Goal: Task Accomplishment & Management: Manage account settings

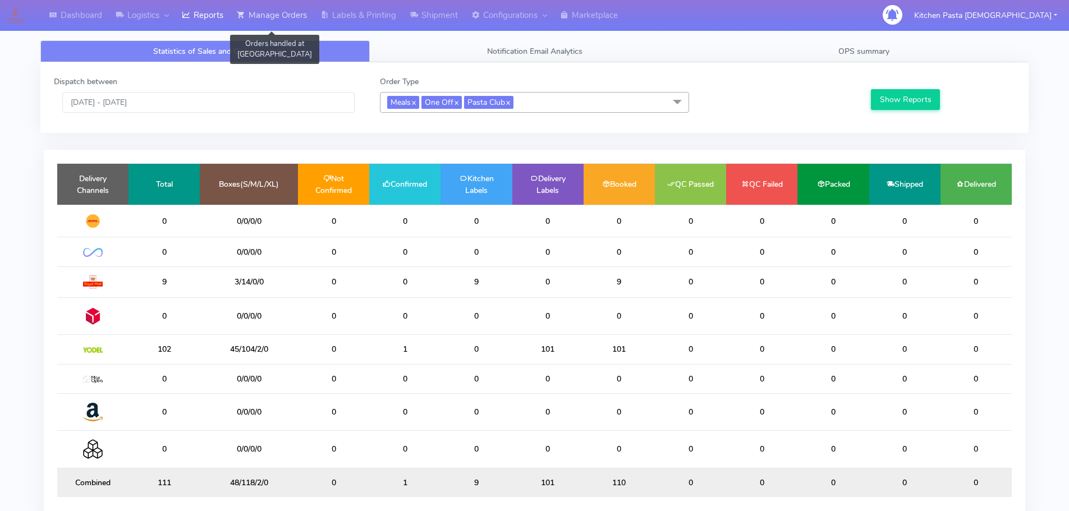
click at [283, 20] on link "Manage Orders" at bounding box center [272, 15] width 84 height 31
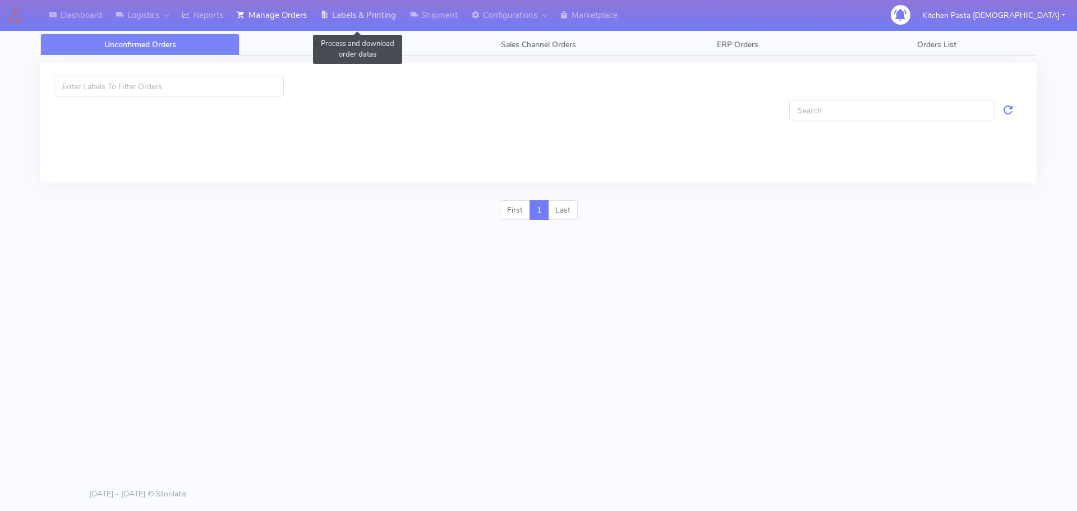
click at [375, 21] on link "Labels & Printing" at bounding box center [358, 15] width 89 height 31
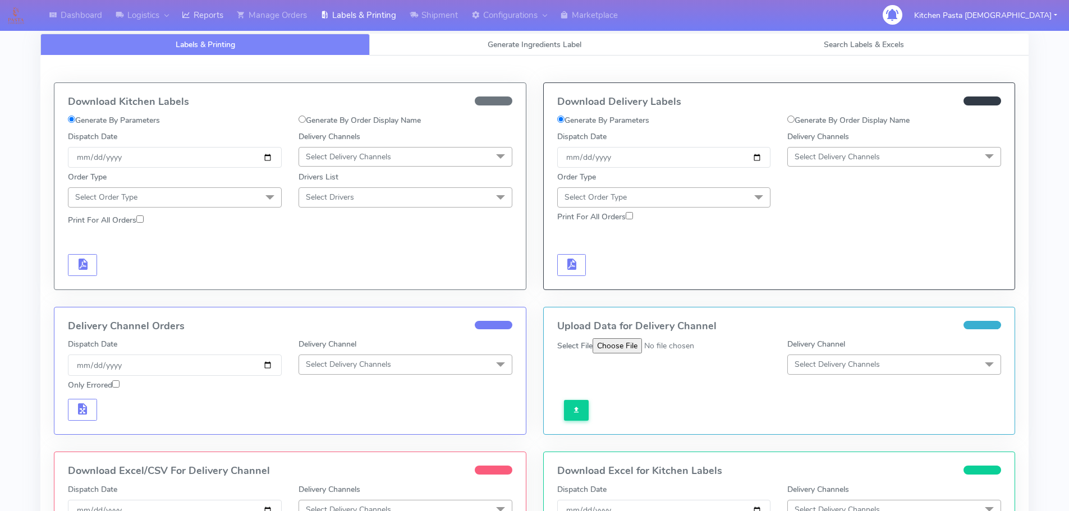
drag, startPoint x: 205, startPoint y: 32, endPoint x: 221, endPoint y: 24, distance: 17.6
click at [205, 30] on div "Dashboard Logistics London Logistics Reports Manage Orders Labels & Printing Sh…" at bounding box center [534, 362] width 1069 height 684
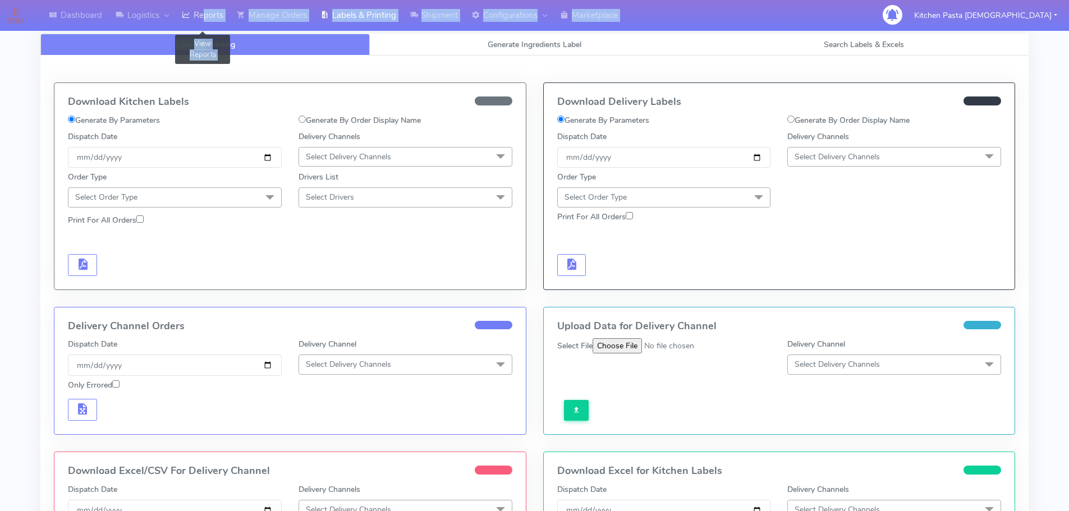
click at [230, 17] on link "Reports" at bounding box center [202, 15] width 55 height 31
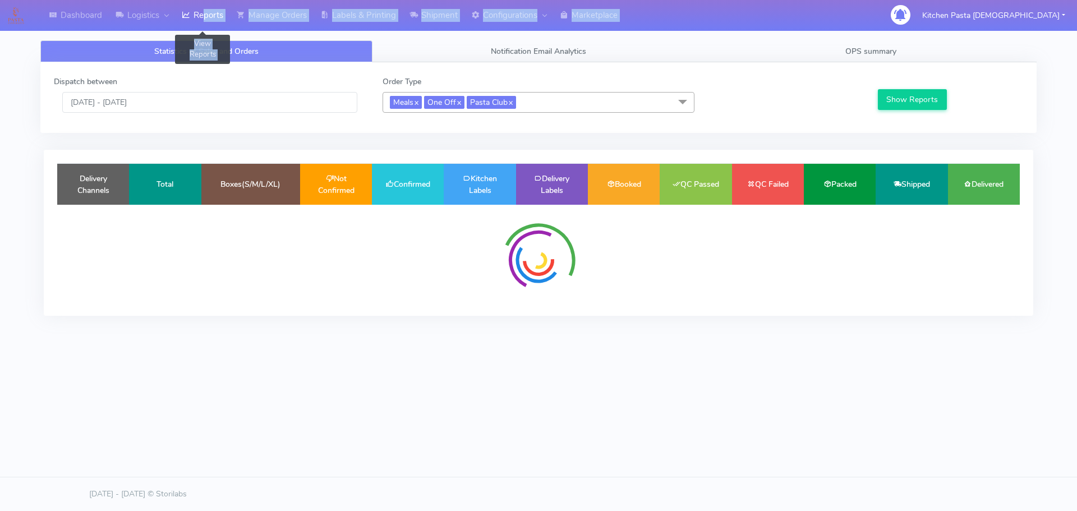
click at [203, 20] on link "Reports" at bounding box center [202, 15] width 55 height 31
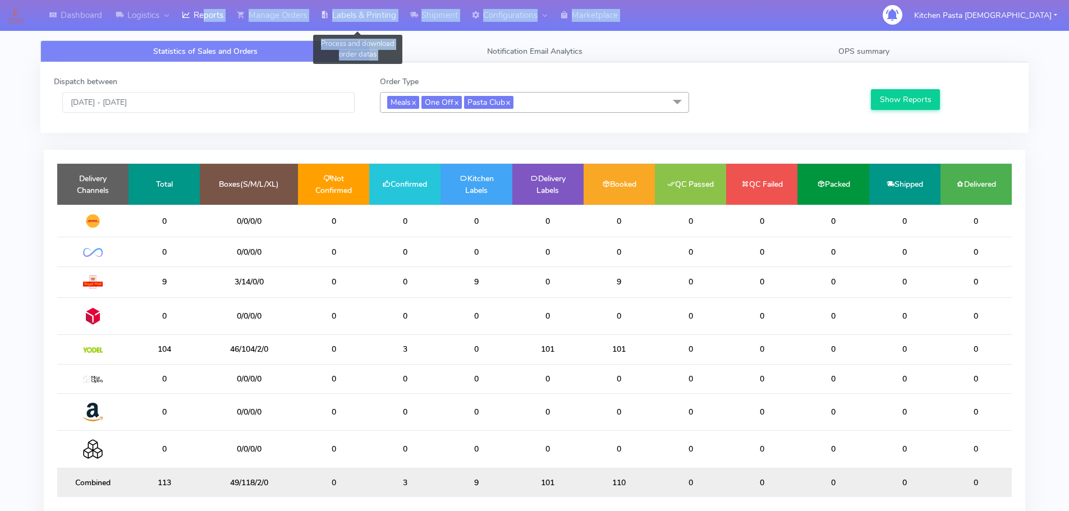
click at [341, 4] on link "Labels & Printing" at bounding box center [358, 15] width 89 height 31
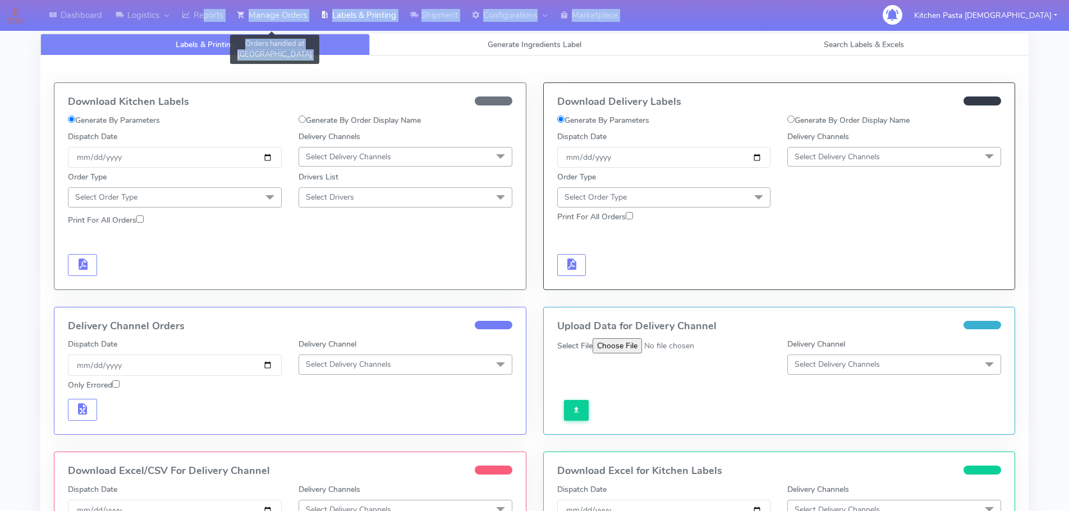
click at [282, 11] on link "Manage Orders" at bounding box center [272, 15] width 84 height 31
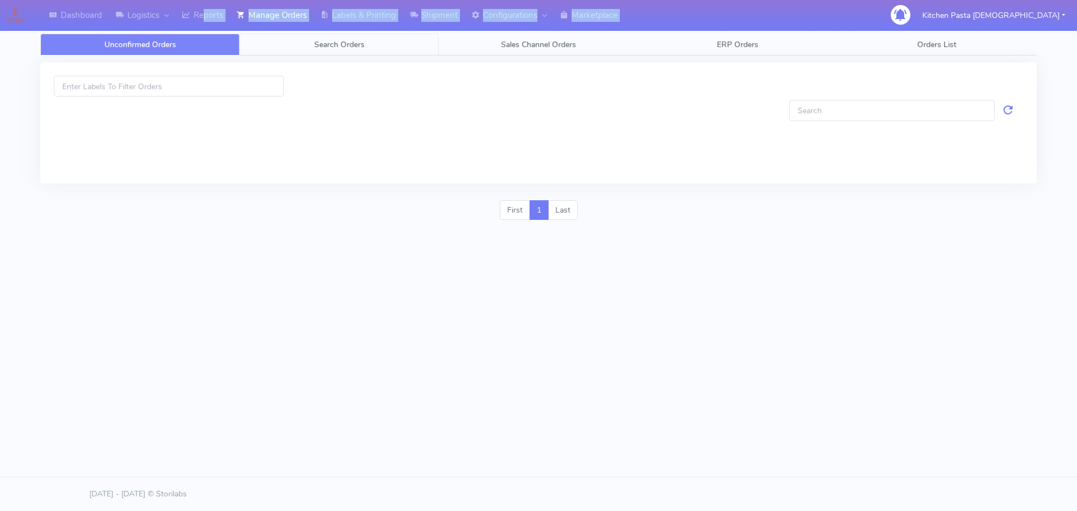
click at [408, 41] on link "Search Orders" at bounding box center [339, 45] width 199 height 22
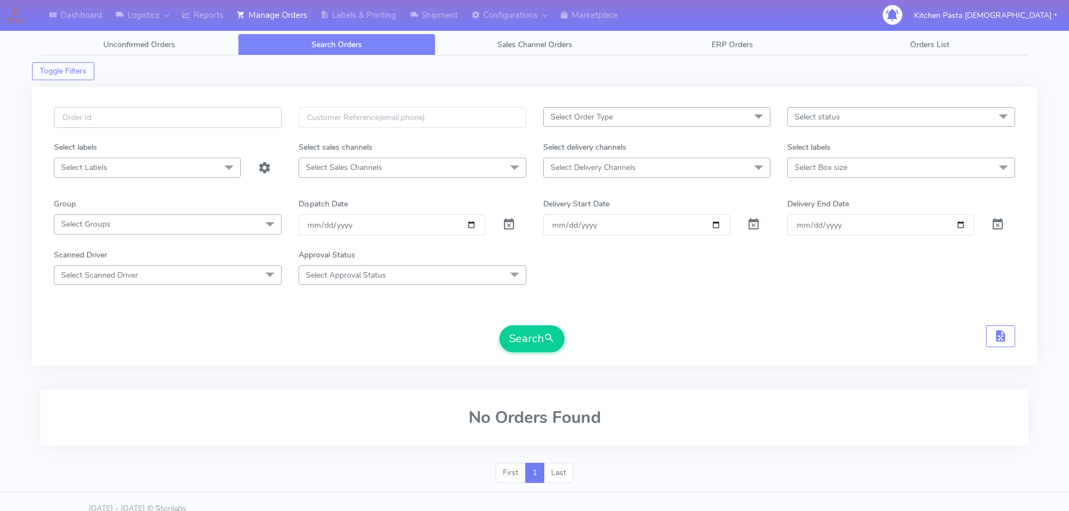
click at [213, 114] on input "text" at bounding box center [168, 117] width 228 height 21
type input "1624489A"
click at [499, 325] on button "Search" at bounding box center [531, 338] width 65 height 27
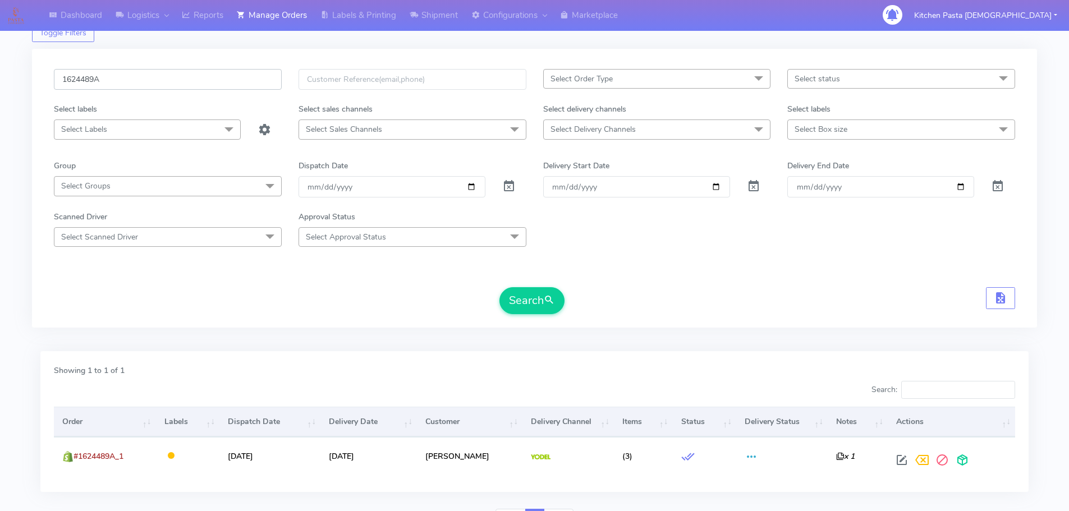
scroll to position [56, 0]
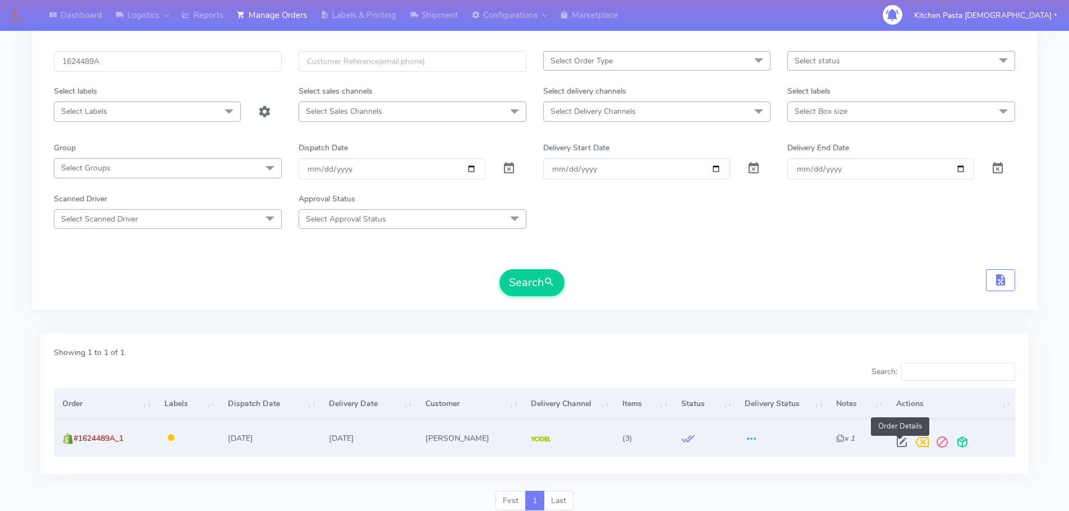
click at [902, 439] on span at bounding box center [902, 444] width 20 height 11
select select "5"
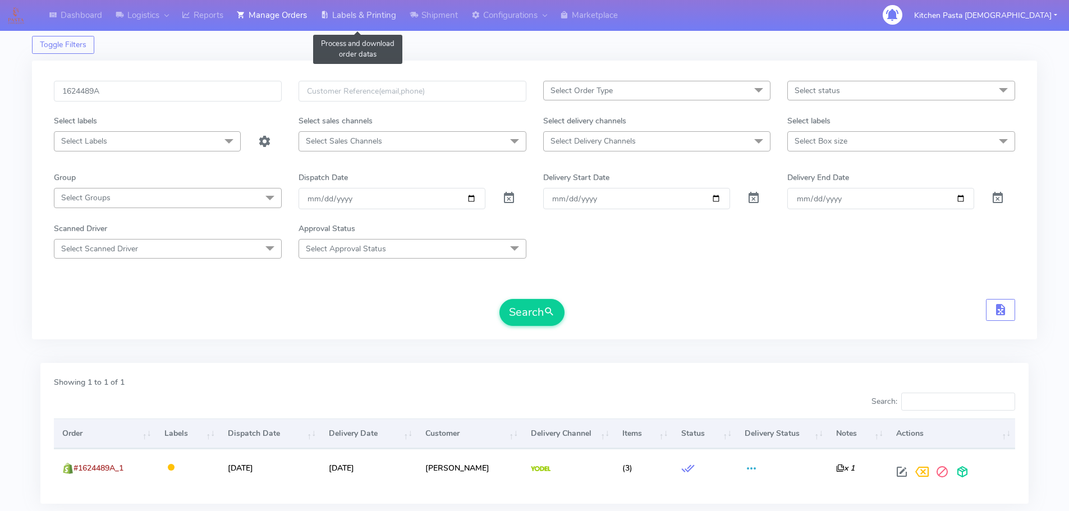
scroll to position [0, 0]
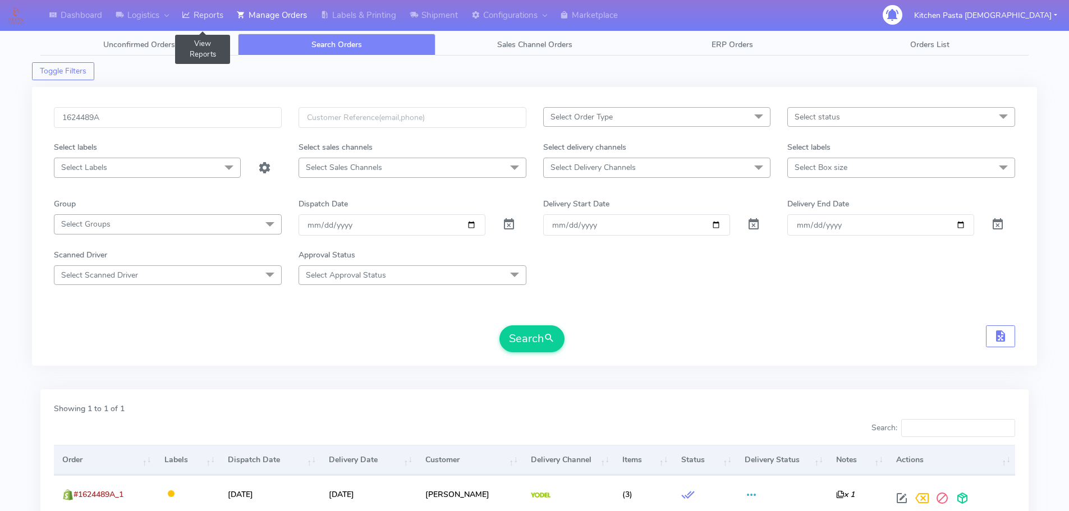
click at [202, 24] on link "Reports" at bounding box center [202, 15] width 55 height 31
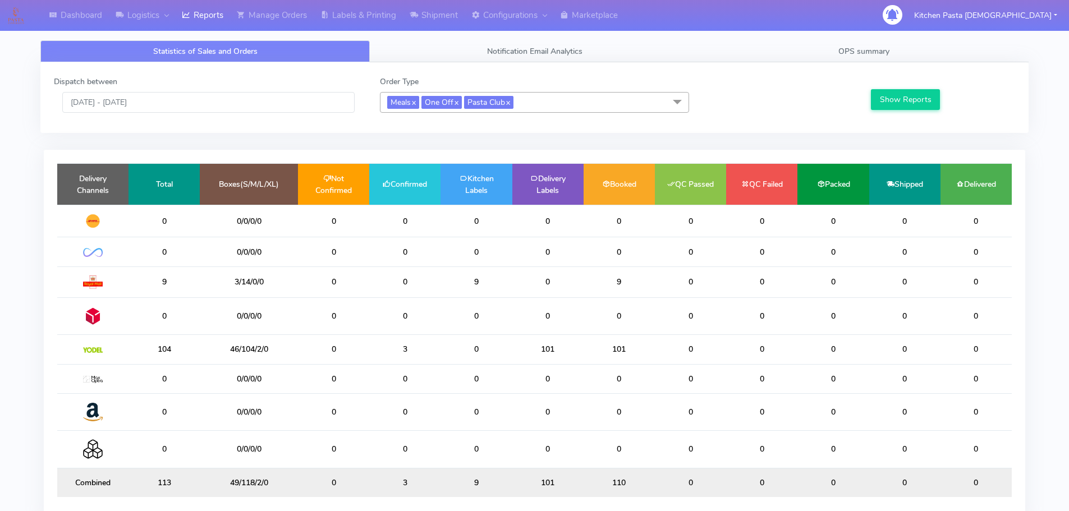
click at [421, 31] on div "Statistics of Sales and Orders Notification Email Analytics OPS summary Dispatc…" at bounding box center [534, 280] width 988 height 521
click at [428, 26] on link "Shipment" at bounding box center [434, 15] width 62 height 31
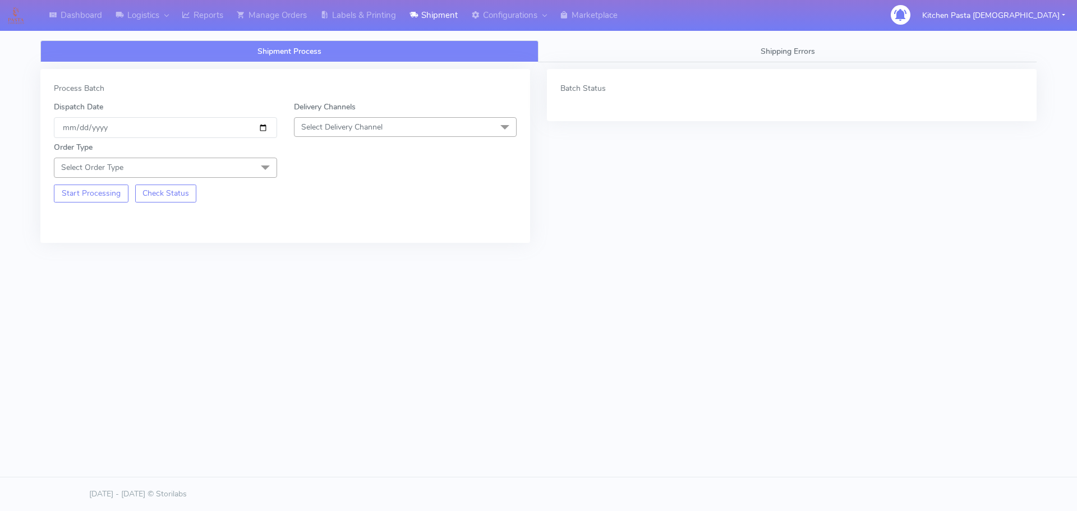
click at [356, 127] on span "Select Delivery Channel" at bounding box center [341, 127] width 81 height 11
click at [334, 254] on div "Yodel" at bounding box center [405, 253] width 211 height 12
click at [262, 172] on span at bounding box center [265, 168] width 22 height 21
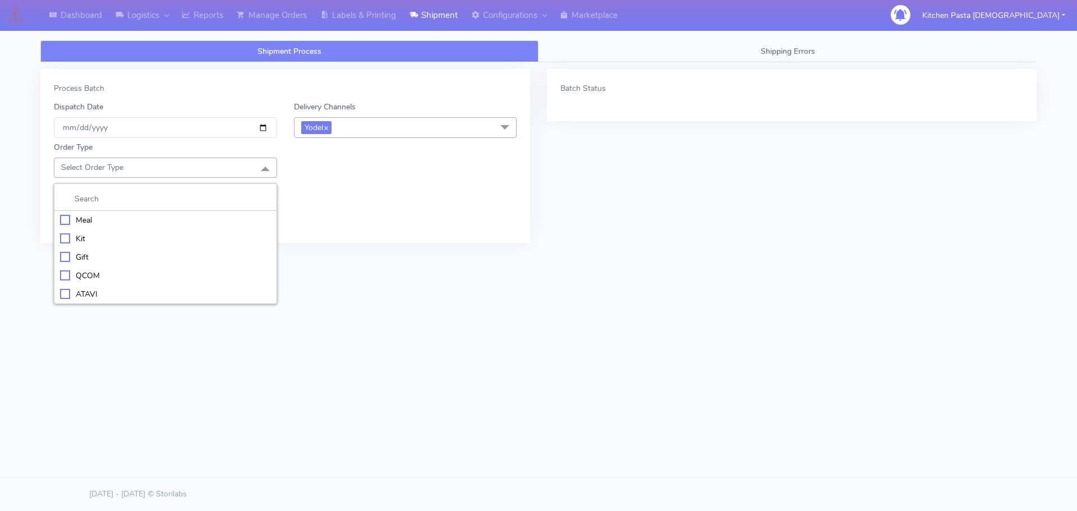
click at [201, 219] on div "Meal" at bounding box center [165, 220] width 211 height 12
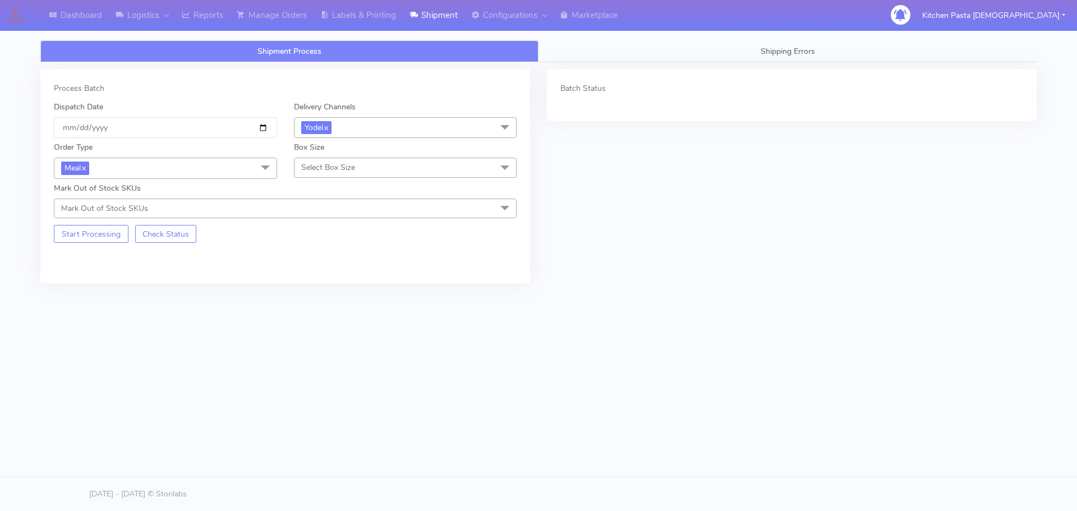
click at [365, 156] on div "Box Size Select Box Size Small Small-PR-1 Medium Large Mega" at bounding box center [406, 159] width 240 height 37
click at [364, 180] on div "Order Type Meal x Meal Kit Gift QCOM ATAVI Box Size Select Box Size Small Small…" at bounding box center [285, 178] width 480 height 80
click at [368, 169] on span "Select Box Size" at bounding box center [405, 168] width 223 height 20
click at [337, 254] on div "Medium" at bounding box center [405, 257] width 211 height 12
click at [297, 26] on link "Manage Orders" at bounding box center [272, 15] width 84 height 31
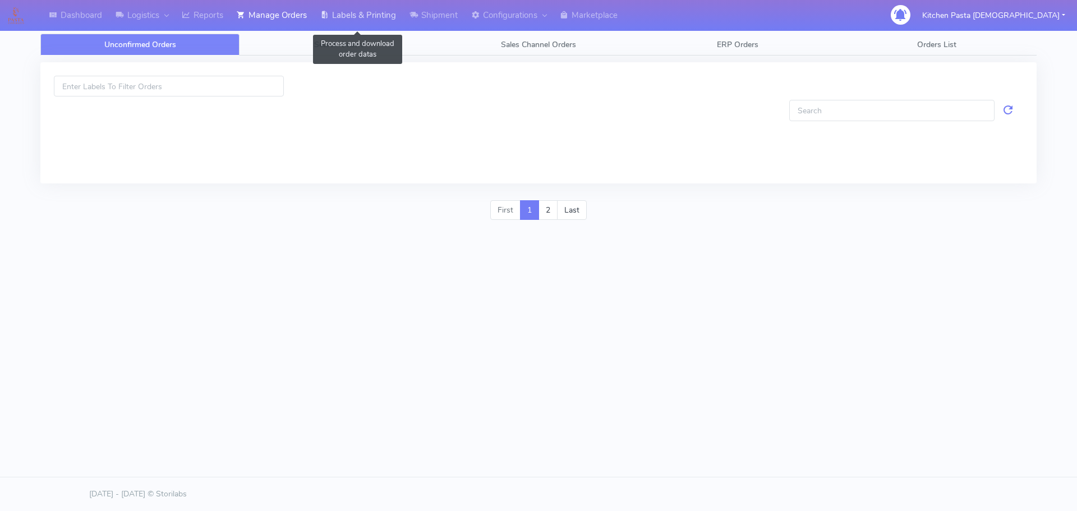
click at [383, 20] on link "Labels & Printing" at bounding box center [358, 15] width 89 height 31
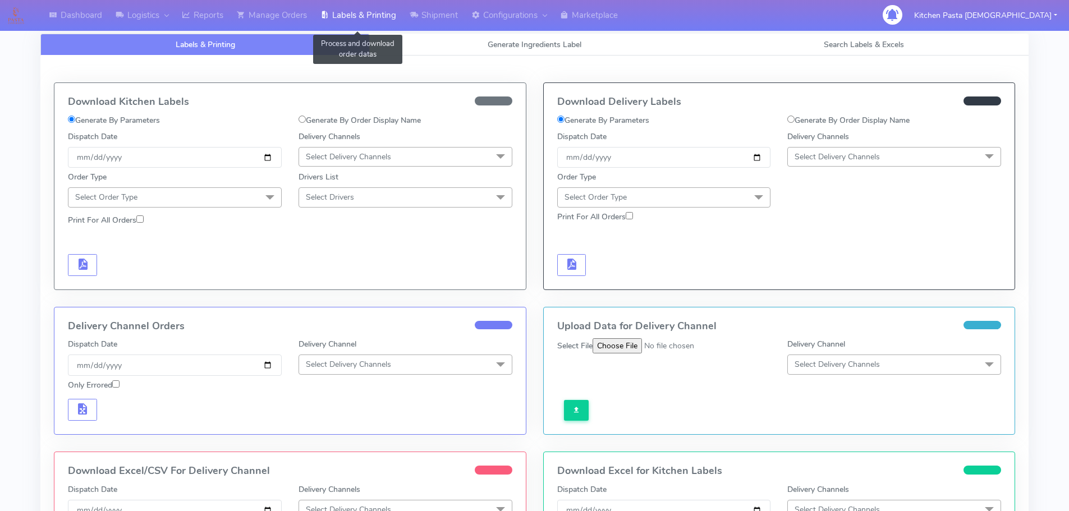
select select "All"
click at [826, 42] on span "Search Labels & Excels" at bounding box center [864, 44] width 80 height 11
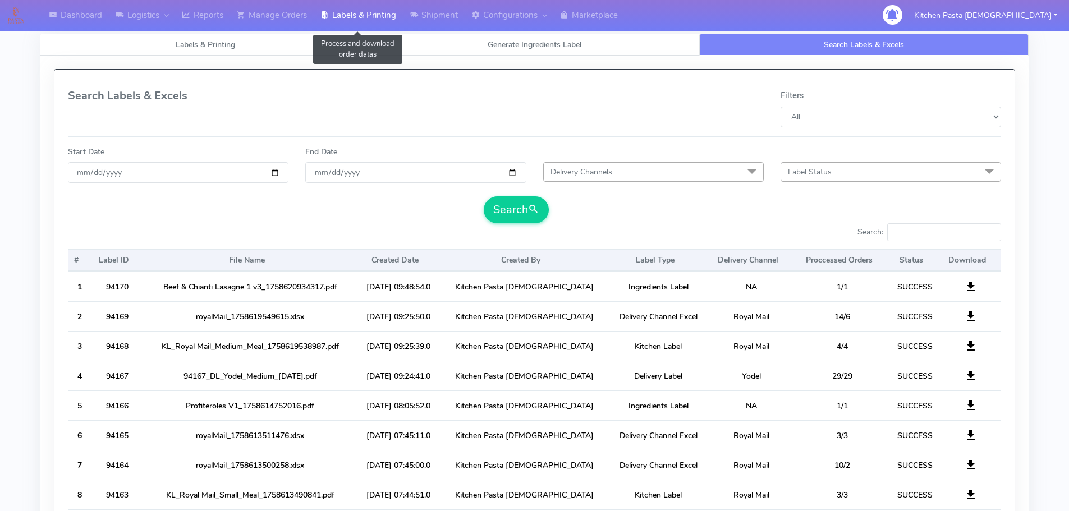
click at [321, 11] on link "Labels & Printing" at bounding box center [358, 15] width 89 height 31
click at [380, 15] on link "Labels & Printing" at bounding box center [358, 15] width 89 height 31
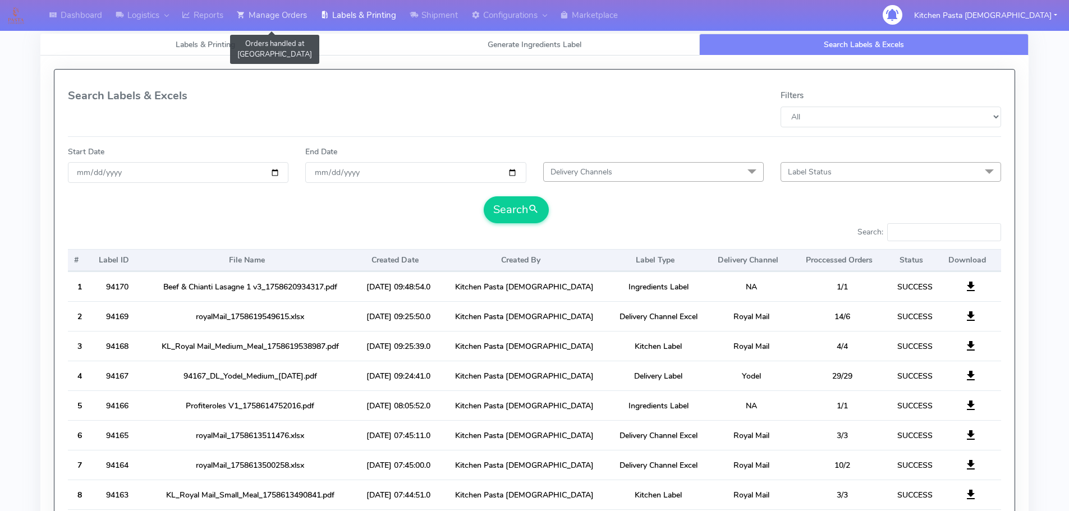
click at [292, 19] on link "Manage Orders" at bounding box center [272, 15] width 84 height 31
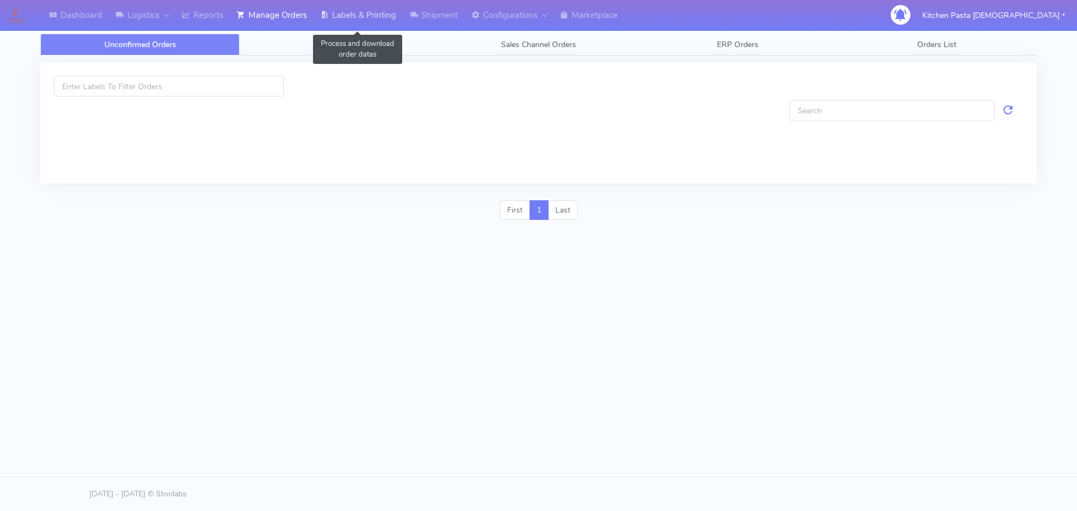
click at [343, 19] on link "Labels & Printing" at bounding box center [358, 15] width 89 height 31
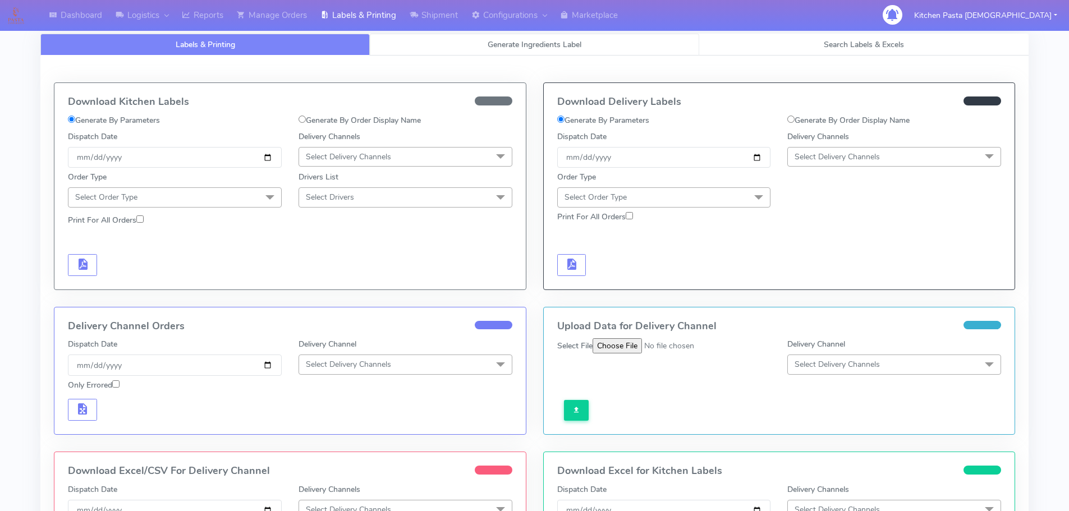
click at [590, 43] on link "Generate Ingredients Label" at bounding box center [534, 45] width 329 height 22
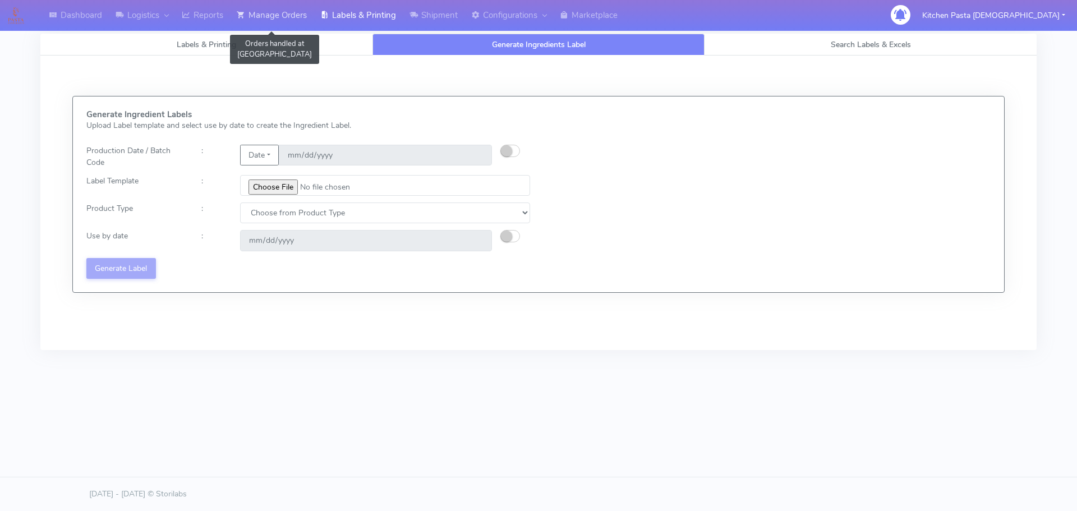
click at [259, 21] on link "Manage Orders" at bounding box center [272, 15] width 84 height 31
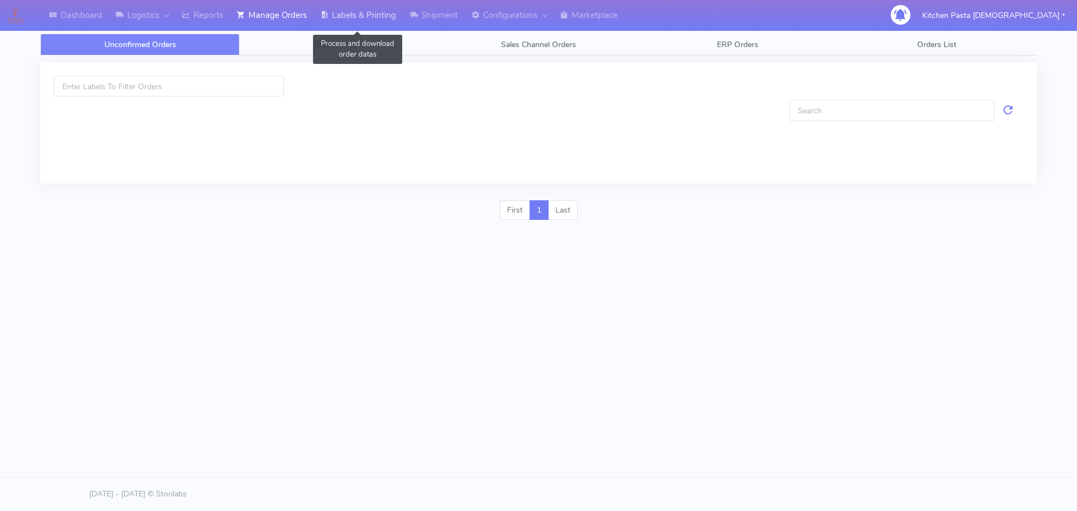
click at [374, 21] on link "Labels & Printing" at bounding box center [358, 15] width 89 height 31
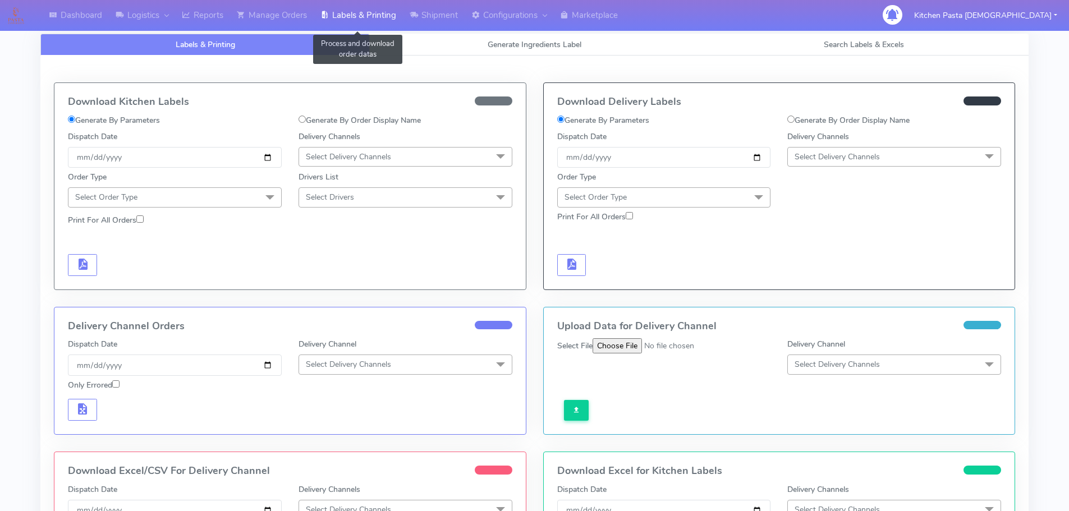
select select "All"
click at [791, 48] on link "Search Labels & Excels" at bounding box center [863, 45] width 329 height 22
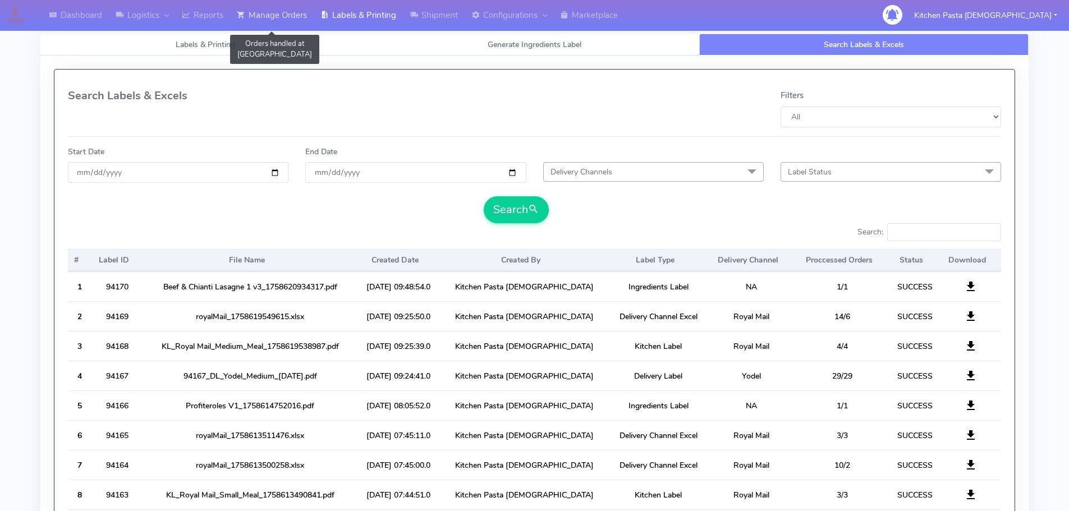
click at [268, 9] on link "Manage Orders" at bounding box center [272, 15] width 84 height 31
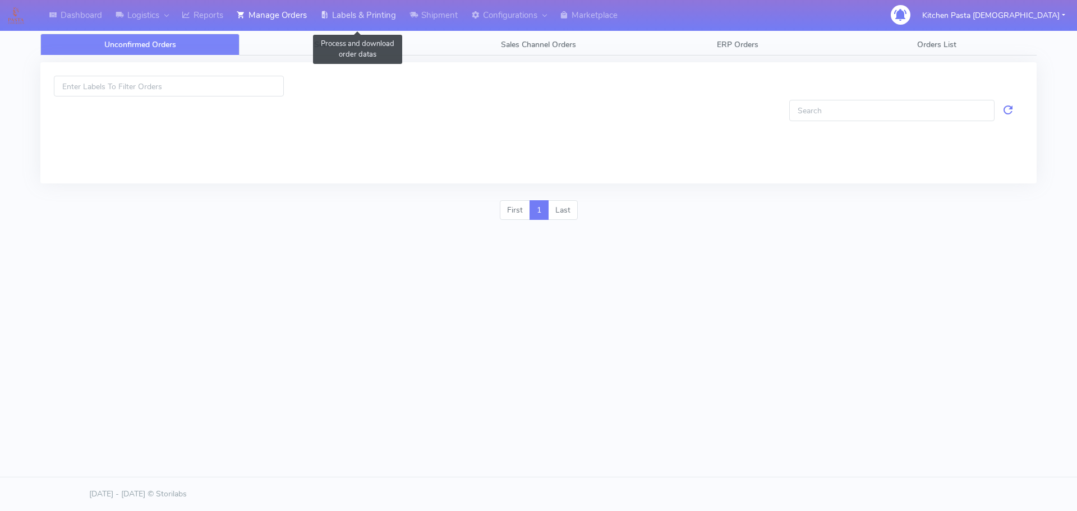
click at [382, 14] on link "Labels & Printing" at bounding box center [358, 15] width 89 height 31
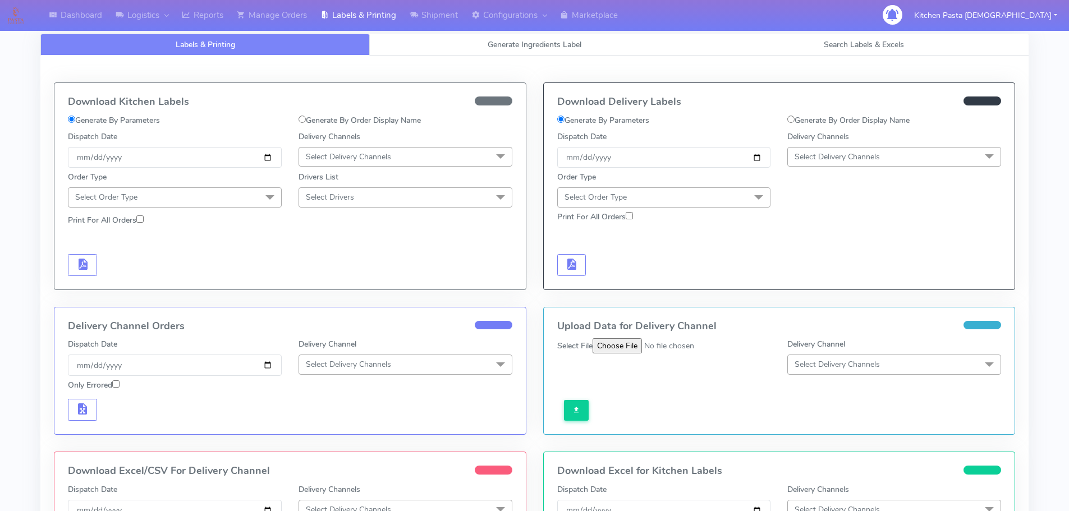
click at [803, 123] on label "Generate By Order Display Name" at bounding box center [848, 120] width 122 height 12
click at [794, 123] on input "Generate By Order Display Name" at bounding box center [790, 119] width 7 height 7
radio input "true"
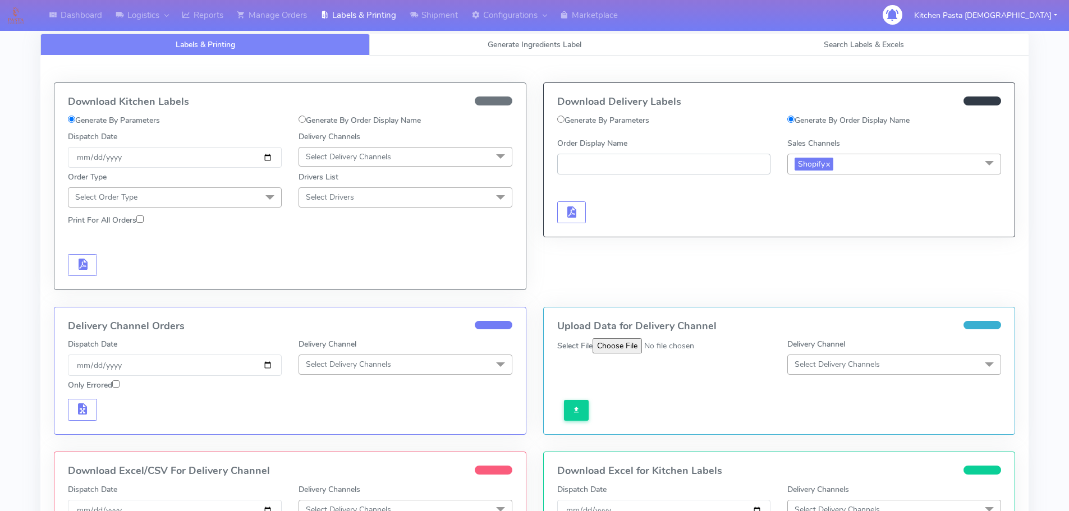
click at [669, 172] on input "Order Display Name" at bounding box center [664, 164] width 214 height 21
type input "#1624489A"
click at [580, 205] on button "button" at bounding box center [571, 212] width 29 height 22
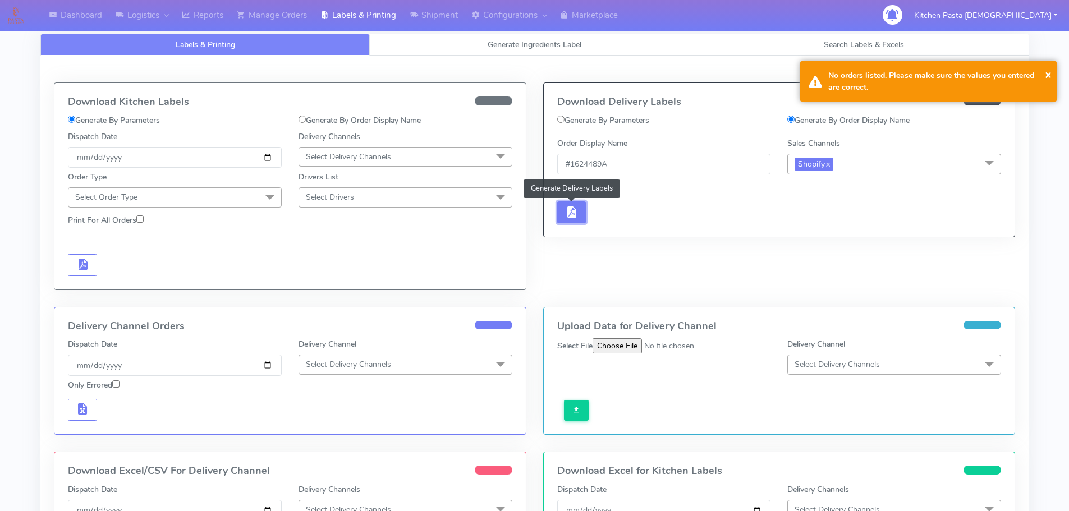
click at [578, 215] on span "button" at bounding box center [570, 214] width 13 height 11
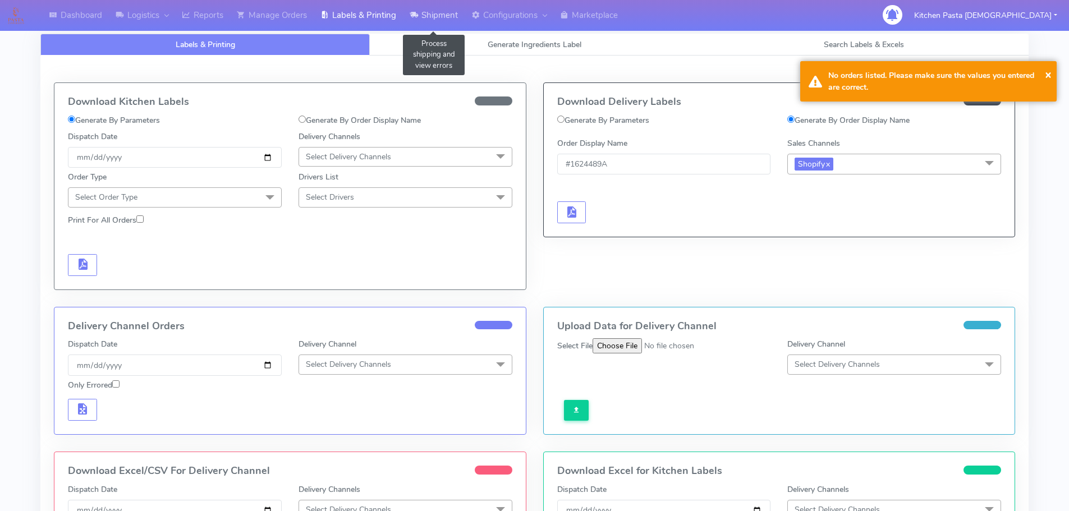
click at [428, 4] on link "Shipment" at bounding box center [434, 15] width 62 height 31
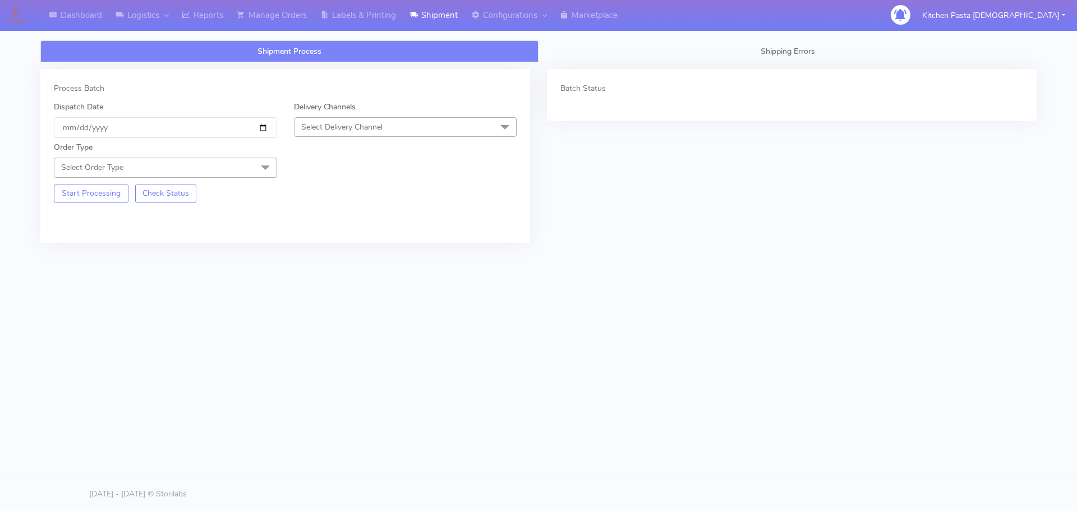
click at [378, 134] on span "Select Delivery Channel" at bounding box center [405, 127] width 223 height 20
click at [329, 249] on div "Yodel" at bounding box center [405, 253] width 211 height 12
click at [235, 167] on span "Select Order Type" at bounding box center [165, 168] width 223 height 20
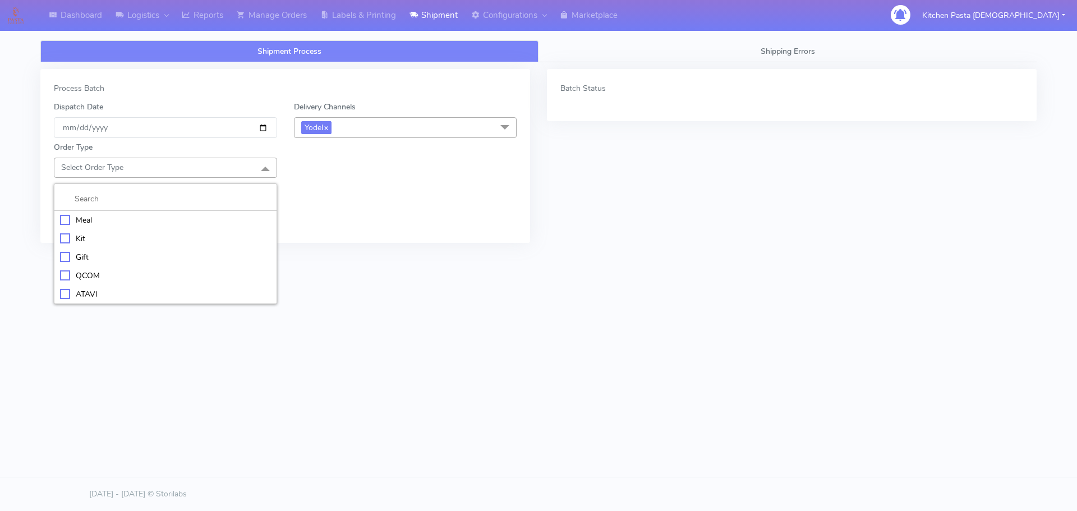
click at [158, 224] on div "Meal" at bounding box center [165, 220] width 211 height 12
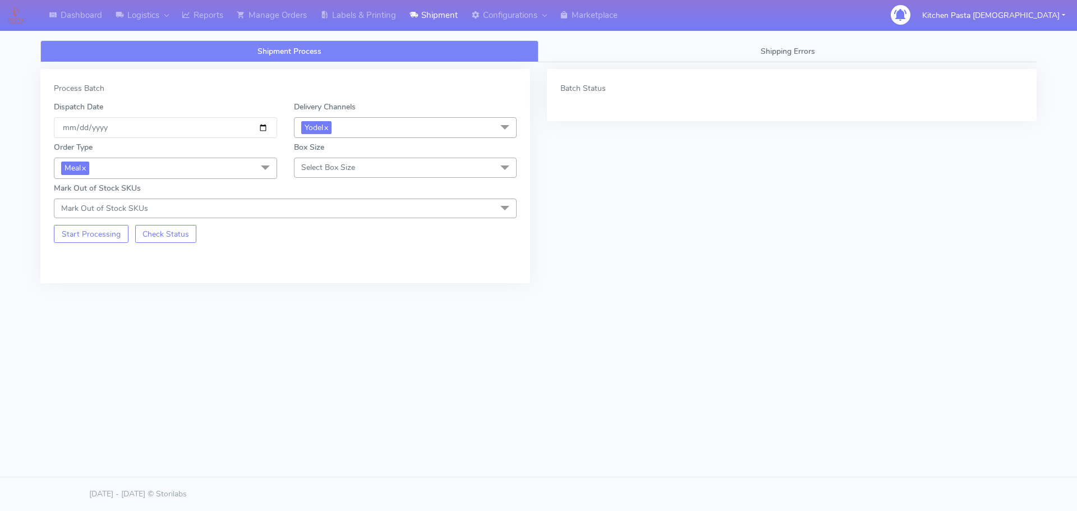
click at [370, 158] on span "Select Box Size" at bounding box center [405, 168] width 223 height 20
click at [334, 249] on li "Medium" at bounding box center [406, 257] width 222 height 19
click at [75, 231] on button "Start Processing" at bounding box center [91, 234] width 75 height 18
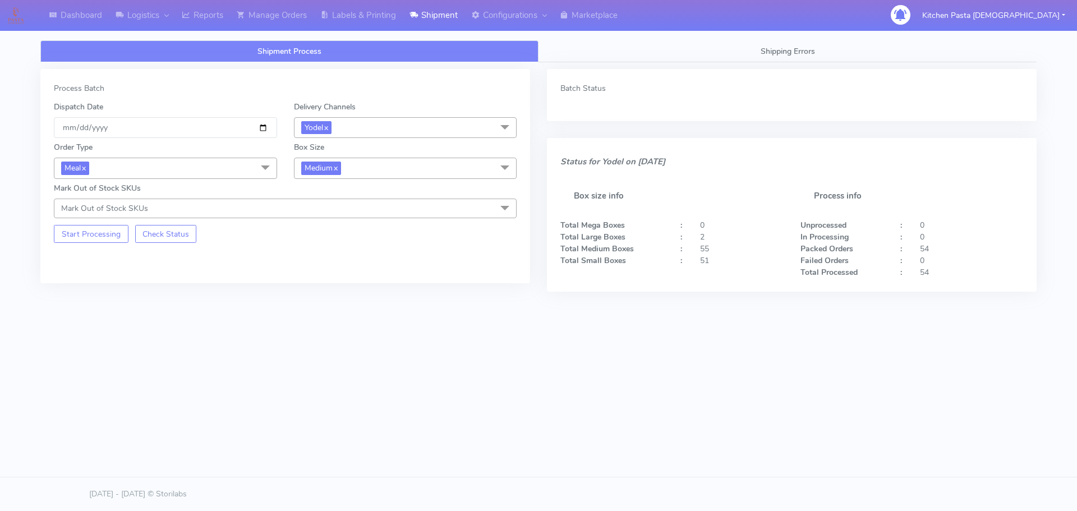
click at [334, 176] on span "Medium x" at bounding box center [405, 168] width 223 height 21
click at [330, 222] on div "Small" at bounding box center [405, 221] width 211 height 12
click at [82, 238] on button "Start Processing" at bounding box center [91, 234] width 75 height 18
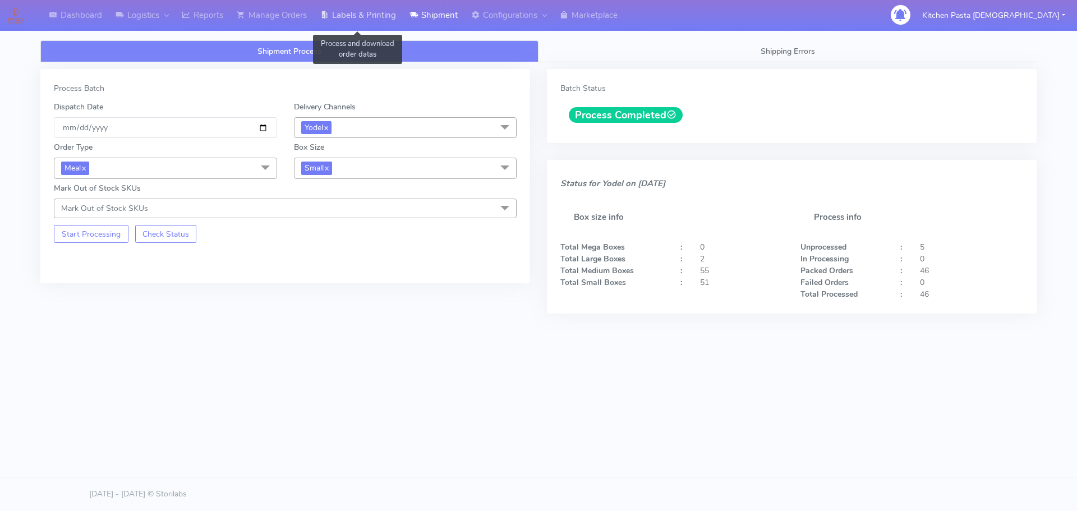
drag, startPoint x: 342, startPoint y: 3, endPoint x: 350, endPoint y: 3, distance: 7.3
click at [342, 3] on link "Labels & Printing" at bounding box center [358, 15] width 89 height 31
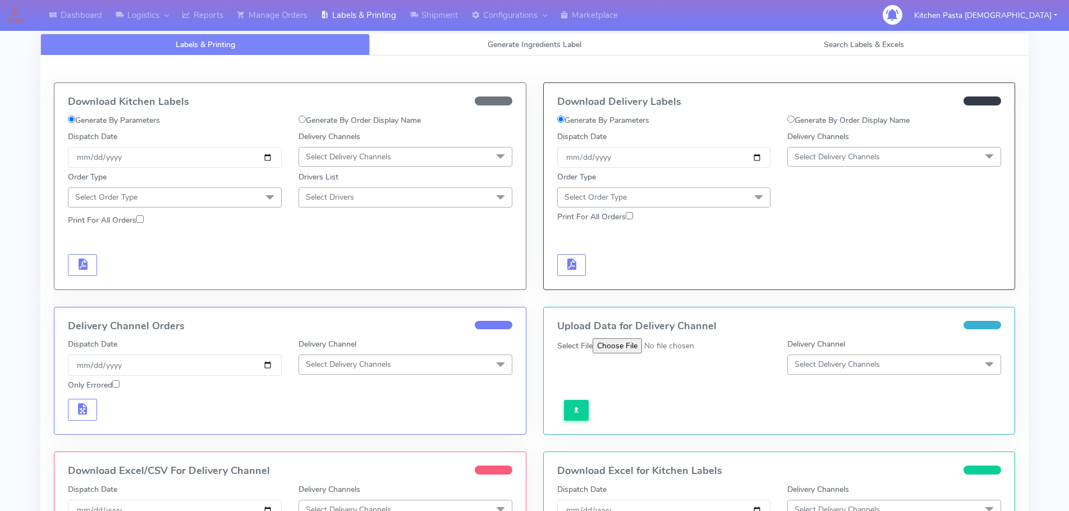
click at [821, 150] on span "Select Delivery Channels" at bounding box center [894, 157] width 214 height 20
click at [832, 282] on div "Yodel" at bounding box center [893, 283] width 201 height 12
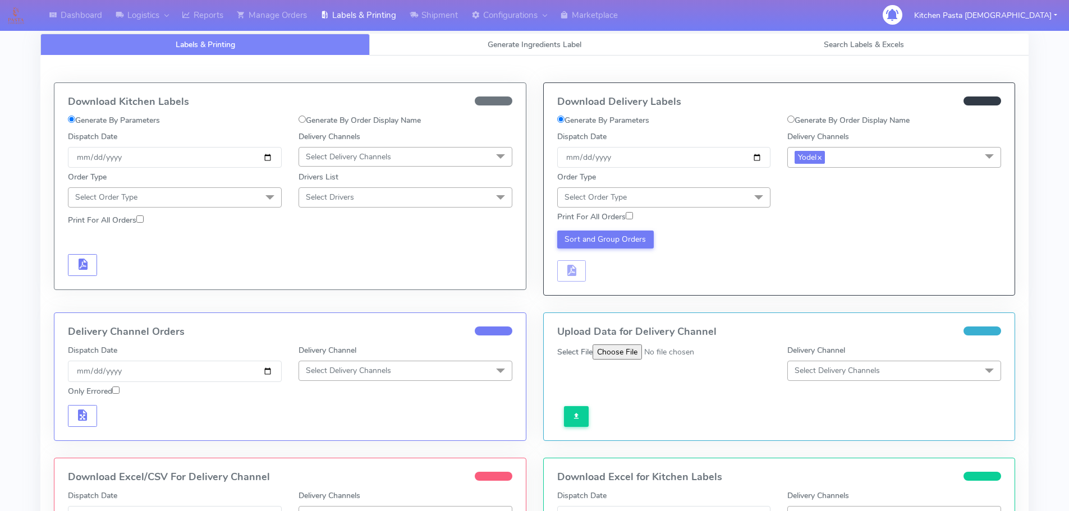
click at [706, 192] on span "Select Order Type" at bounding box center [664, 197] width 214 height 20
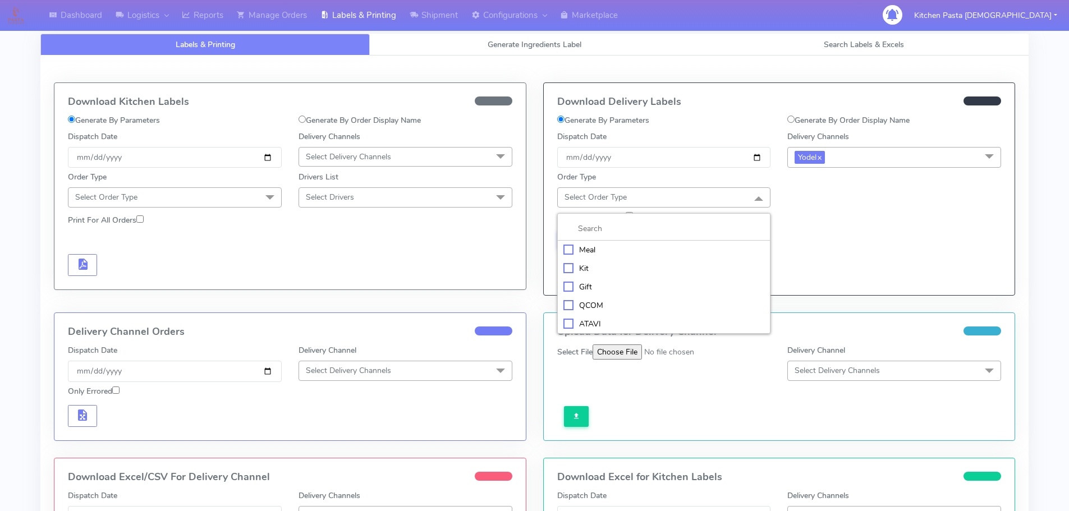
click at [651, 247] on div "Meal" at bounding box center [663, 250] width 201 height 12
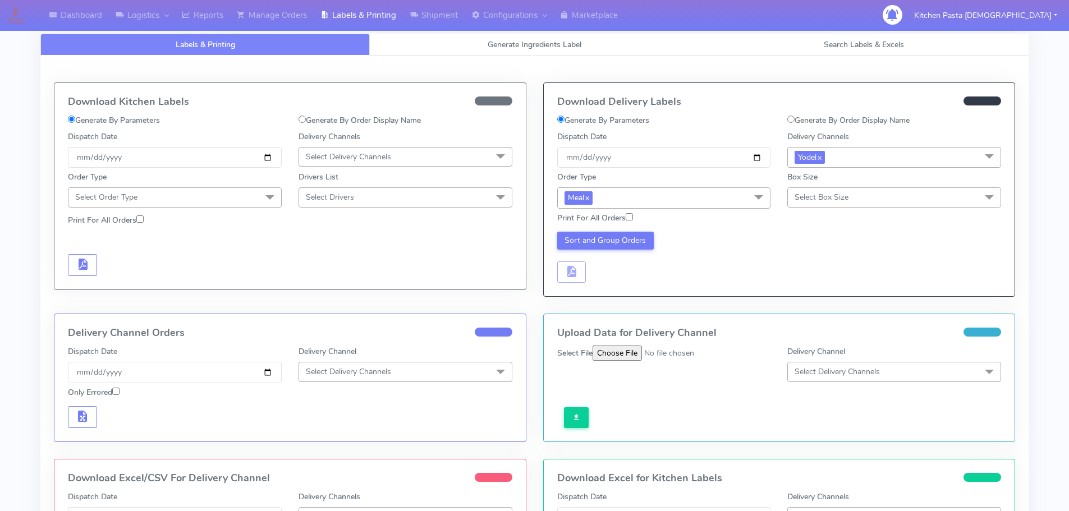
click at [834, 197] on span "Select Box Size" at bounding box center [821, 197] width 54 height 11
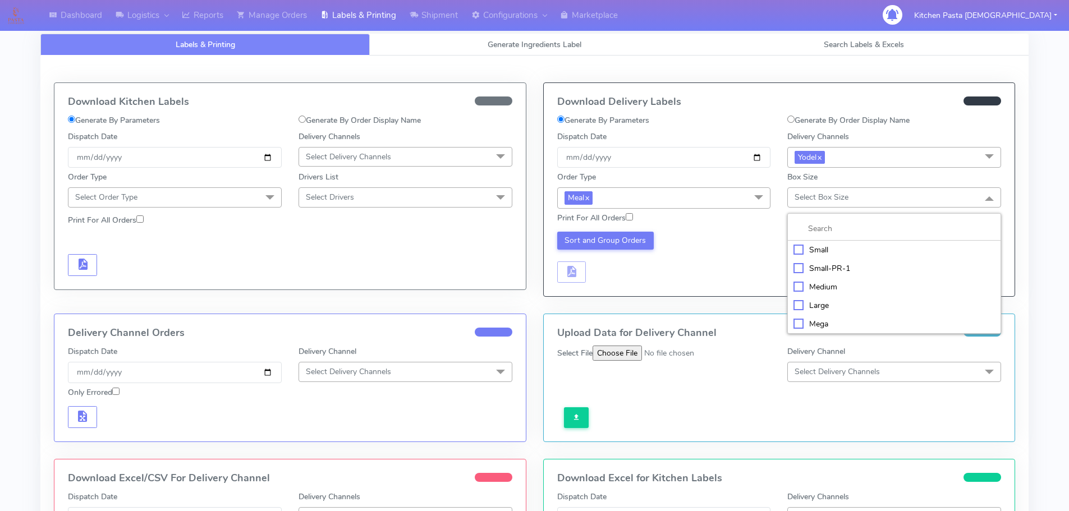
click at [819, 252] on div "Small" at bounding box center [893, 250] width 201 height 12
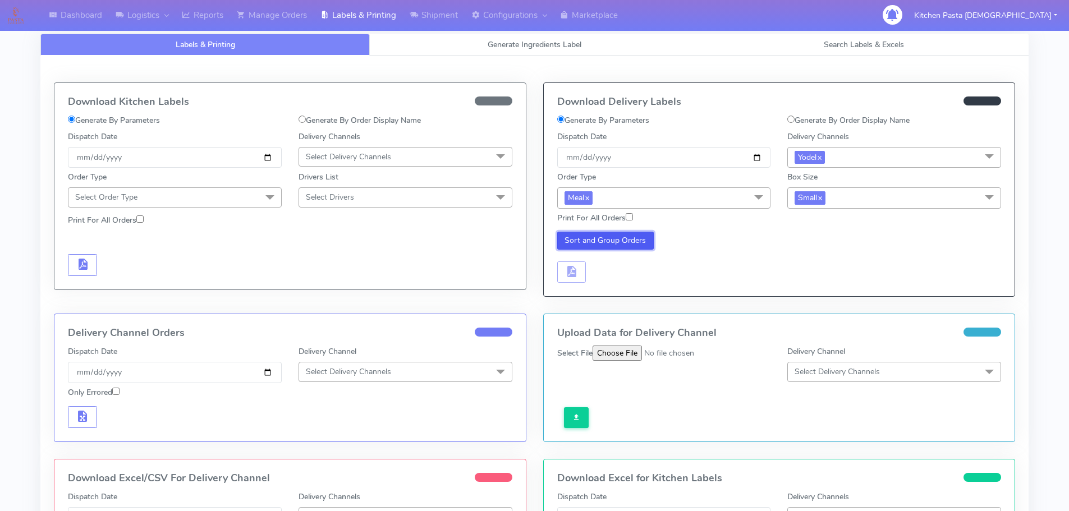
click at [644, 233] on button "Sort and Group Orders" at bounding box center [605, 241] width 97 height 18
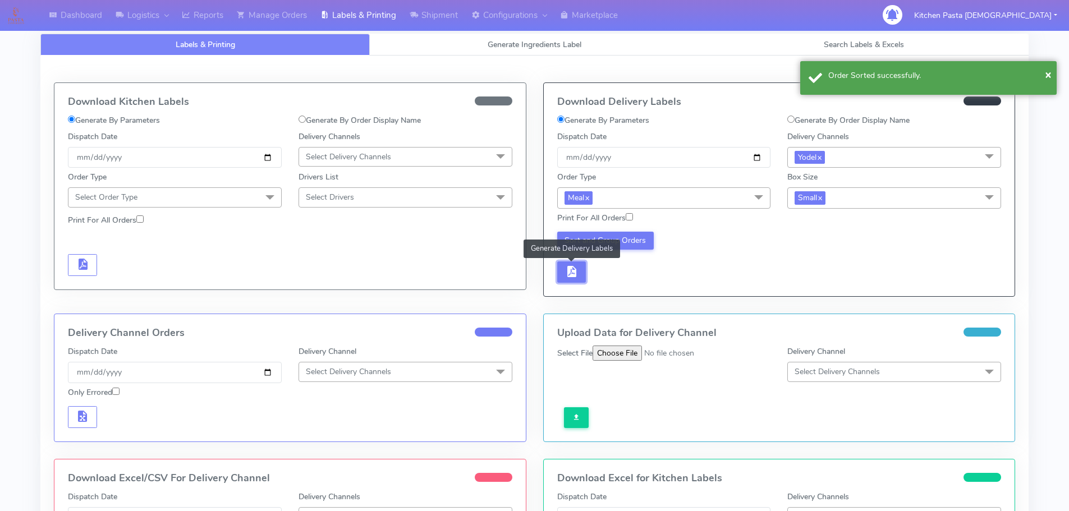
click at [575, 271] on span "button" at bounding box center [570, 274] width 13 height 11
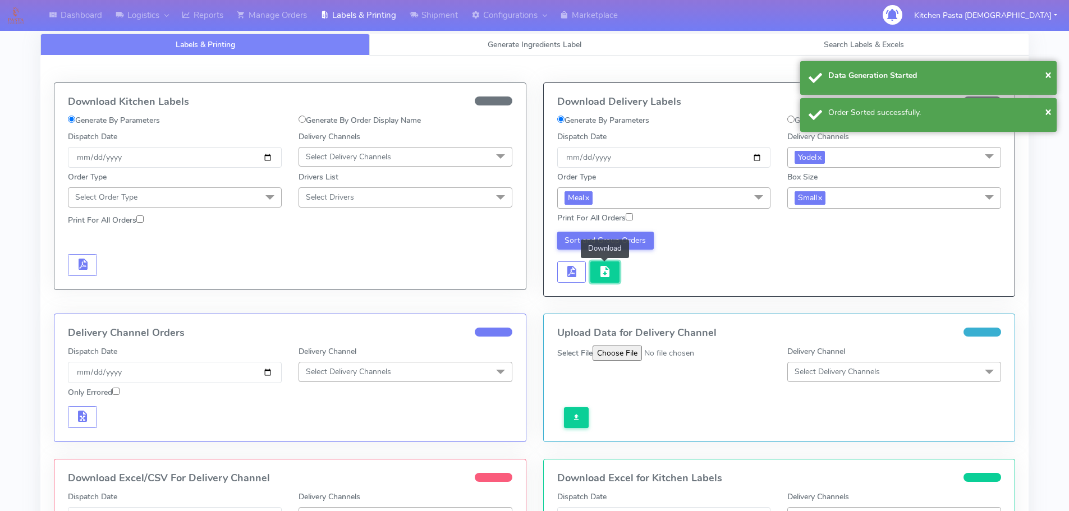
click at [607, 273] on span "button" at bounding box center [604, 274] width 13 height 11
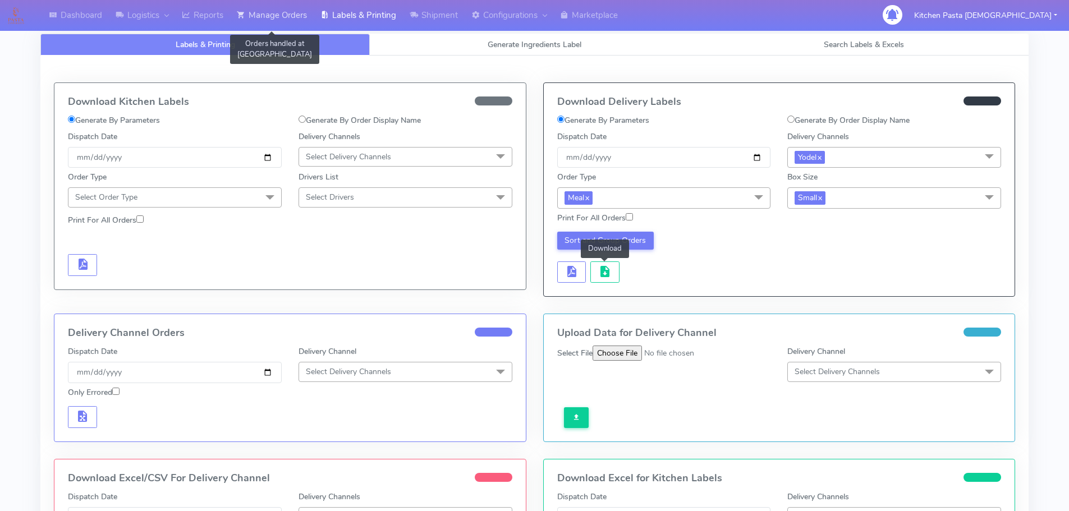
drag, startPoint x: 257, startPoint y: 7, endPoint x: 263, endPoint y: 8, distance: 6.4
click at [257, 7] on link "Manage Orders" at bounding box center [272, 15] width 84 height 31
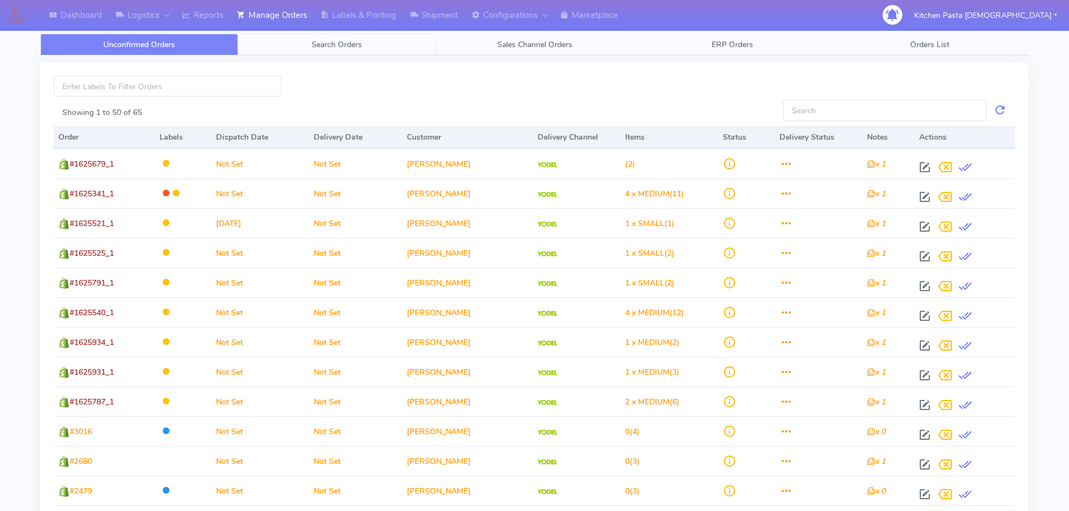
click at [333, 48] on span "Search Orders" at bounding box center [336, 44] width 50 height 11
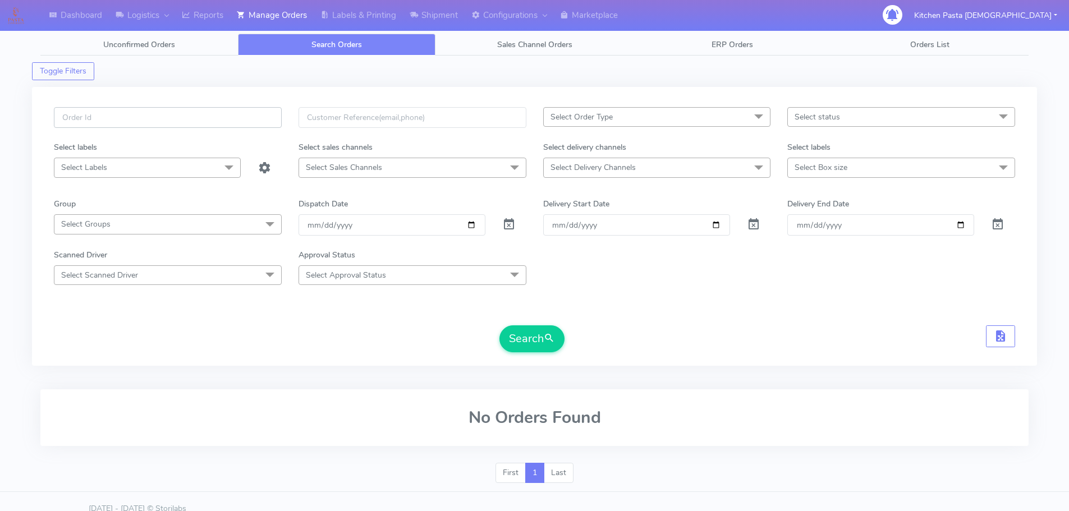
click at [200, 115] on input "text" at bounding box center [168, 117] width 228 height 21
click at [162, 113] on input "text" at bounding box center [168, 117] width 228 height 21
type input "1624489A"
click at [499, 325] on button "Search" at bounding box center [531, 338] width 65 height 27
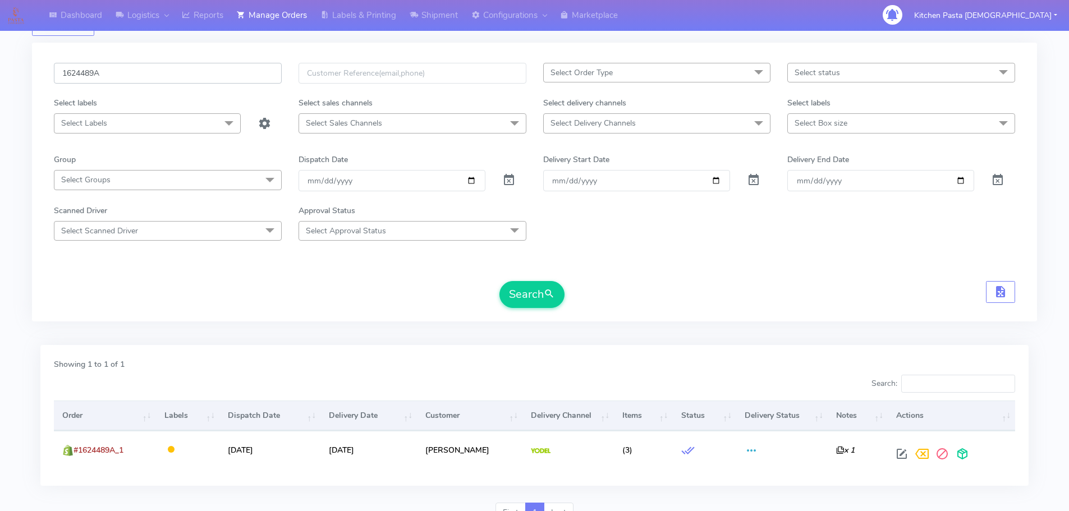
scroll to position [98, 0]
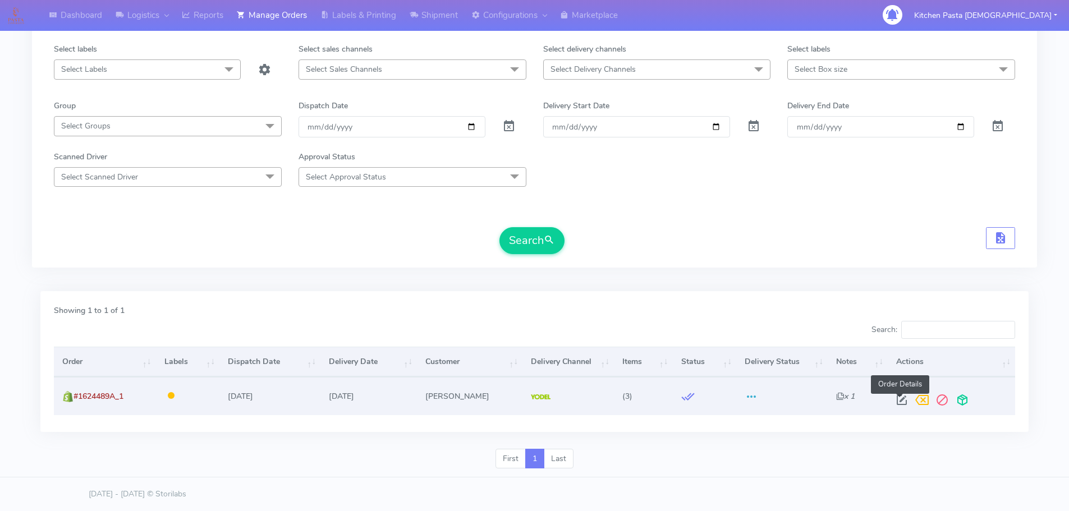
click at [902, 401] on span at bounding box center [902, 402] width 20 height 11
select select "5"
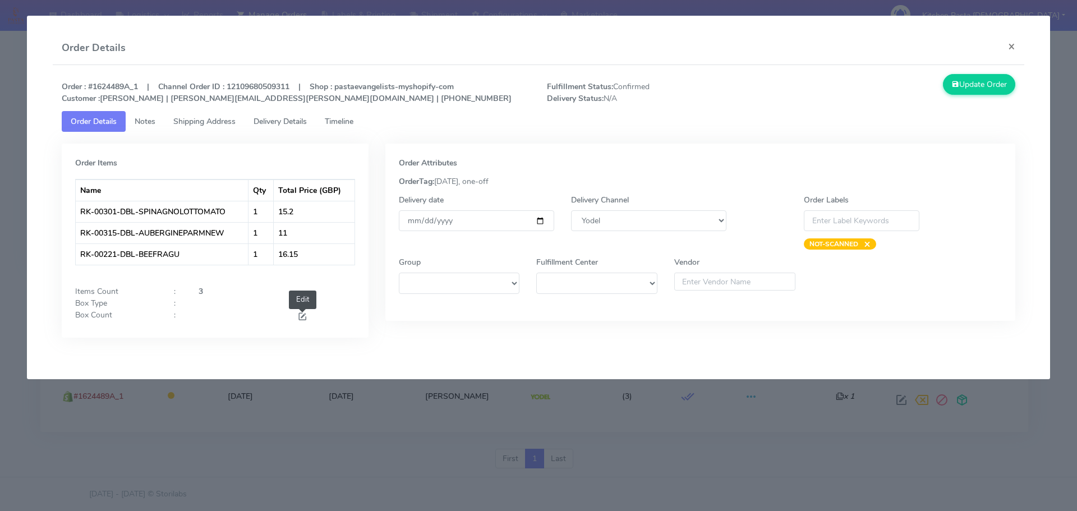
click at [302, 313] on span at bounding box center [302, 318] width 10 height 11
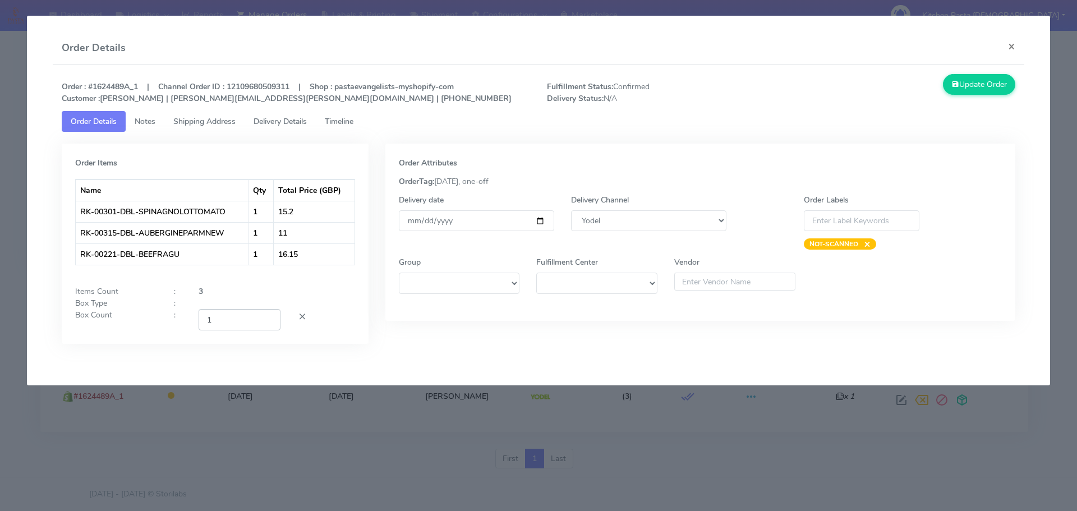
click at [266, 317] on input "1" at bounding box center [240, 319] width 82 height 21
type input "2"
click at [266, 317] on input "2" at bounding box center [240, 319] width 82 height 21
drag, startPoint x: 956, startPoint y: 92, endPoint x: 574, endPoint y: 37, distance: 386.0
click at [953, 93] on button "Update Order" at bounding box center [979, 84] width 73 height 21
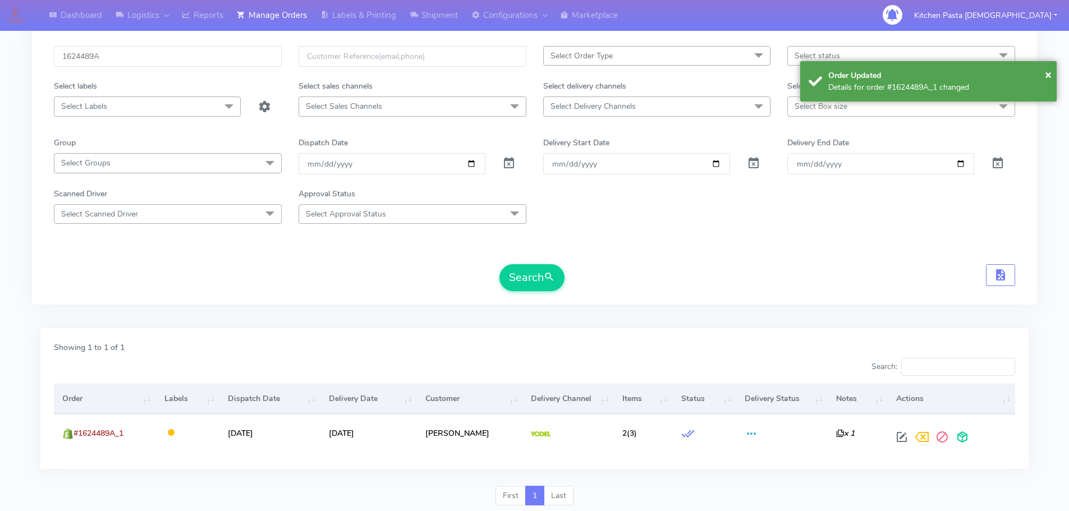
scroll to position [42, 0]
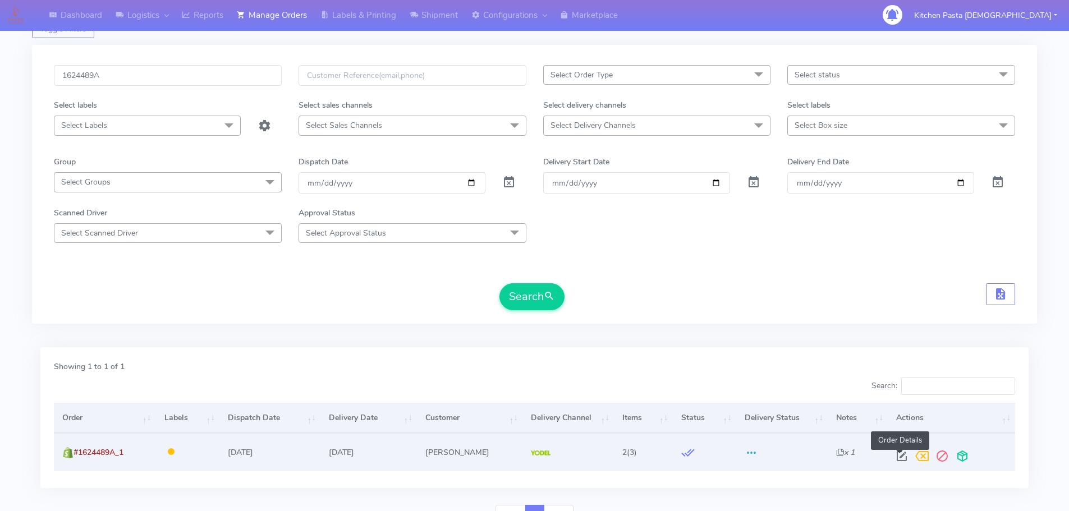
click at [895, 456] on span at bounding box center [902, 458] width 20 height 11
select select "5"
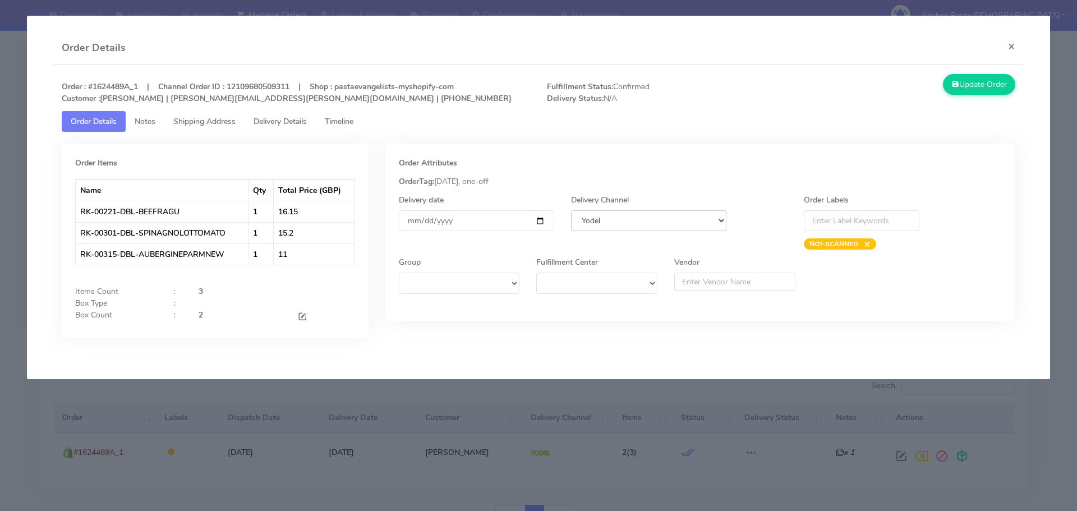
click at [718, 222] on select "DHL OnFleet Royal Mail DPD Yodel MaxOptra Amazon Collection" at bounding box center [648, 220] width 155 height 21
click at [220, 125] on span "Shipping Address" at bounding box center [204, 121] width 62 height 11
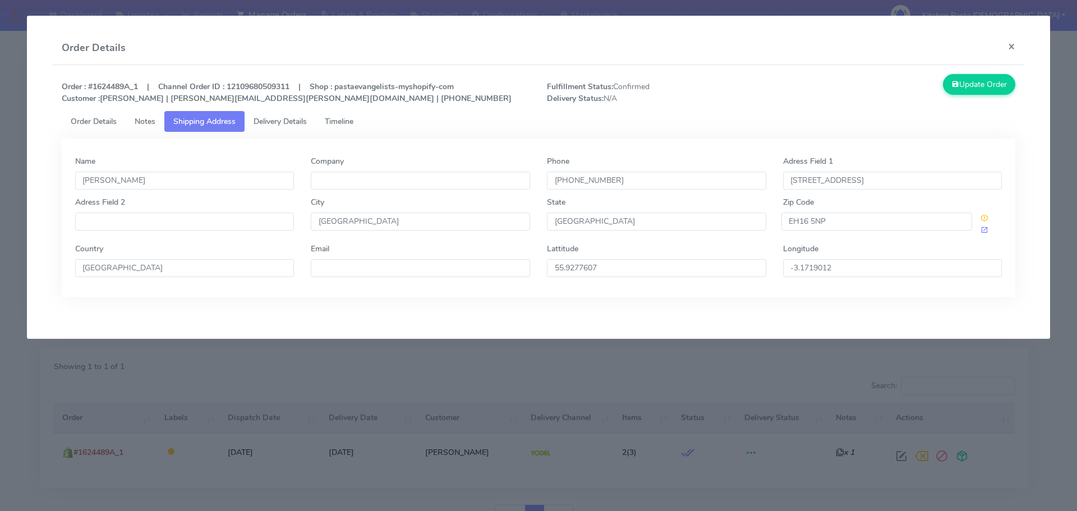
click at [146, 125] on span "Notes" at bounding box center [145, 121] width 21 height 11
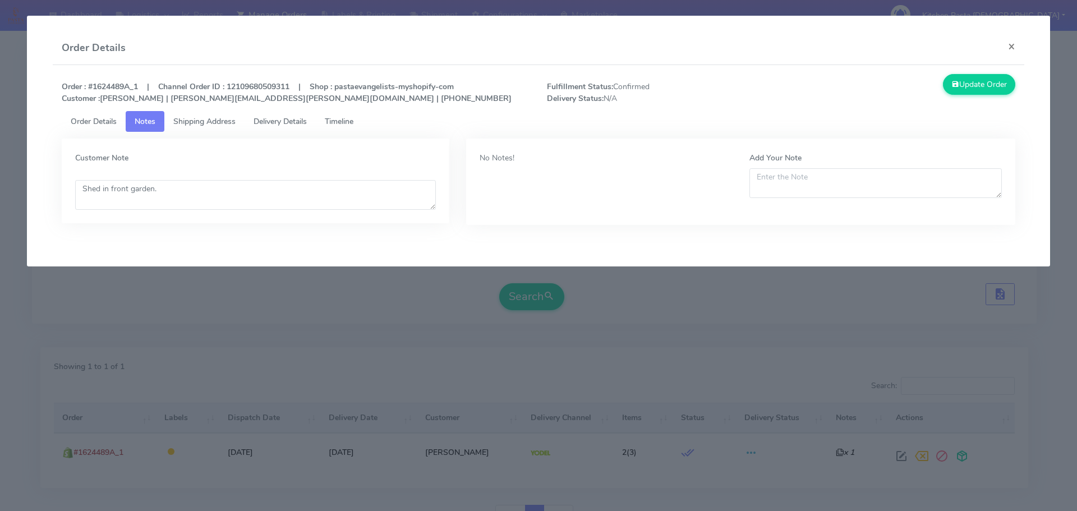
click at [247, 124] on link "Delivery Details" at bounding box center [280, 121] width 71 height 21
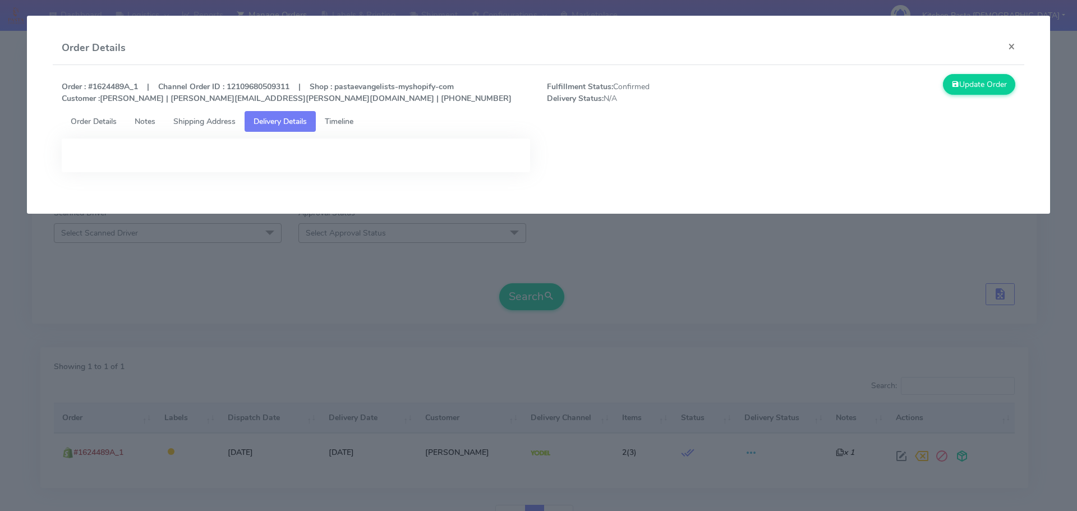
click at [284, 122] on span "Delivery Details" at bounding box center [280, 121] width 53 height 11
click at [335, 124] on span "Timeline" at bounding box center [339, 121] width 29 height 11
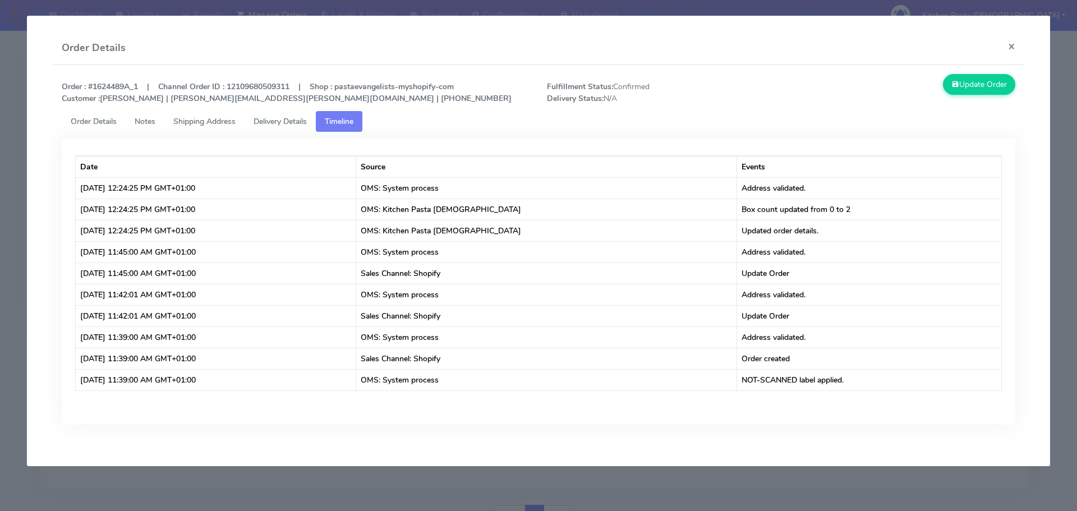
click at [89, 122] on span "Order Details" at bounding box center [94, 121] width 46 height 11
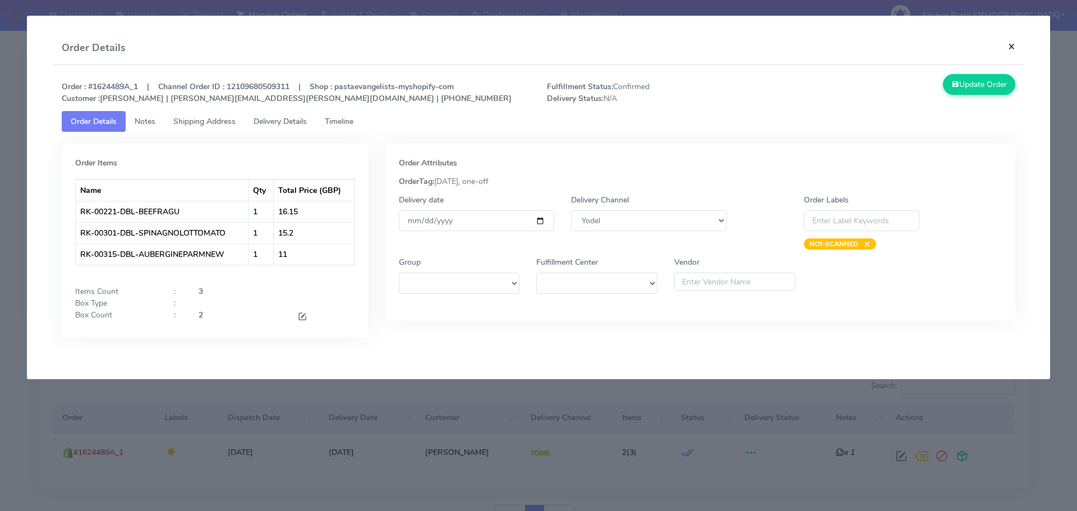
click at [1007, 40] on button "×" at bounding box center [1011, 46] width 25 height 30
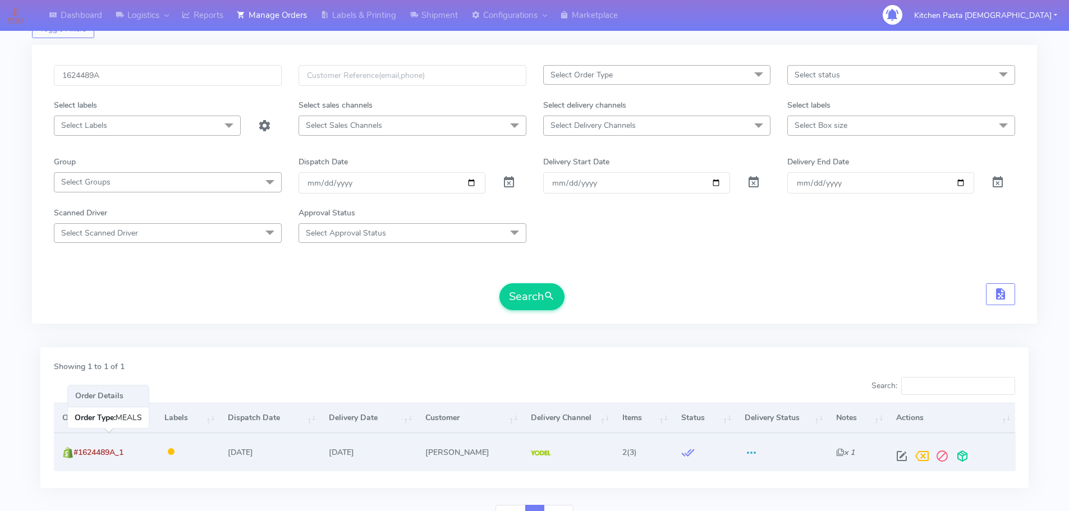
drag, startPoint x: 129, startPoint y: 455, endPoint x: 78, endPoint y: 455, distance: 51.1
click at [78, 455] on td "#1624489A_1" at bounding box center [105, 452] width 102 height 38
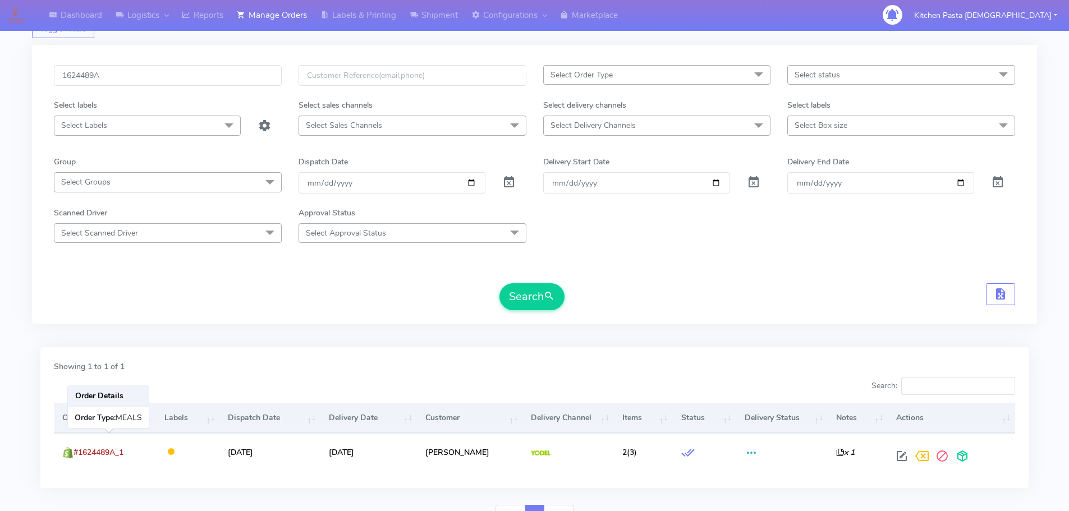
copy span "#1624489A_1"
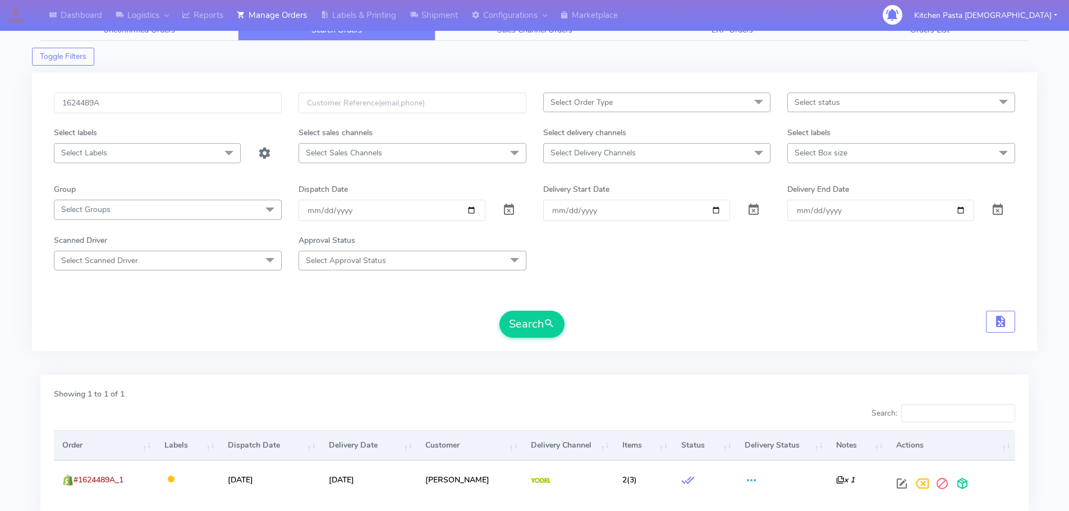
scroll to position [0, 0]
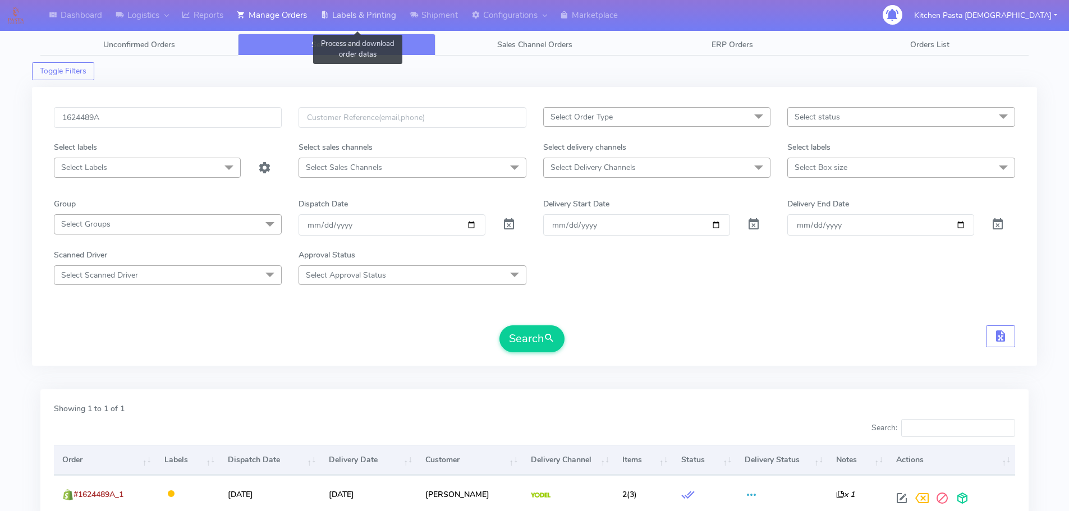
drag, startPoint x: 344, startPoint y: 13, endPoint x: 392, endPoint y: 20, distance: 47.5
click at [344, 13] on link "Labels & Printing" at bounding box center [358, 15] width 89 height 31
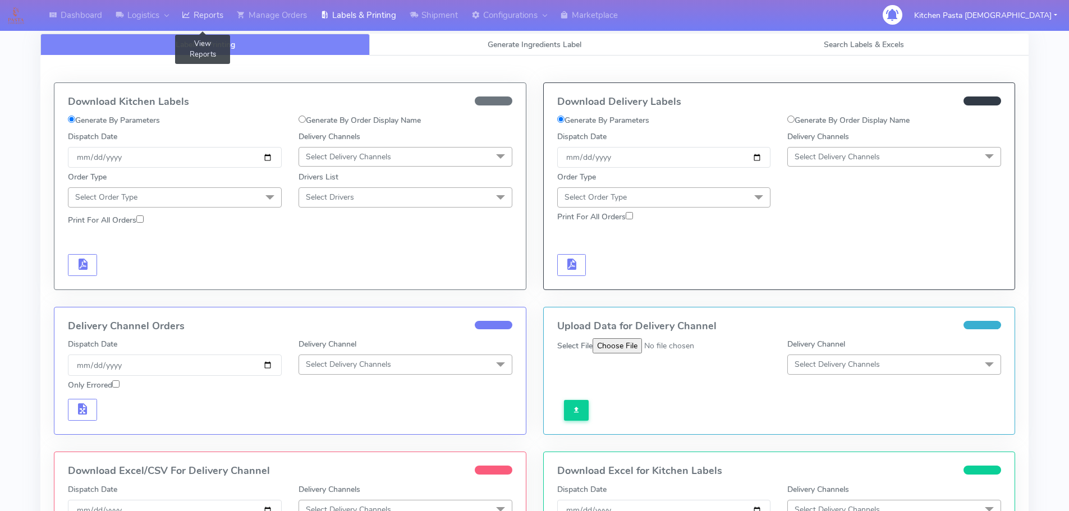
click at [228, 22] on link "Reports" at bounding box center [202, 15] width 55 height 31
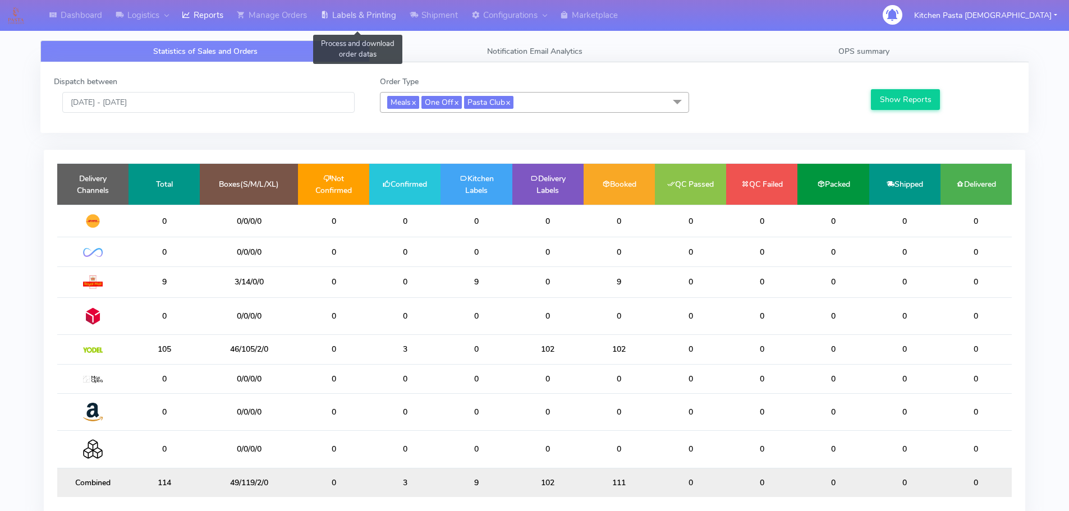
click at [370, 12] on link "Labels & Printing" at bounding box center [358, 15] width 89 height 31
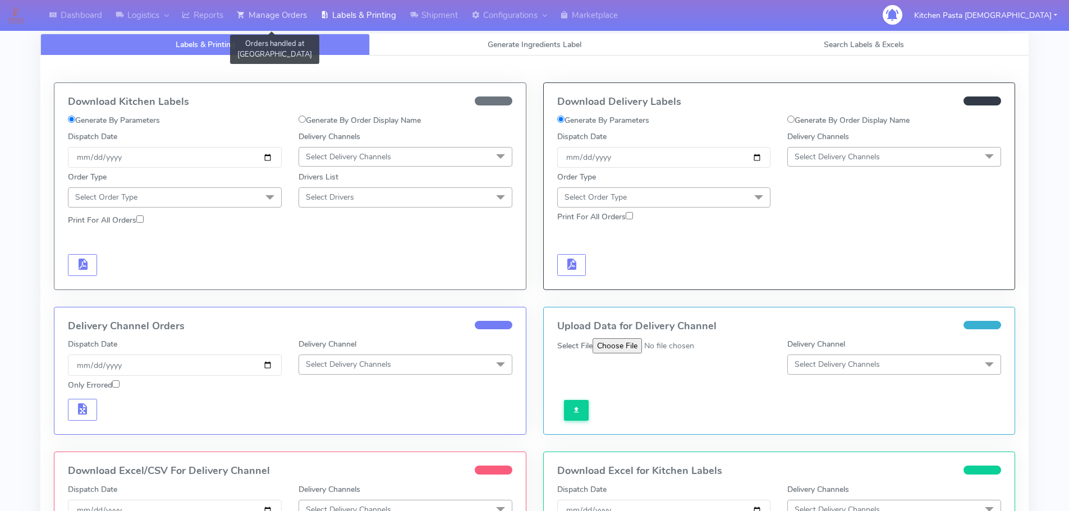
click at [272, 17] on link "Manage Orders" at bounding box center [272, 15] width 84 height 31
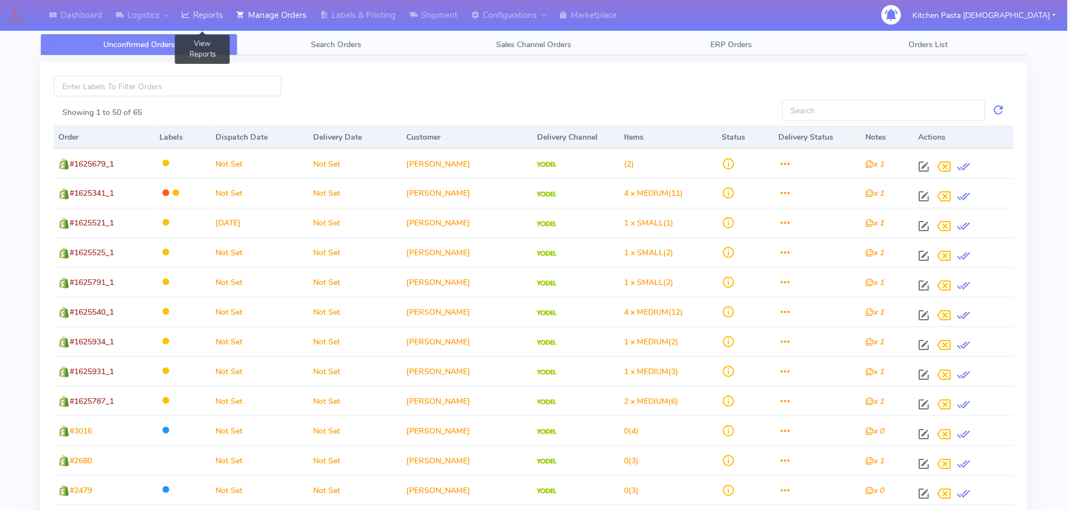
click at [178, 17] on link "Reports" at bounding box center [202, 15] width 55 height 31
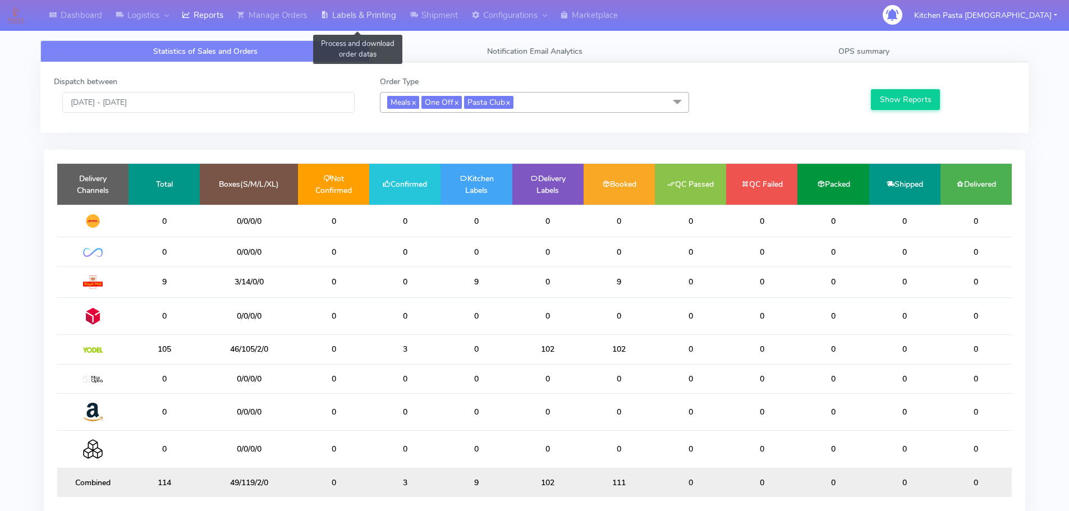
click at [318, 20] on link "Labels & Printing" at bounding box center [358, 15] width 89 height 31
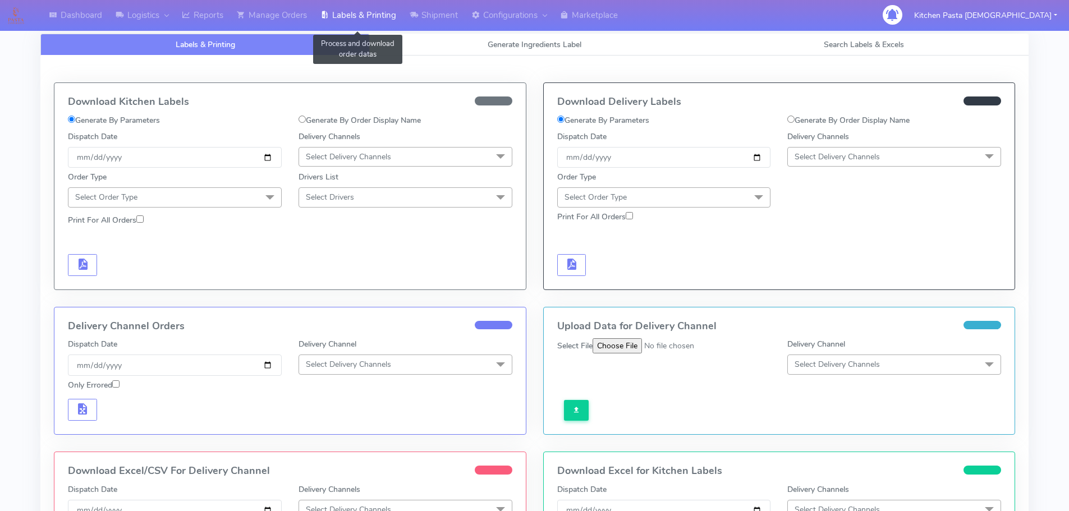
click at [362, 17] on link "Labels & Printing" at bounding box center [358, 15] width 89 height 31
click at [867, 120] on label "Generate By Order Display Name" at bounding box center [848, 120] width 122 height 12
click at [794, 120] on input "Generate By Order Display Name" at bounding box center [790, 119] width 7 height 7
radio input "true"
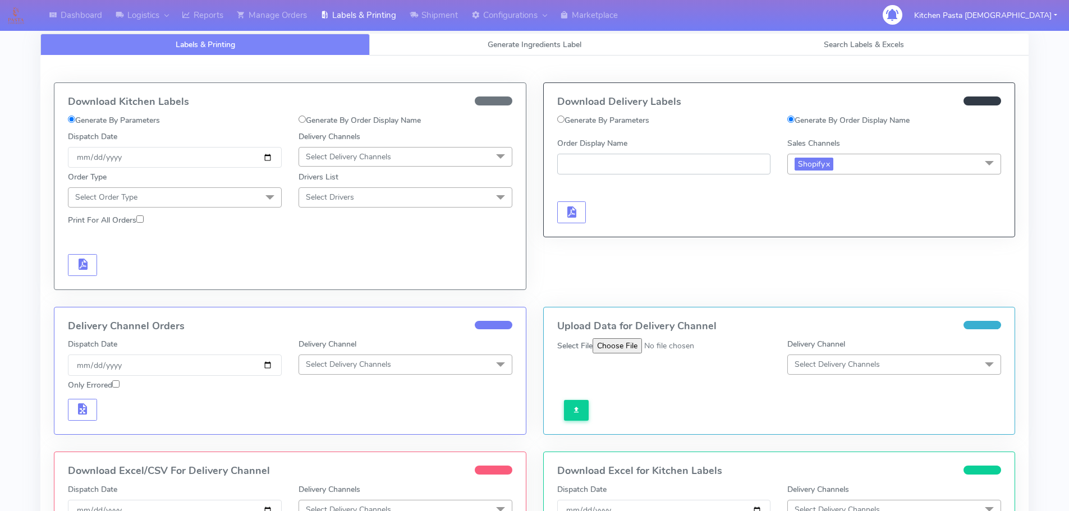
click at [681, 162] on input "Order Display Name" at bounding box center [664, 164] width 214 height 21
paste input "#1624489A_1"
type input "#1624489A_1"
click at [558, 209] on button "button" at bounding box center [571, 212] width 29 height 22
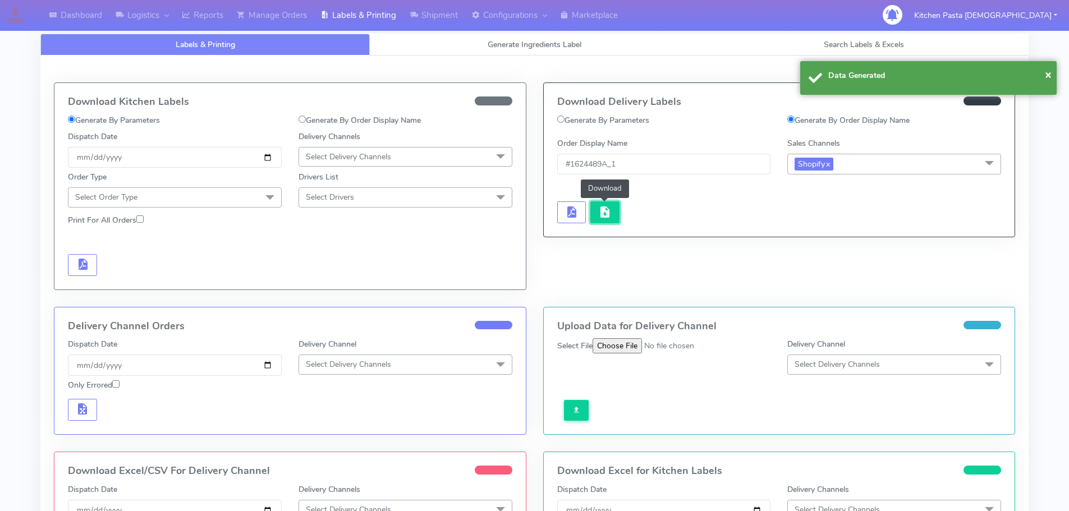
click at [606, 209] on span "button" at bounding box center [604, 214] width 13 height 11
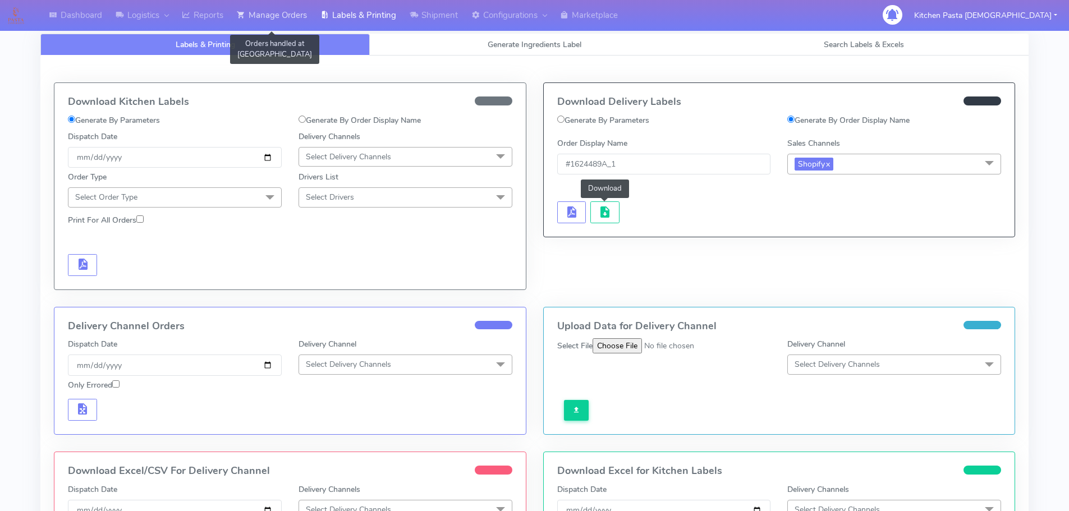
click at [258, 14] on link "Manage Orders" at bounding box center [272, 15] width 84 height 31
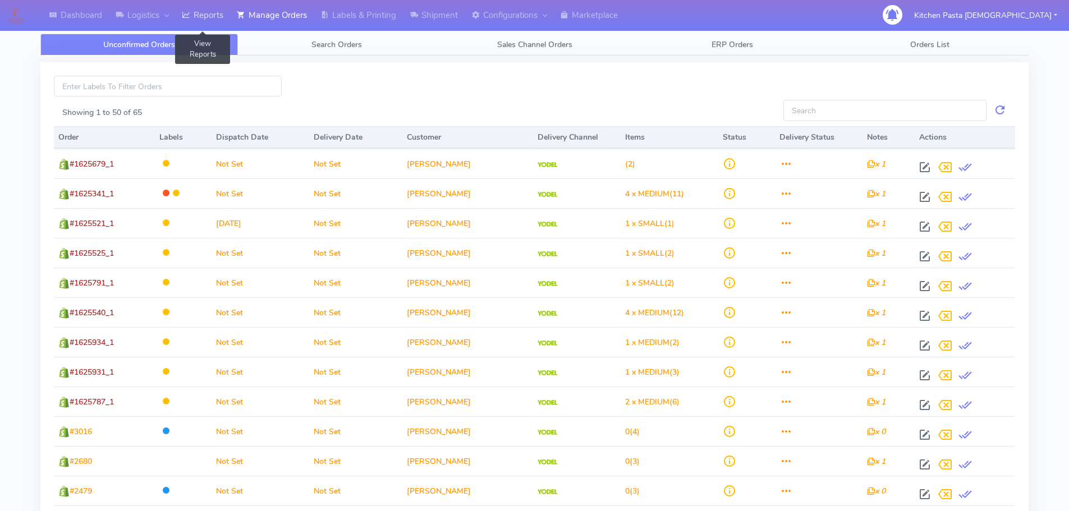
click at [226, 12] on link "Reports" at bounding box center [202, 15] width 55 height 31
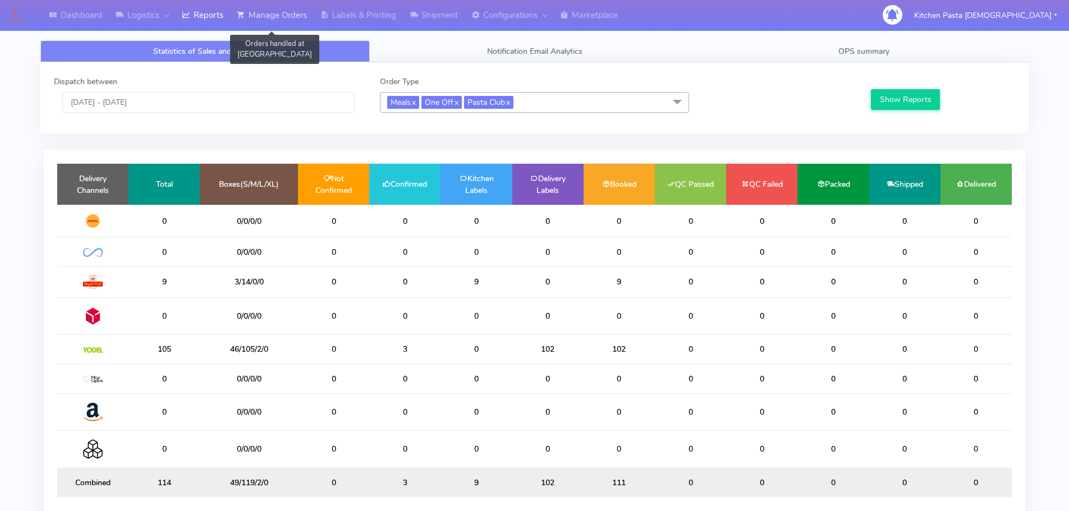
click at [305, 18] on link "Manage Orders" at bounding box center [272, 15] width 84 height 31
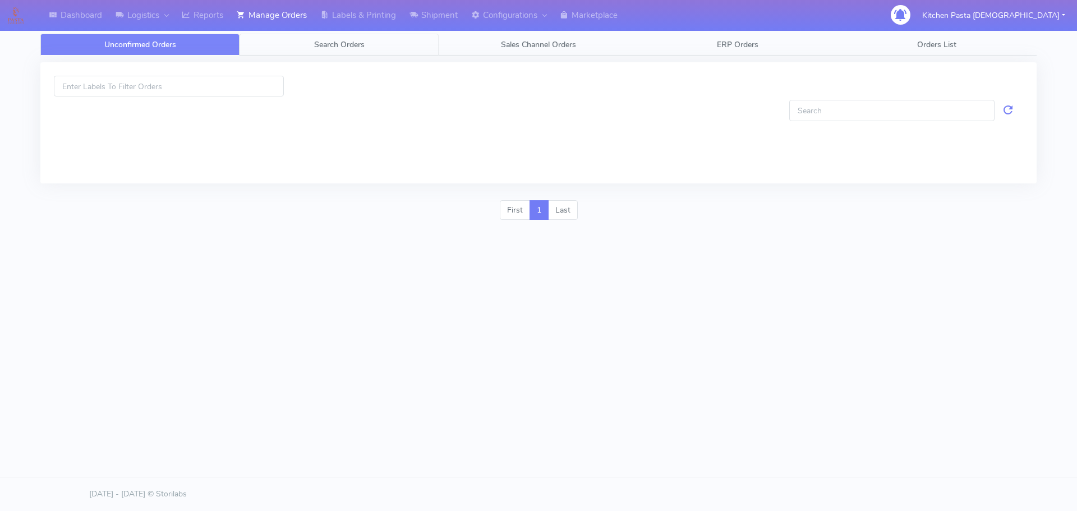
drag, startPoint x: 348, startPoint y: 49, endPoint x: 284, endPoint y: 135, distance: 106.6
click at [347, 49] on span "Search Orders" at bounding box center [339, 44] width 50 height 11
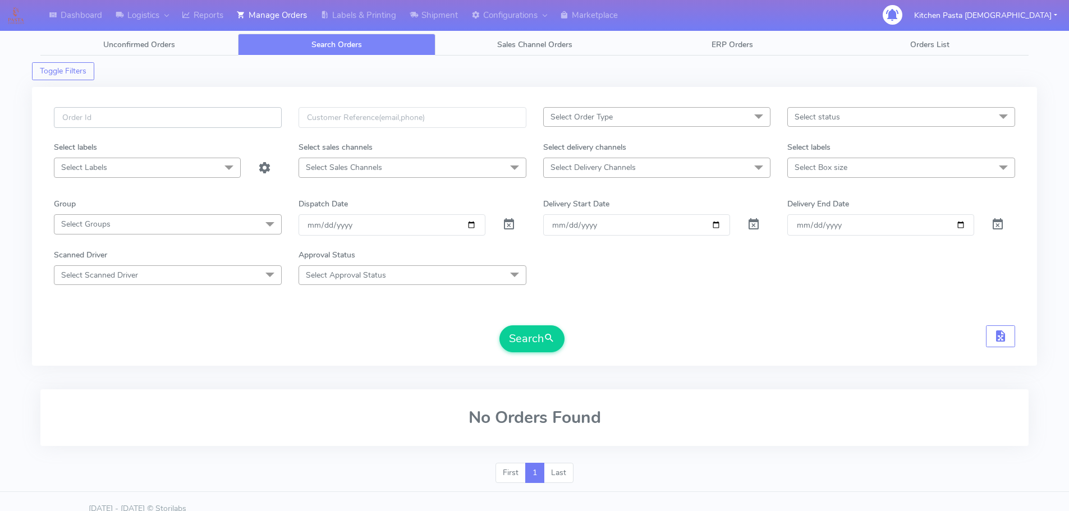
click at [212, 114] on input "text" at bounding box center [168, 117] width 228 height 21
paste input "#1624489A_1"
type input "#1624489A_1"
click at [536, 336] on button "Search" at bounding box center [531, 338] width 65 height 27
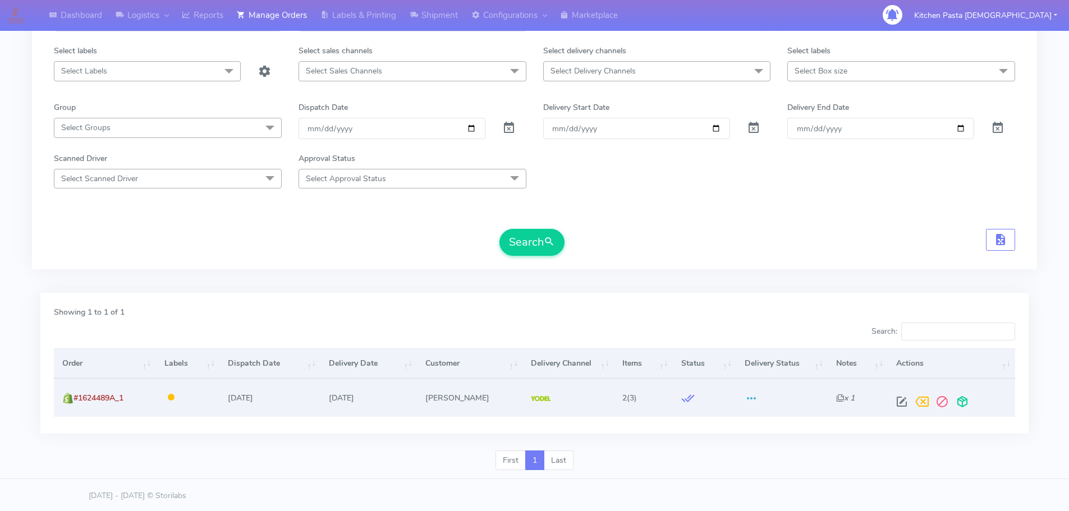
scroll to position [98, 0]
click at [958, 397] on span at bounding box center [962, 402] width 20 height 11
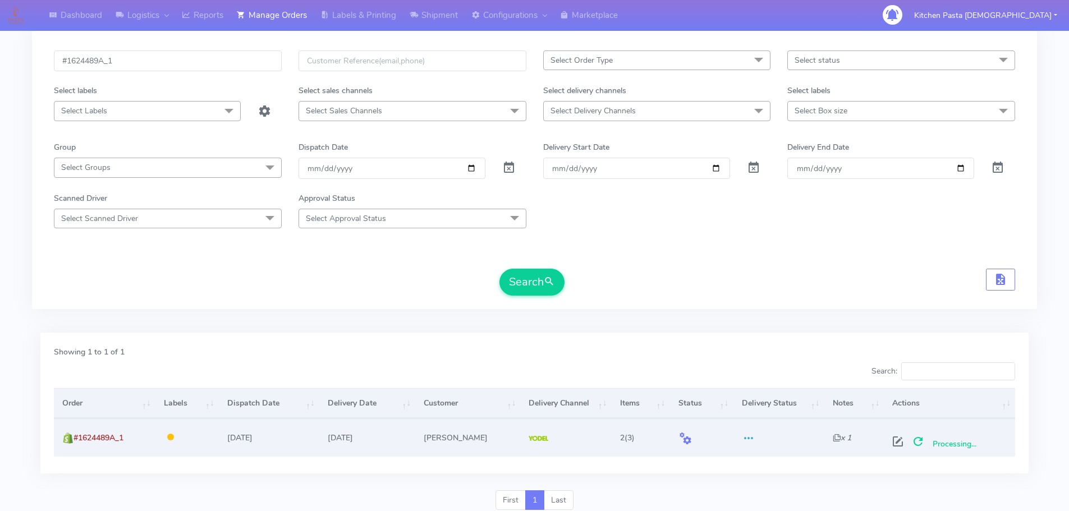
scroll to position [0, 0]
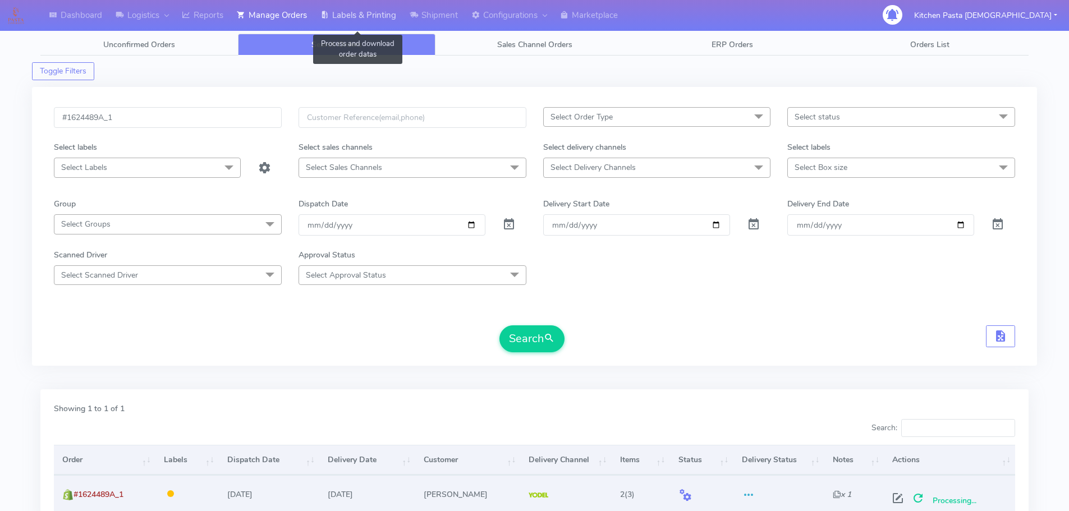
click at [397, 19] on link "Labels & Printing" at bounding box center [358, 15] width 89 height 31
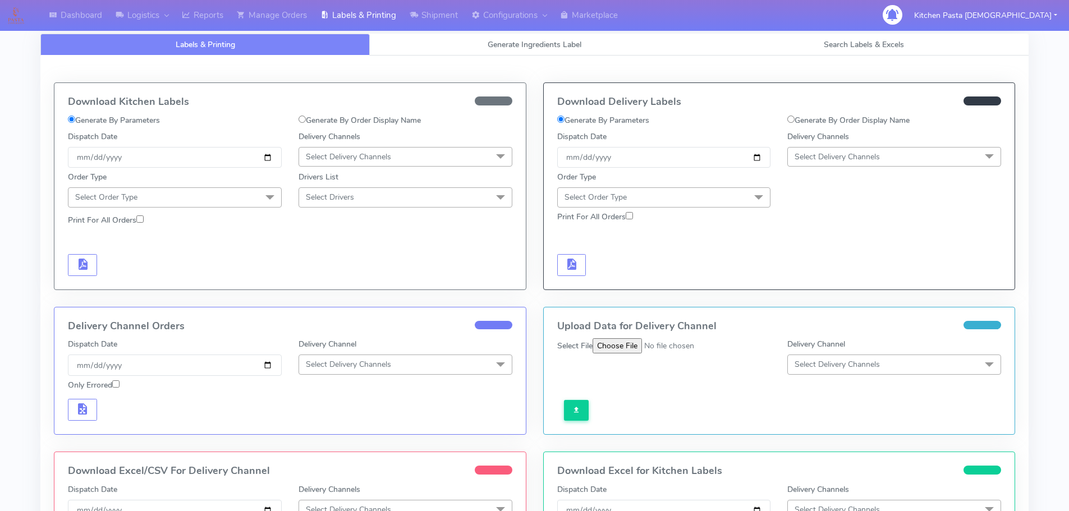
click at [864, 118] on label "Generate By Order Display Name" at bounding box center [848, 120] width 122 height 12
click at [794, 118] on input "Generate By Order Display Name" at bounding box center [790, 119] width 7 height 7
radio input "true"
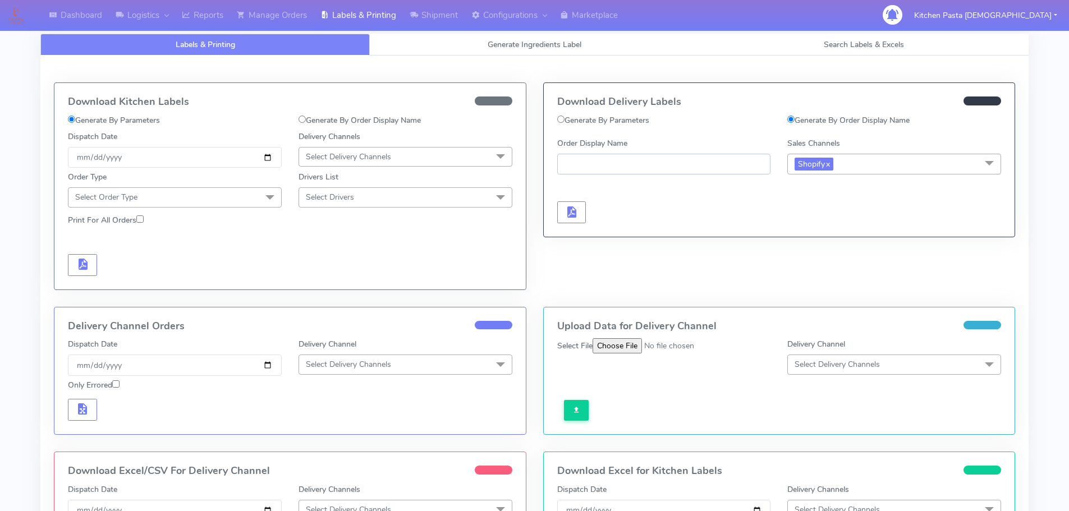
click at [736, 159] on input "Order Display Name" at bounding box center [664, 164] width 214 height 21
paste input "#1624489A_1"
type input "#1624489A_1"
click at [569, 210] on span "button" at bounding box center [570, 214] width 13 height 11
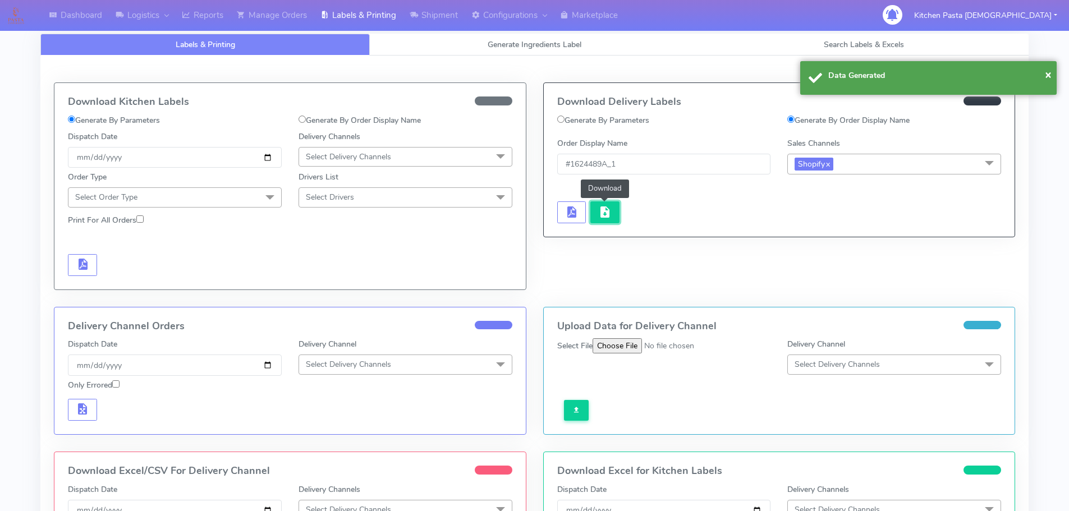
click at [606, 213] on span "button" at bounding box center [604, 214] width 13 height 11
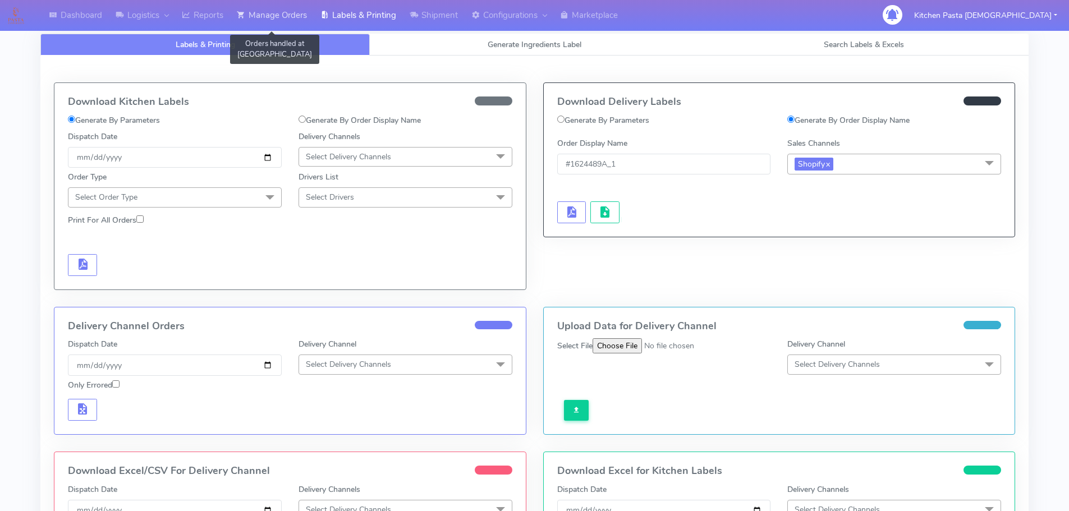
click at [278, 17] on link "Manage Orders" at bounding box center [272, 15] width 84 height 31
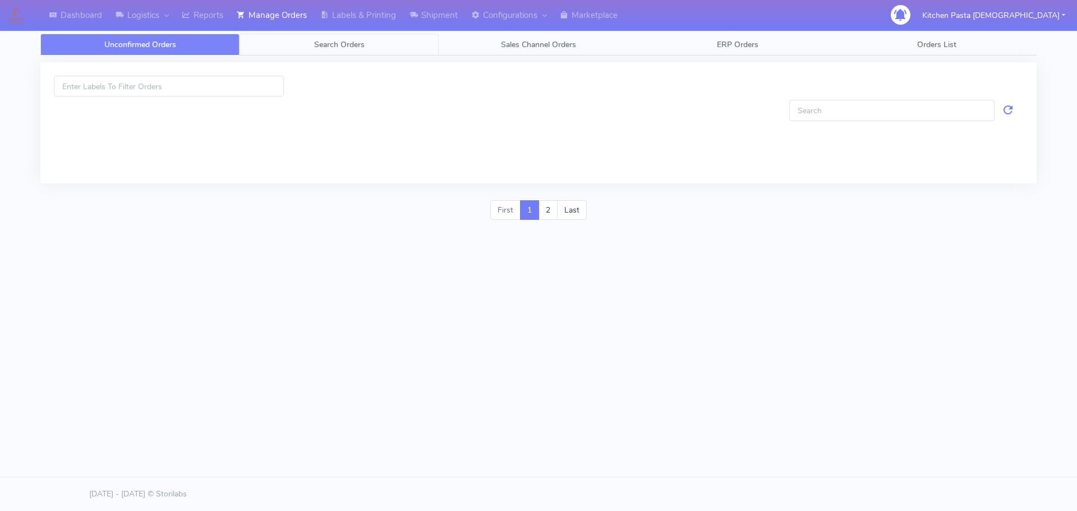
click at [405, 48] on link "Search Orders" at bounding box center [339, 45] width 199 height 22
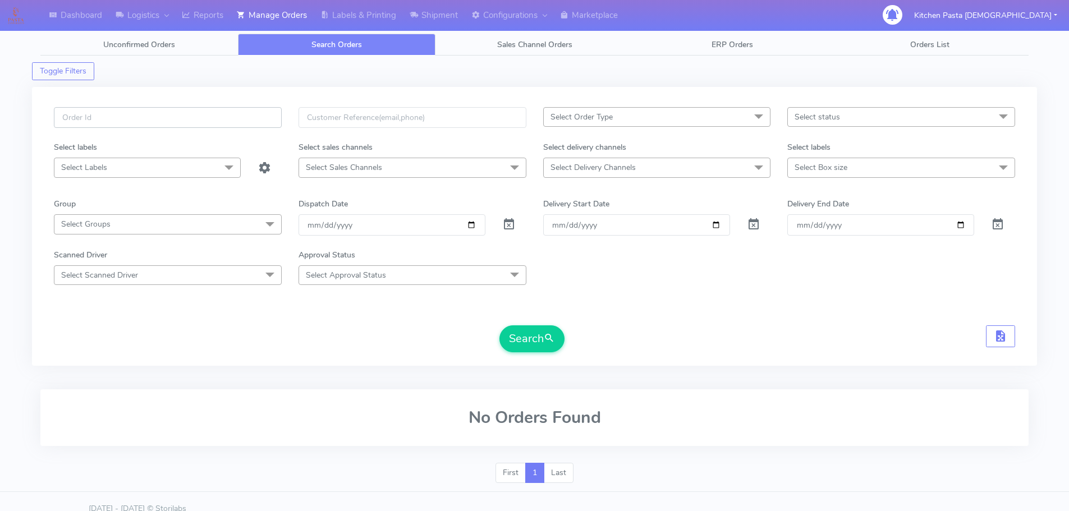
click at [171, 121] on input "text" at bounding box center [168, 117] width 228 height 21
paste input "#1624489A_1"
type input "#1624489A_1"
click at [517, 346] on button "Search" at bounding box center [531, 338] width 65 height 27
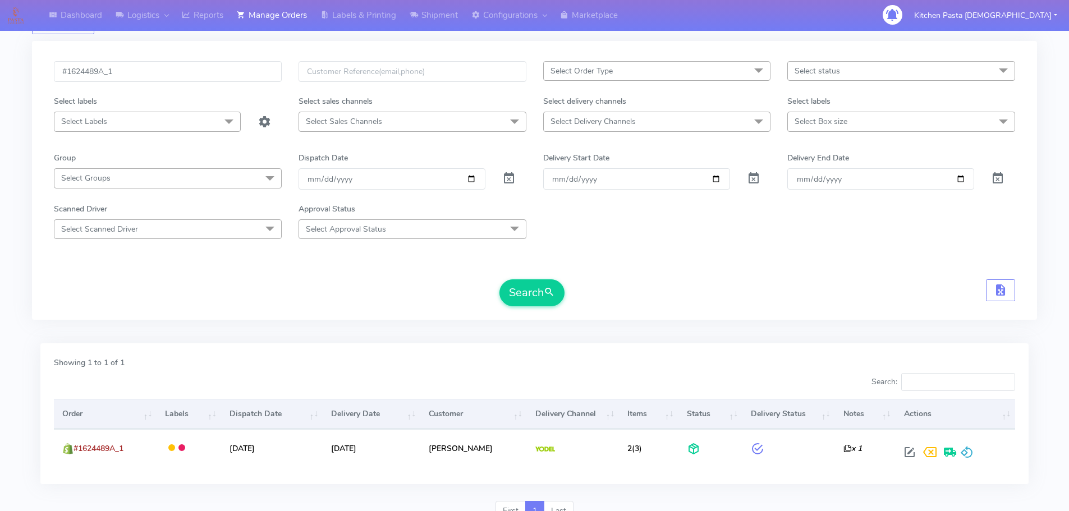
scroll to position [98, 0]
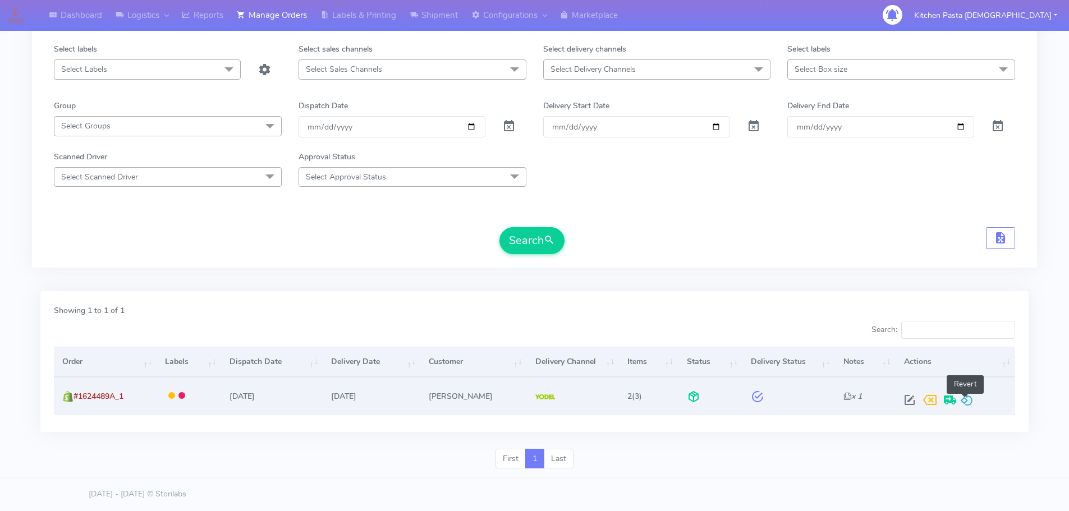
click at [967, 403] on span at bounding box center [966, 402] width 13 height 11
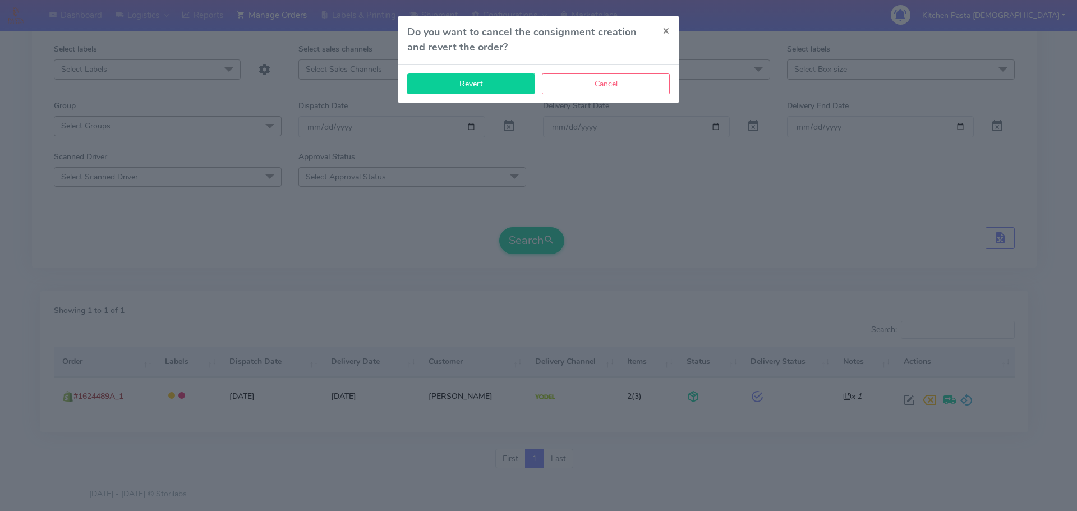
click at [454, 80] on button "Revert" at bounding box center [471, 83] width 128 height 21
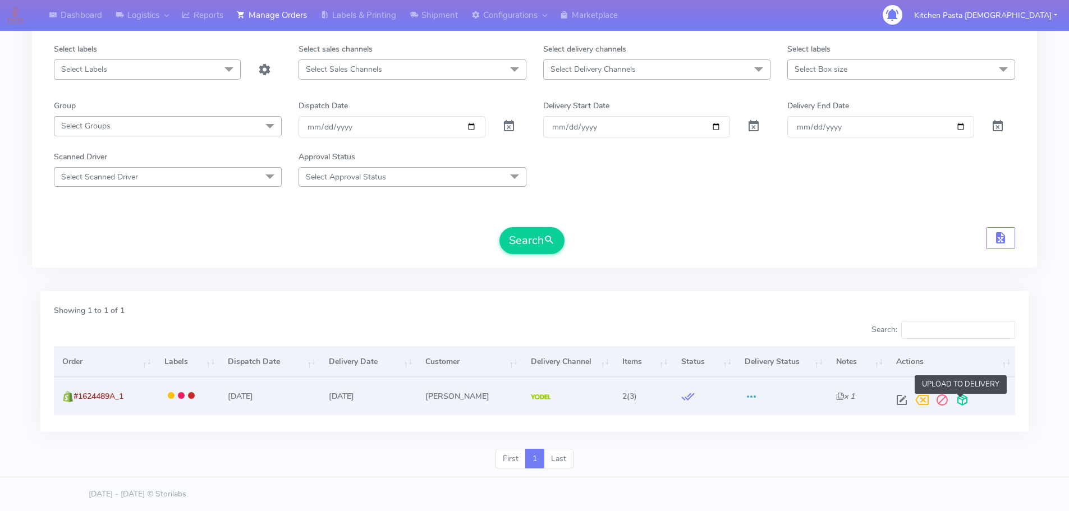
click at [960, 397] on span at bounding box center [962, 402] width 20 height 11
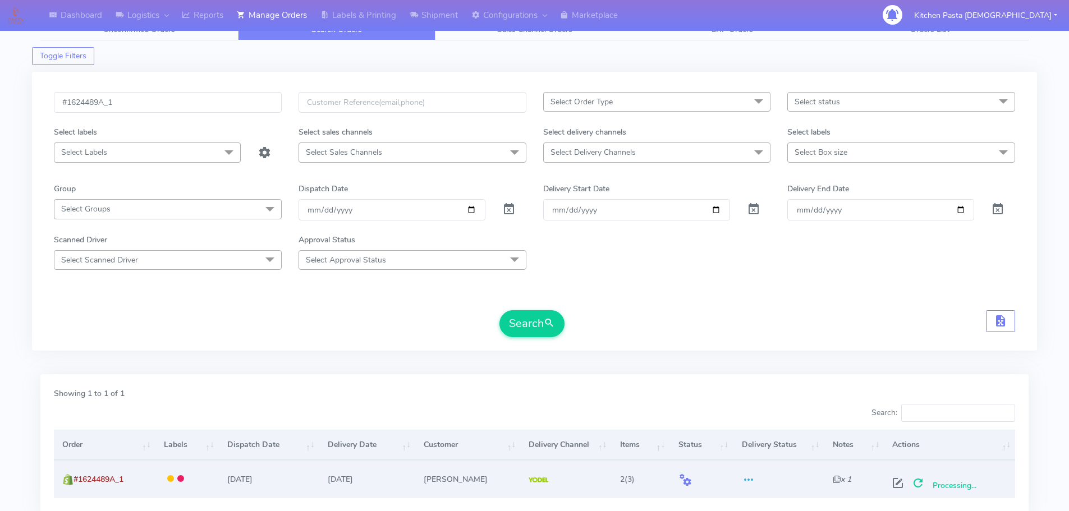
scroll to position [0, 0]
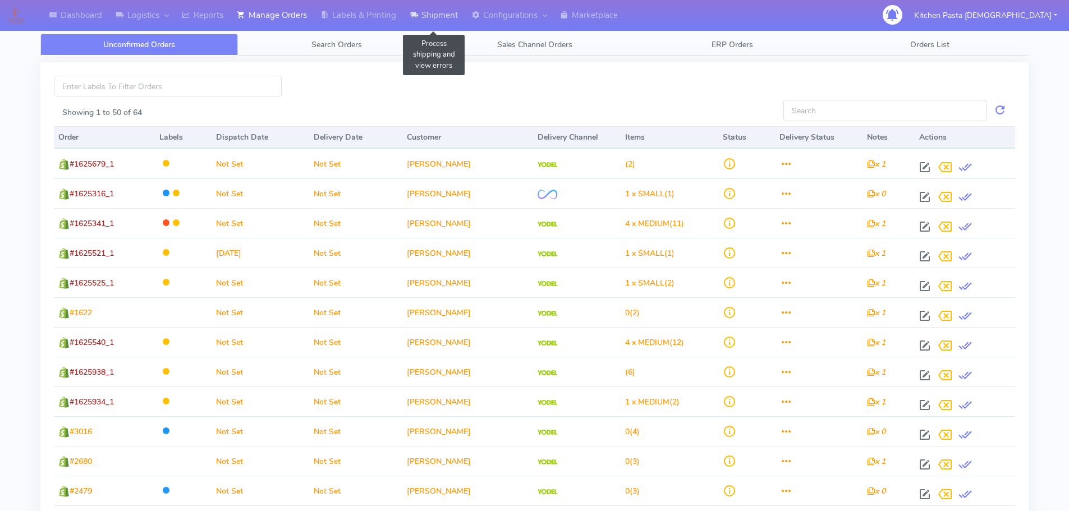
click at [440, 22] on link "Shipment" at bounding box center [434, 15] width 62 height 31
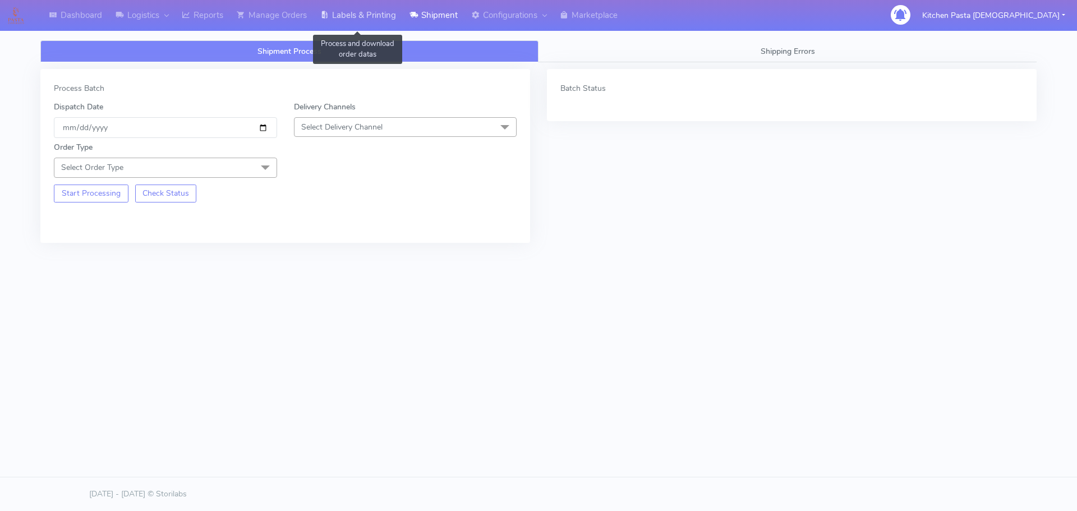
click at [318, 21] on link "Labels & Printing" at bounding box center [358, 15] width 89 height 31
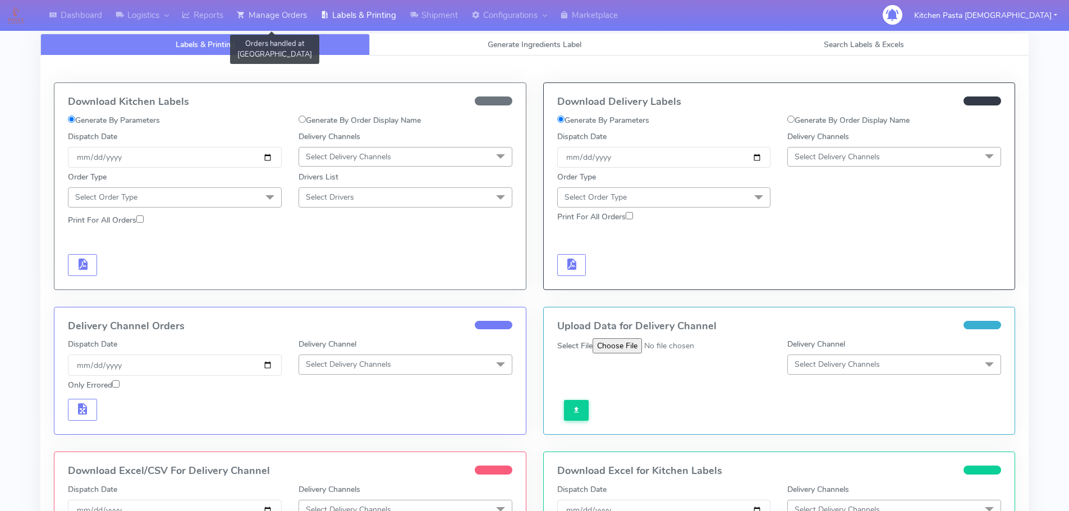
click at [272, 11] on link "Manage Orders" at bounding box center [272, 15] width 84 height 31
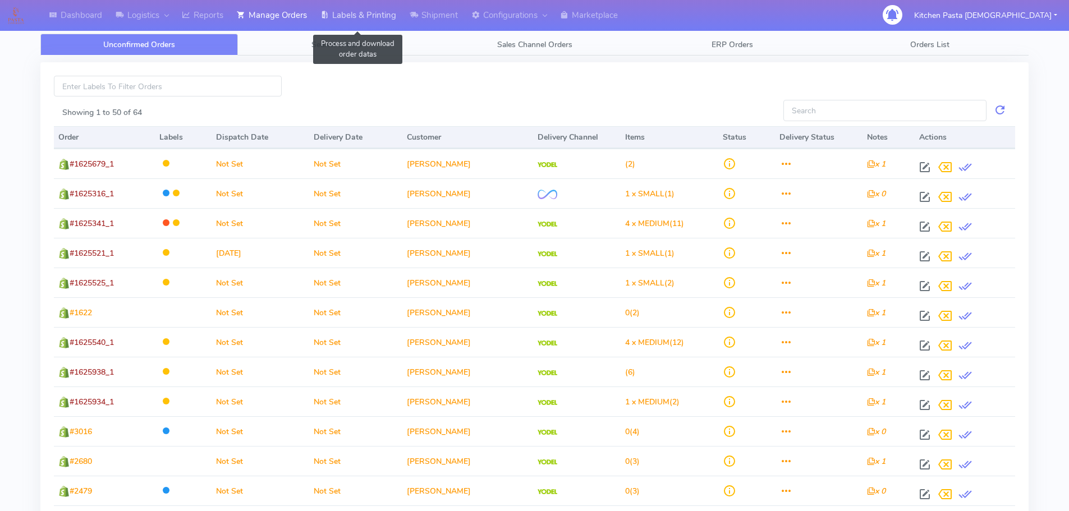
click at [360, 15] on link "Labels & Printing" at bounding box center [358, 15] width 89 height 31
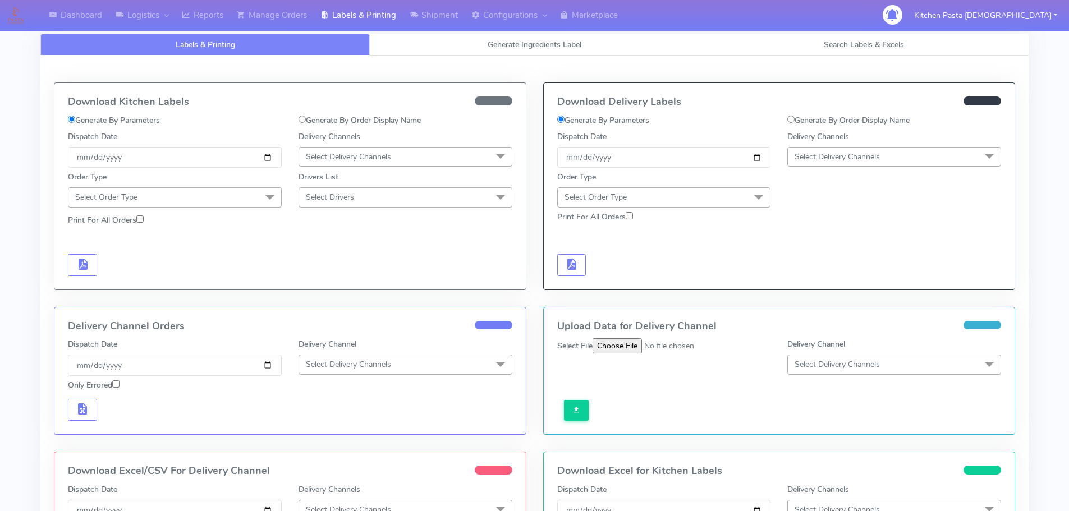
click at [796, 126] on label "Generate By Order Display Name" at bounding box center [848, 120] width 122 height 12
click at [794, 123] on input "Generate By Order Display Name" at bounding box center [790, 119] width 7 height 7
radio input "true"
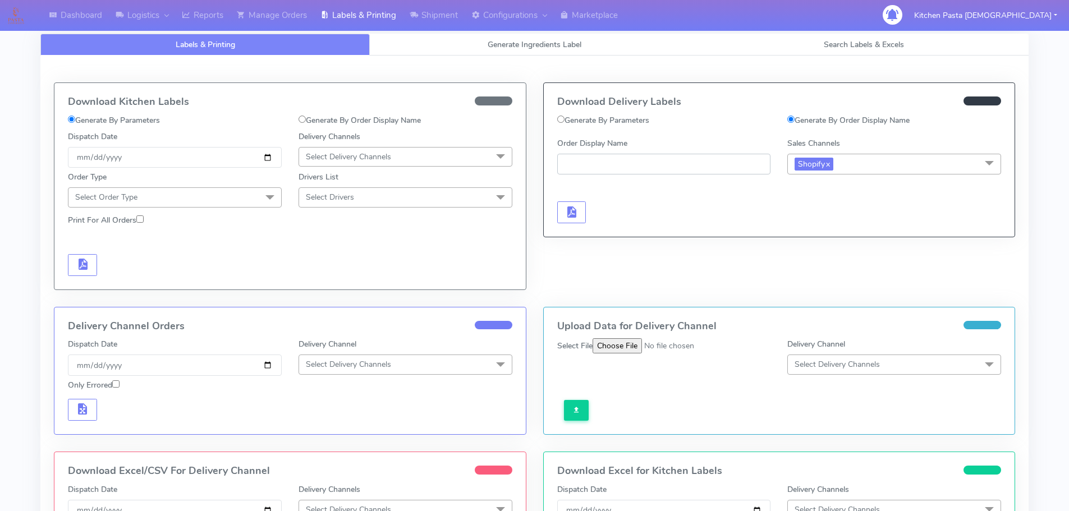
click at [698, 161] on input "Order Display Name" at bounding box center [664, 164] width 214 height 21
paste input "#1624489A_1"
type input "#1624489A_1"
click at [575, 214] on span "button" at bounding box center [570, 214] width 13 height 11
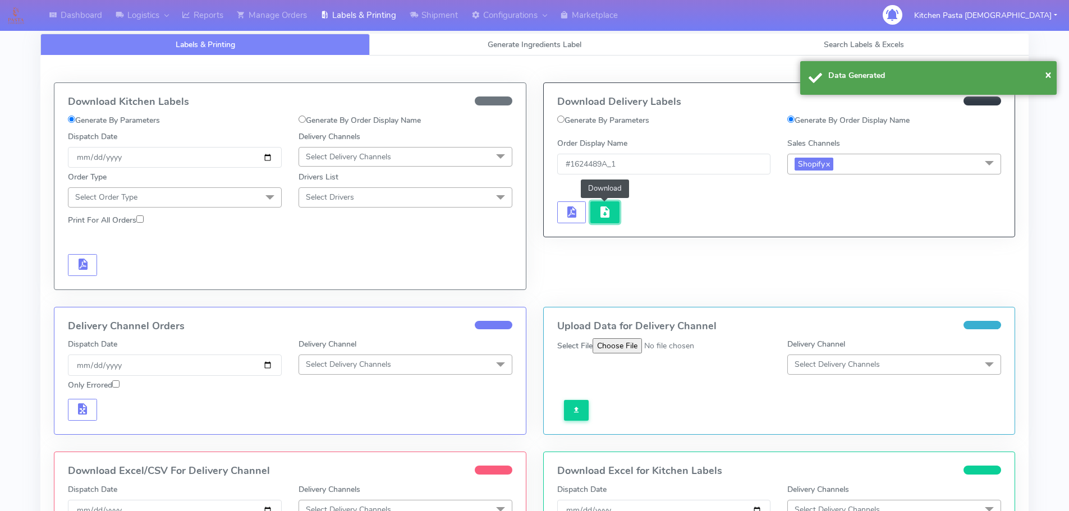
click at [610, 210] on span "button" at bounding box center [604, 214] width 13 height 11
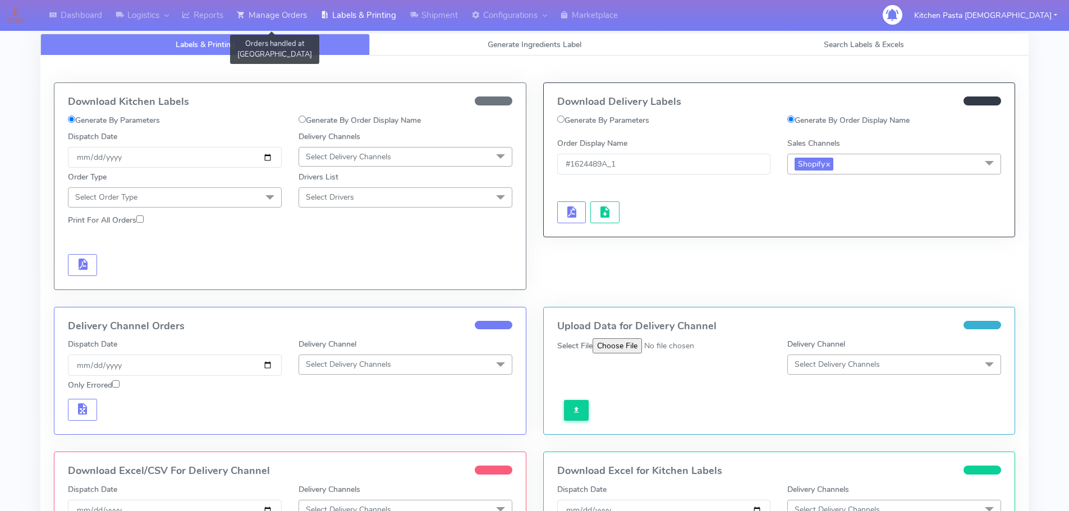
click at [284, 10] on link "Manage Orders" at bounding box center [272, 15] width 84 height 31
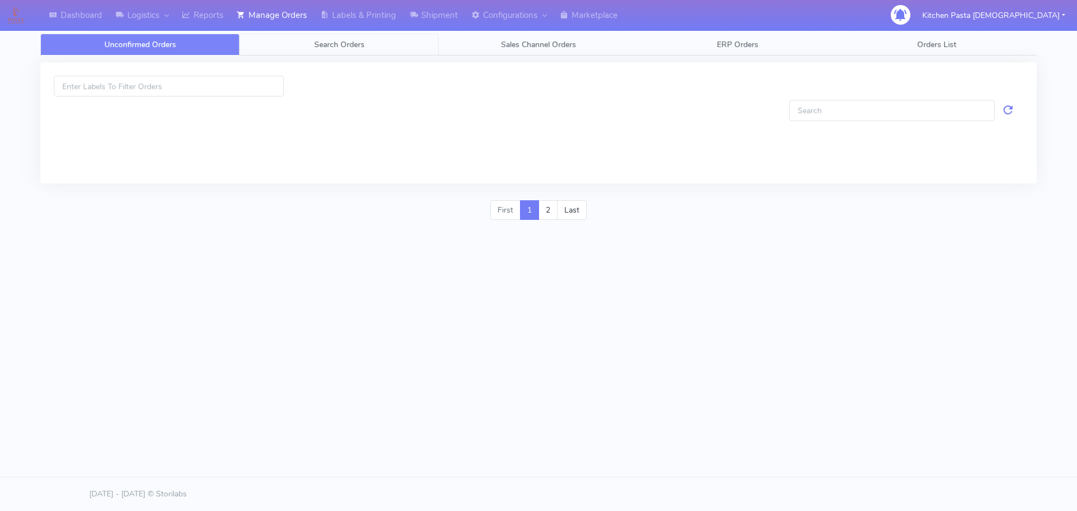
click at [305, 45] on link "Search Orders" at bounding box center [339, 45] width 199 height 22
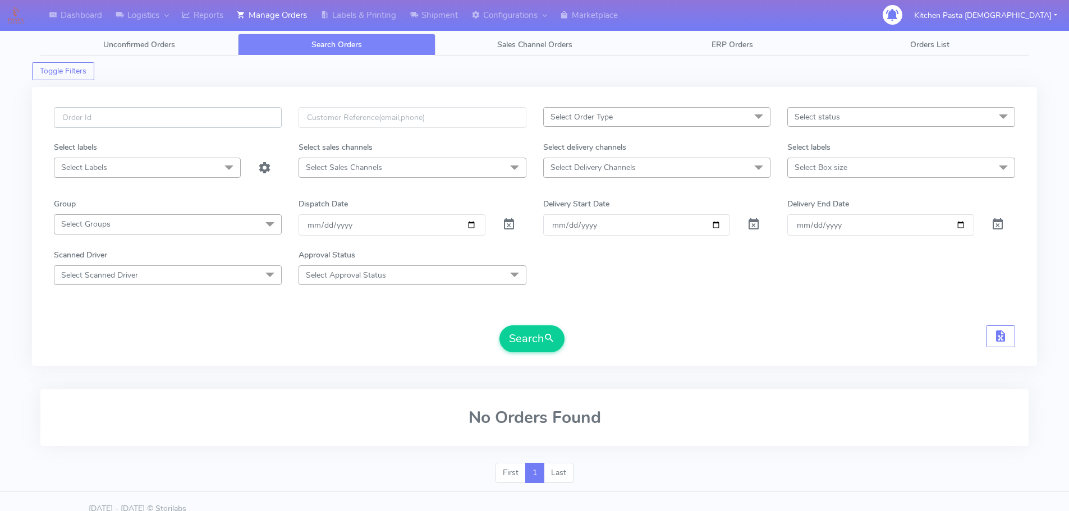
click at [205, 125] on input "text" at bounding box center [168, 117] width 228 height 21
type input "#"
paste input "#1624489A_1"
type input "#1624489A_1"
click at [535, 344] on button "Search" at bounding box center [531, 338] width 65 height 27
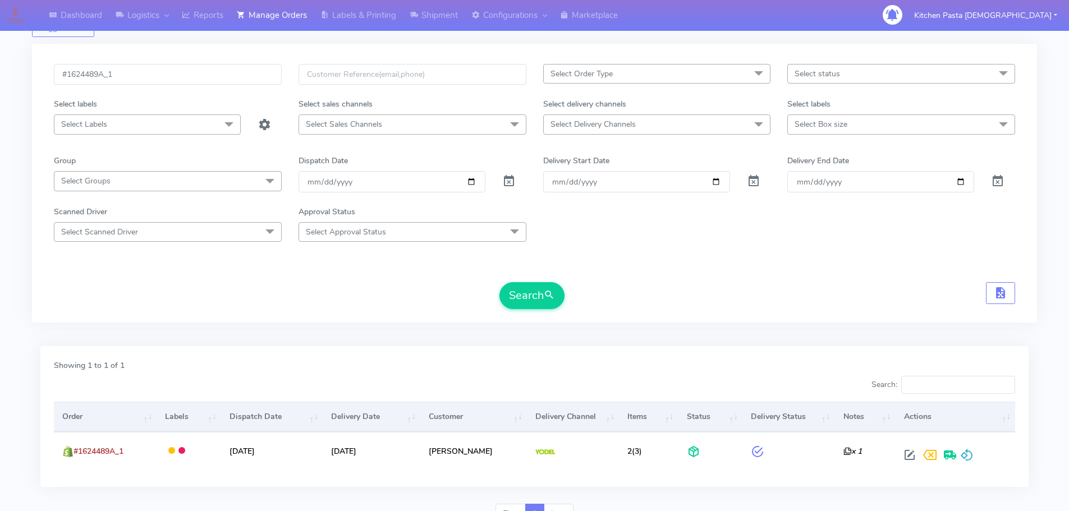
scroll to position [98, 0]
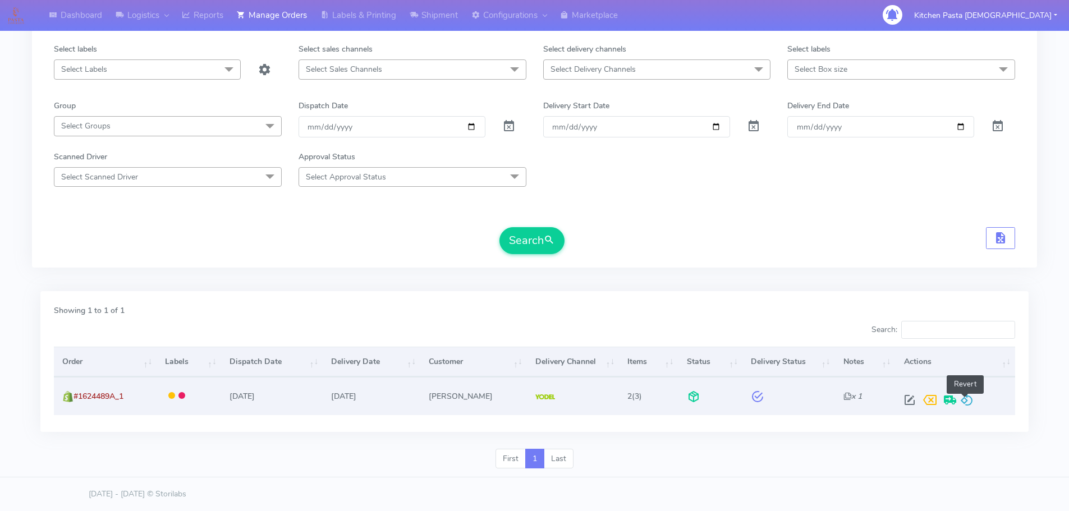
click at [961, 405] on span at bounding box center [966, 402] width 13 height 11
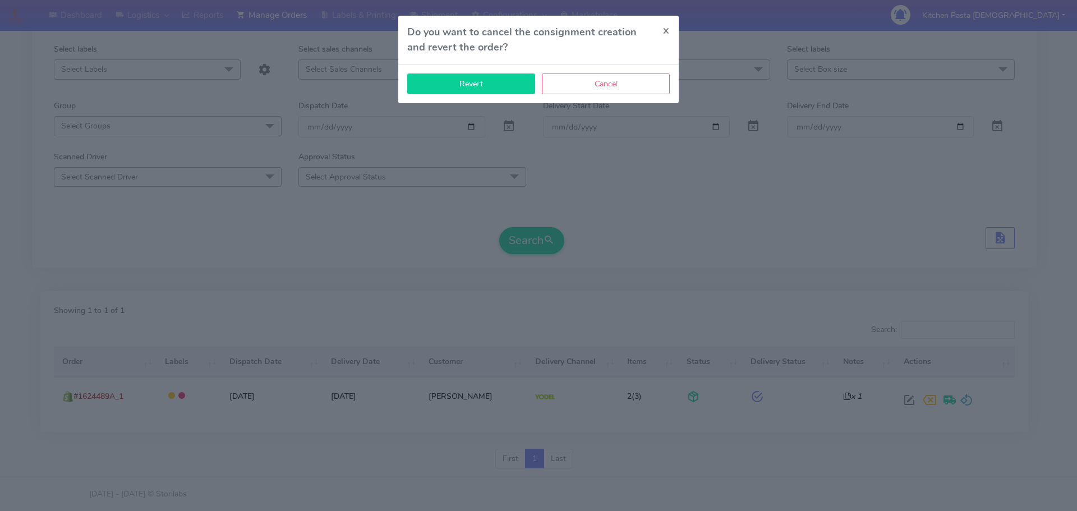
click at [424, 82] on button "Revert" at bounding box center [471, 83] width 128 height 21
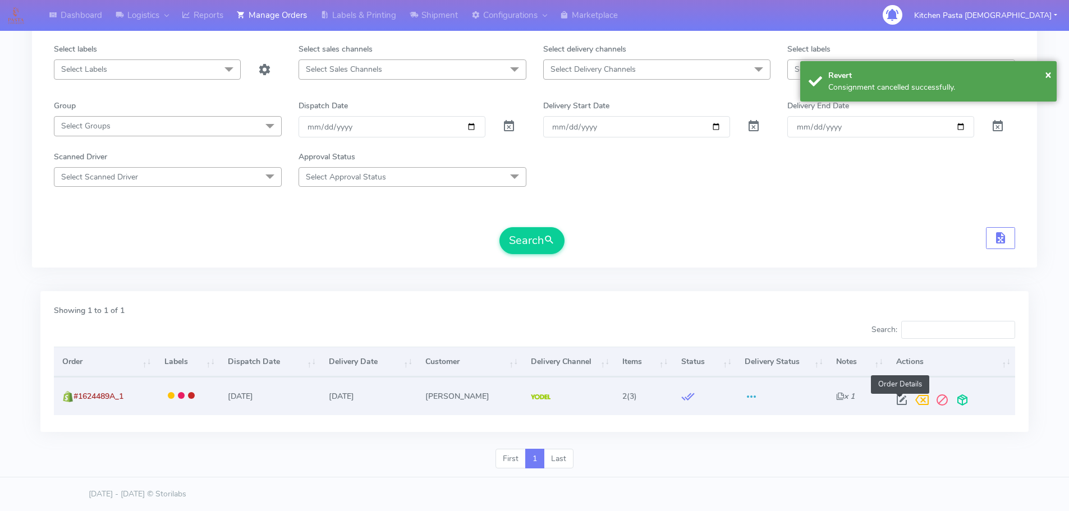
click at [897, 401] on span at bounding box center [902, 402] width 20 height 11
select select "5"
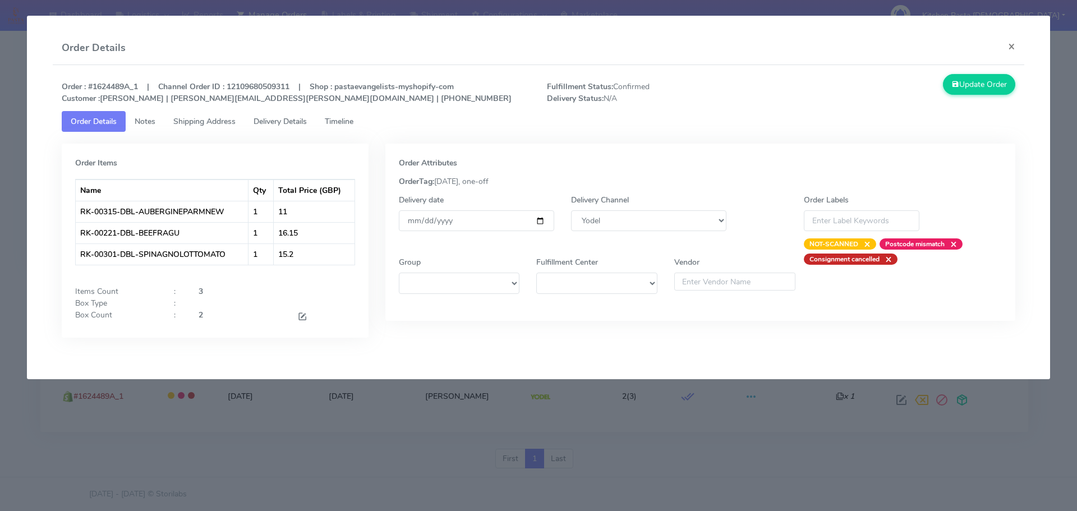
click at [308, 317] on div at bounding box center [326, 316] width 74 height 15
drag, startPoint x: 289, startPoint y: 308, endPoint x: 298, endPoint y: 309, distance: 9.0
click at [290, 308] on div at bounding box center [276, 303] width 173 height 12
click at [304, 313] on span at bounding box center [302, 318] width 10 height 11
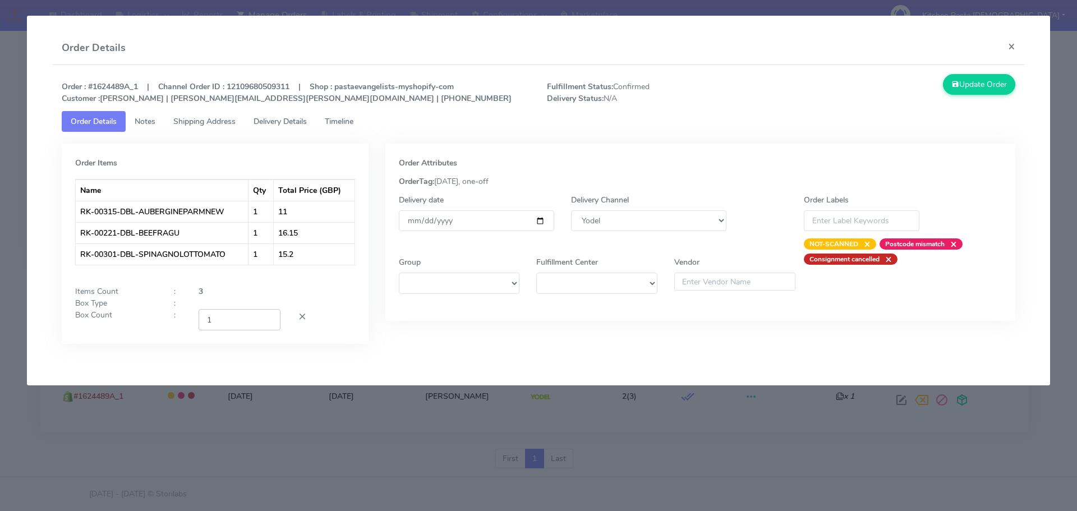
click at [265, 322] on input "1" at bounding box center [240, 319] width 82 height 21
click at [270, 319] on input "2" at bounding box center [240, 319] width 82 height 21
type input "3"
click at [270, 319] on input "3" at bounding box center [240, 319] width 82 height 21
click at [973, 86] on button "Update Order" at bounding box center [979, 84] width 73 height 21
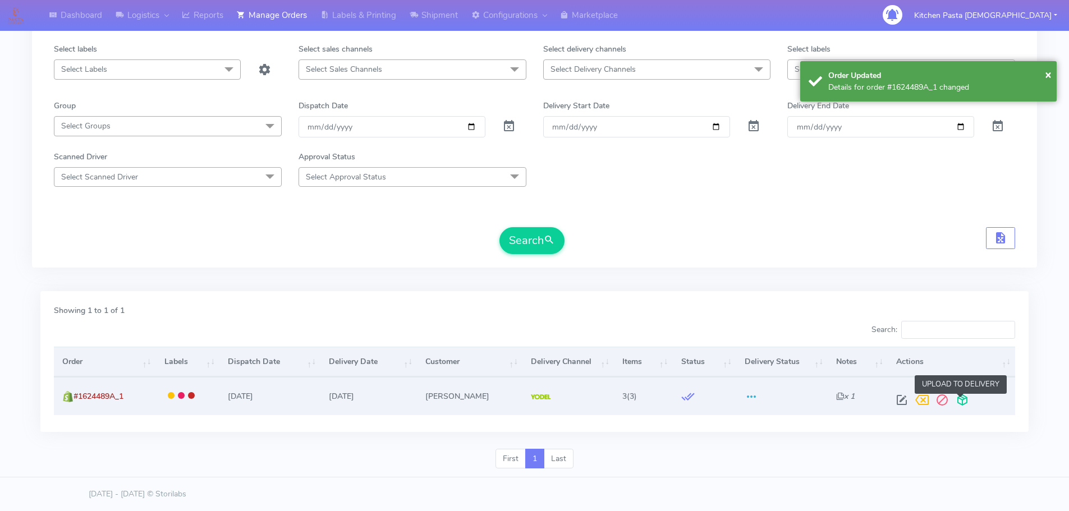
click at [961, 397] on span at bounding box center [962, 402] width 20 height 11
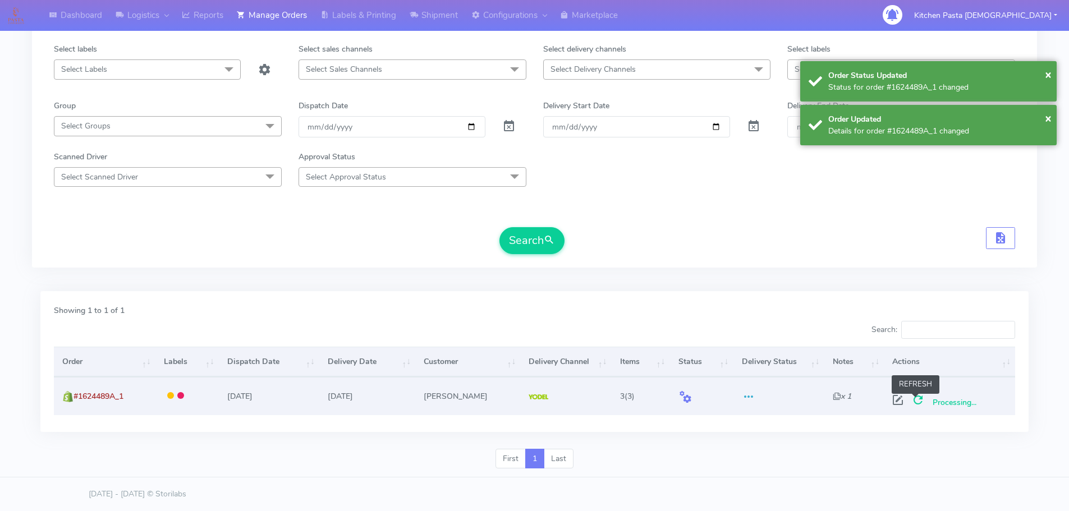
click at [915, 399] on span at bounding box center [918, 402] width 20 height 11
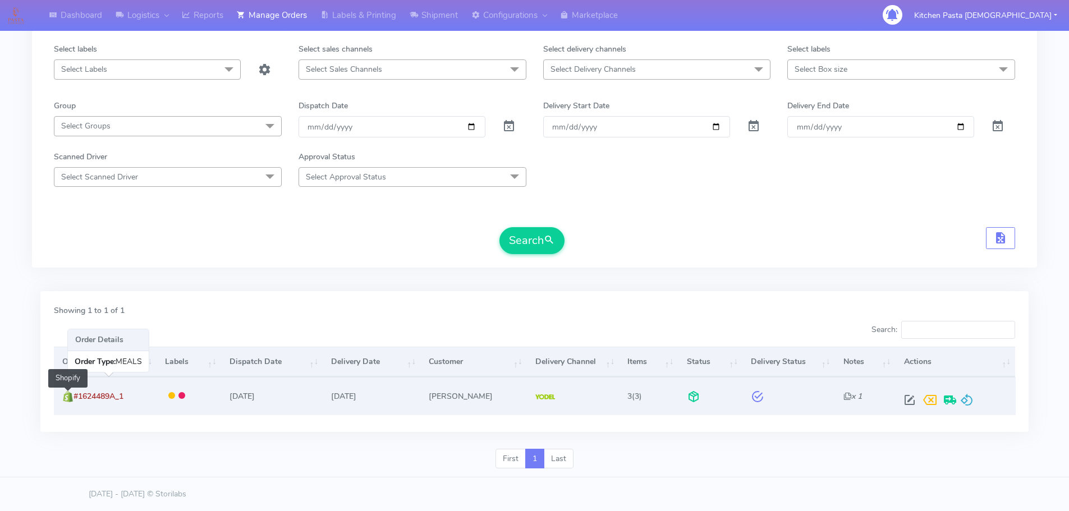
drag, startPoint x: 130, startPoint y: 397, endPoint x: 73, endPoint y: 398, distance: 57.2
click at [73, 398] on td "#1624489A_1 Shopify" at bounding box center [105, 396] width 103 height 38
copy span "#1624489A_1"
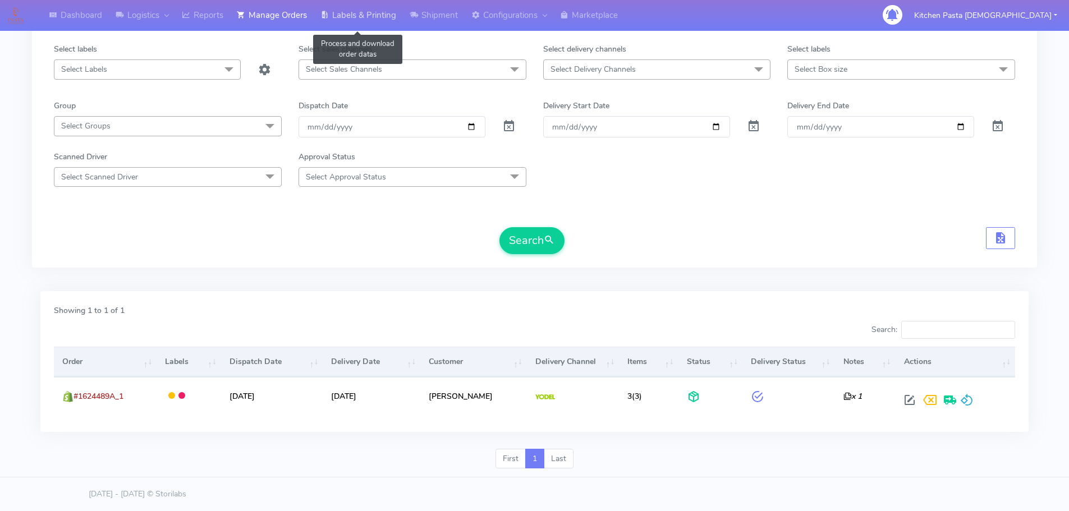
click at [364, 21] on link "Labels & Printing" at bounding box center [358, 15] width 89 height 31
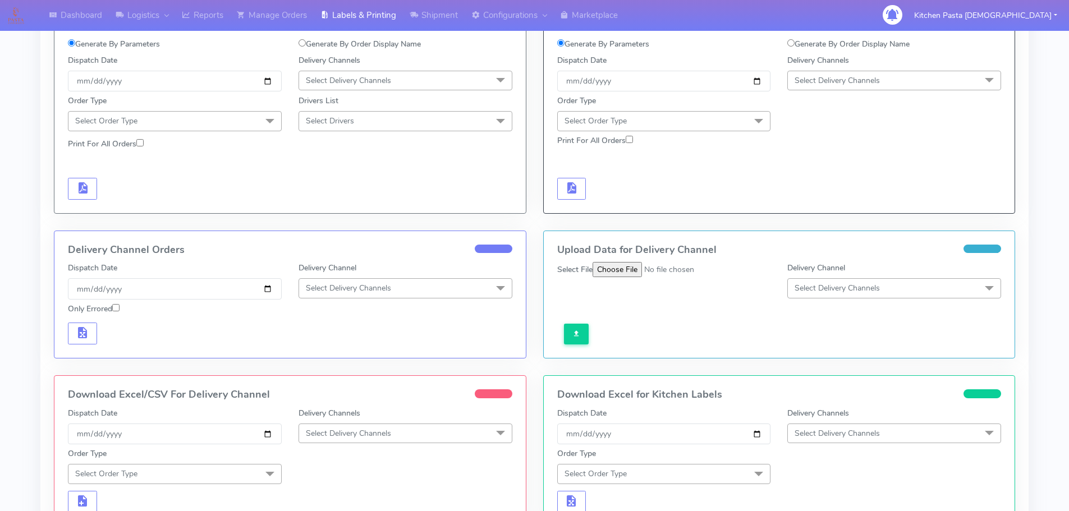
scroll to position [42, 0]
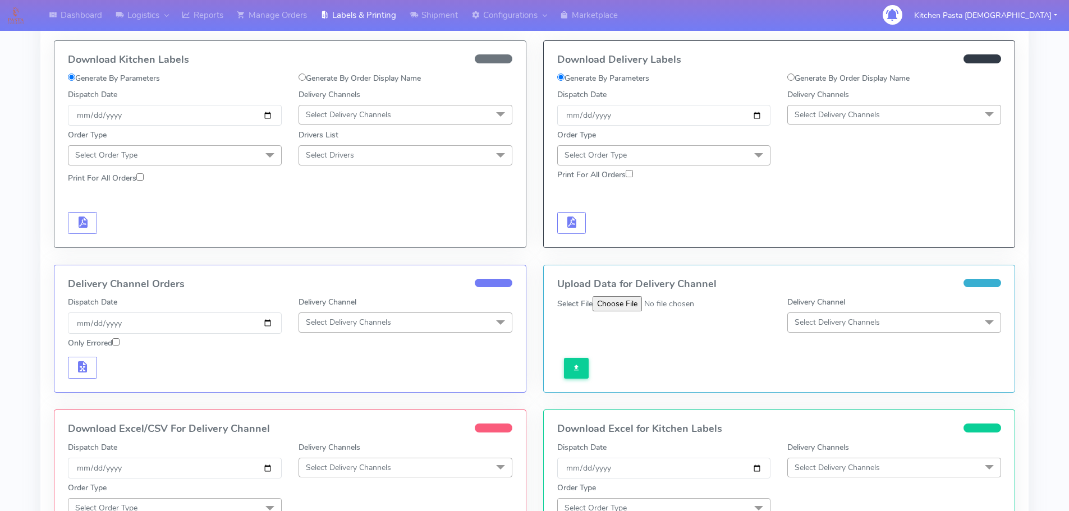
click at [819, 80] on label "Generate By Order Display Name" at bounding box center [848, 78] width 122 height 12
click at [794, 80] on input "Generate By Order Display Name" at bounding box center [790, 76] width 7 height 7
radio input "true"
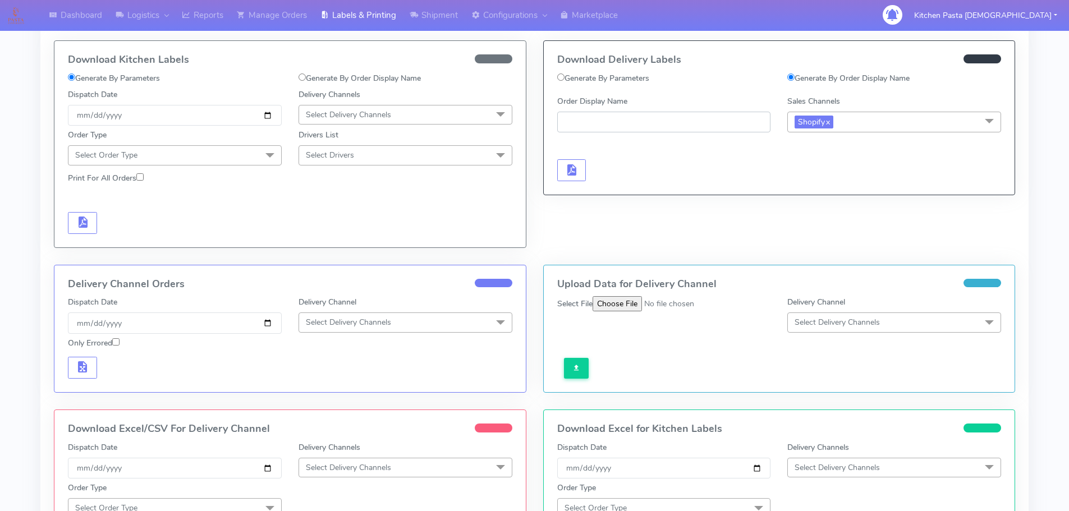
paste input "#1624489A_1"
type input "#1624489A_1"
click at [568, 178] on button "button" at bounding box center [571, 170] width 29 height 22
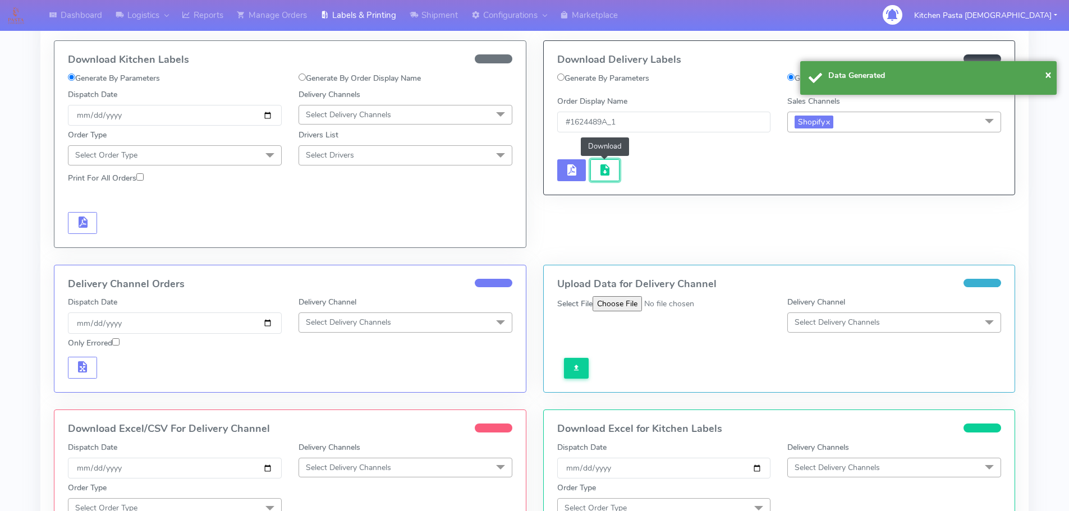
click at [595, 179] on button "button" at bounding box center [604, 170] width 29 height 22
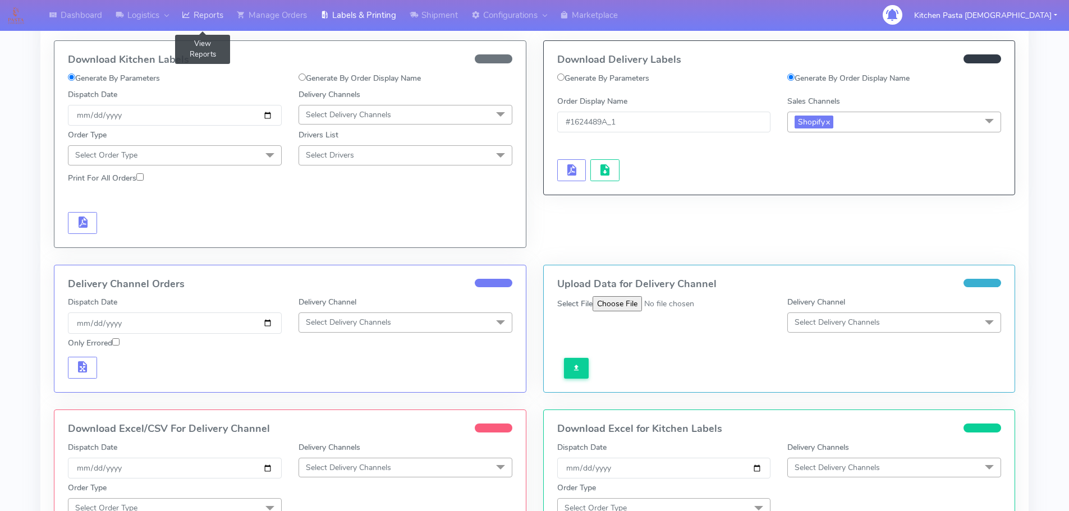
click at [212, 24] on link "Reports" at bounding box center [202, 15] width 55 height 31
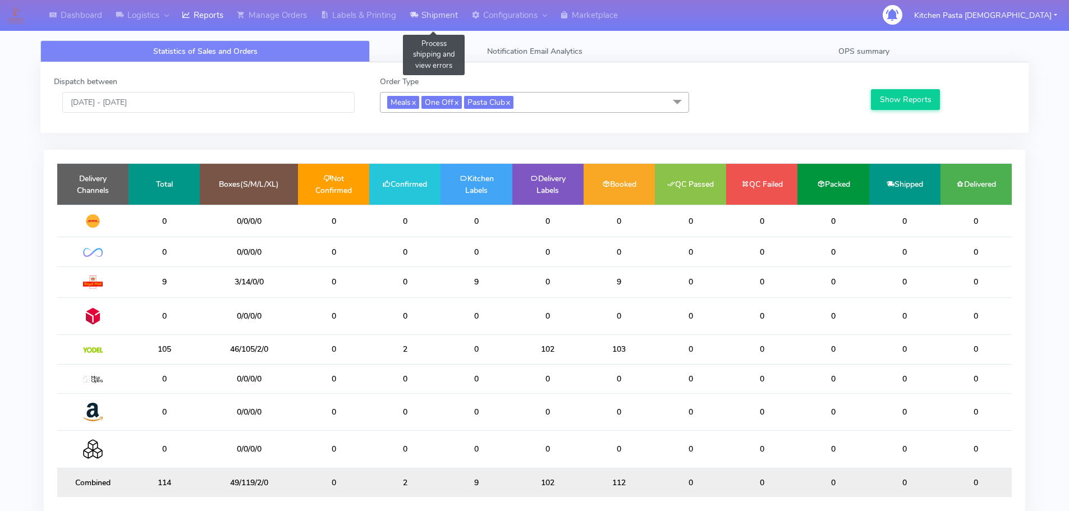
click at [459, 17] on link "Shipment" at bounding box center [434, 15] width 62 height 31
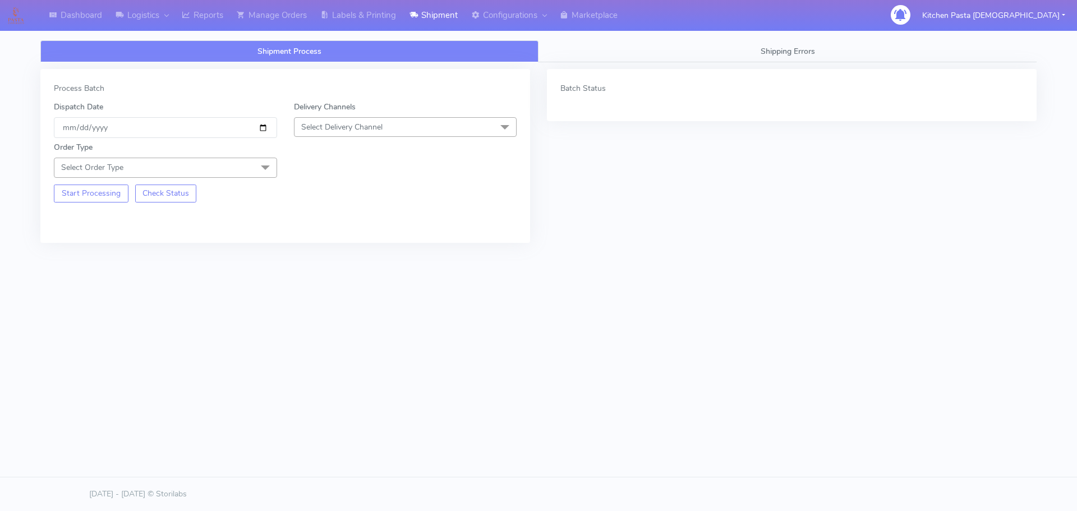
click at [348, 130] on span "Select Delivery Channel" at bounding box center [341, 127] width 81 height 11
click at [320, 256] on div "Yodel" at bounding box center [405, 253] width 211 height 12
click at [270, 174] on span at bounding box center [265, 168] width 22 height 21
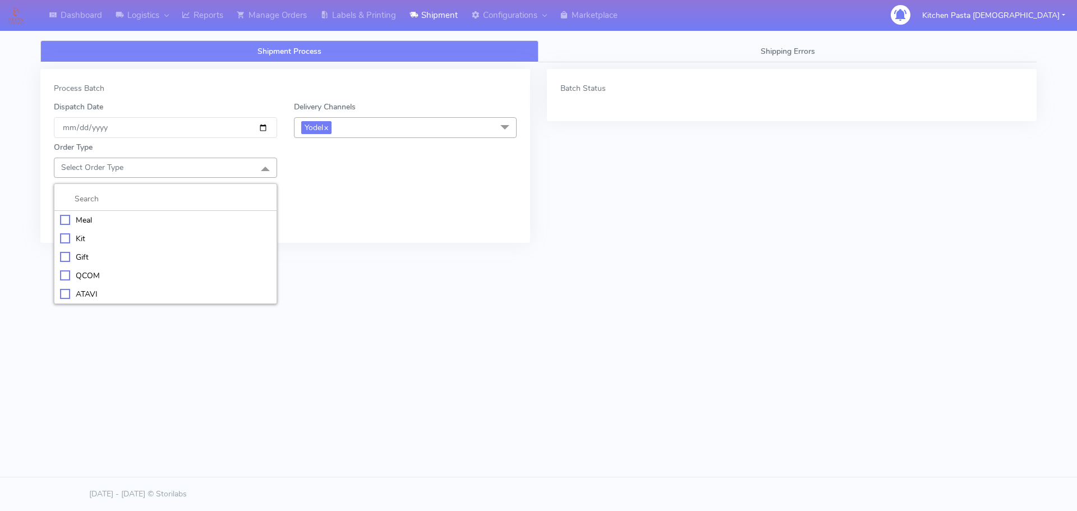
click at [159, 225] on div "Meal" at bounding box center [165, 220] width 211 height 12
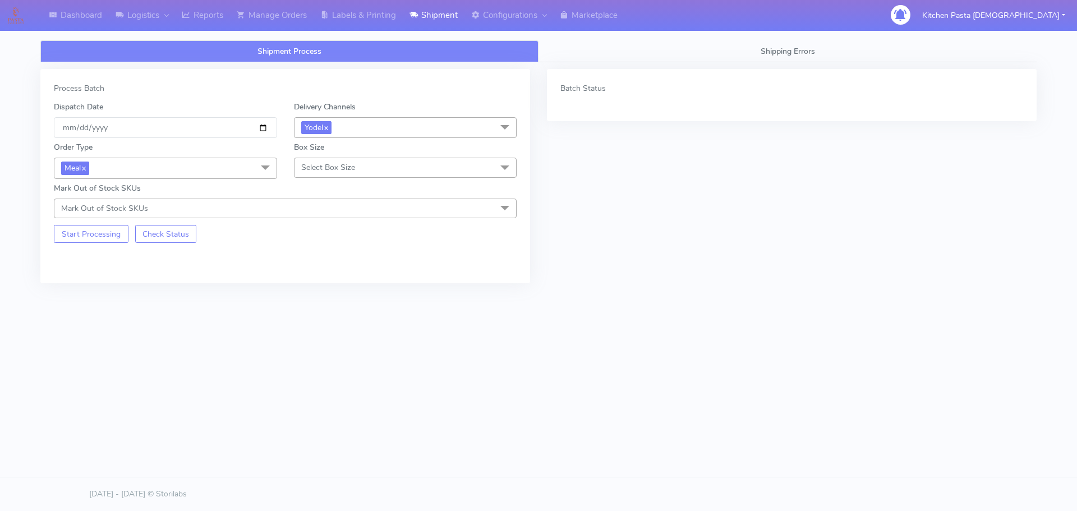
click at [364, 168] on span "Select Box Size" at bounding box center [405, 168] width 223 height 20
click at [337, 255] on div "Medium" at bounding box center [405, 257] width 211 height 12
click at [86, 236] on button "Start Processing" at bounding box center [91, 234] width 75 height 18
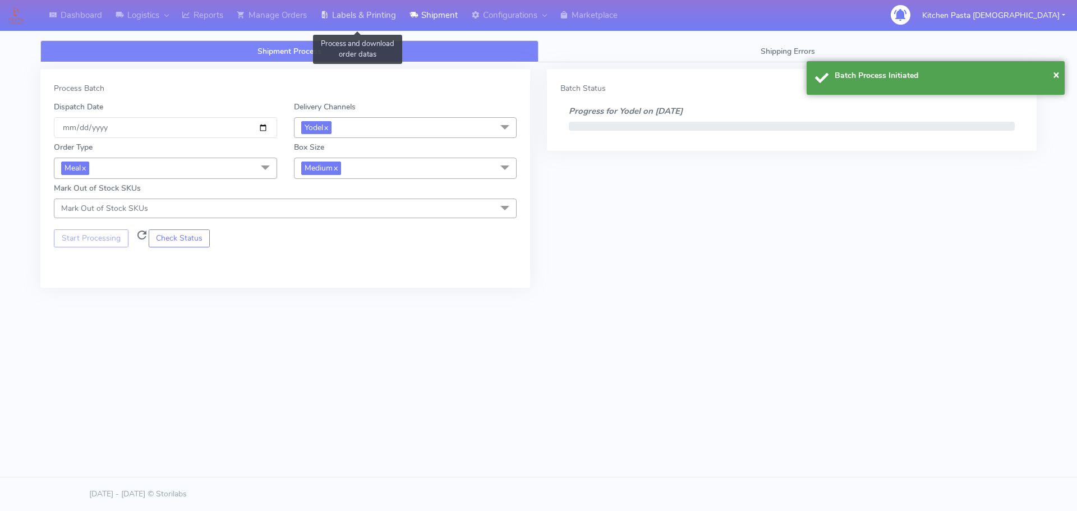
click at [376, 15] on link "Labels & Printing" at bounding box center [358, 15] width 89 height 31
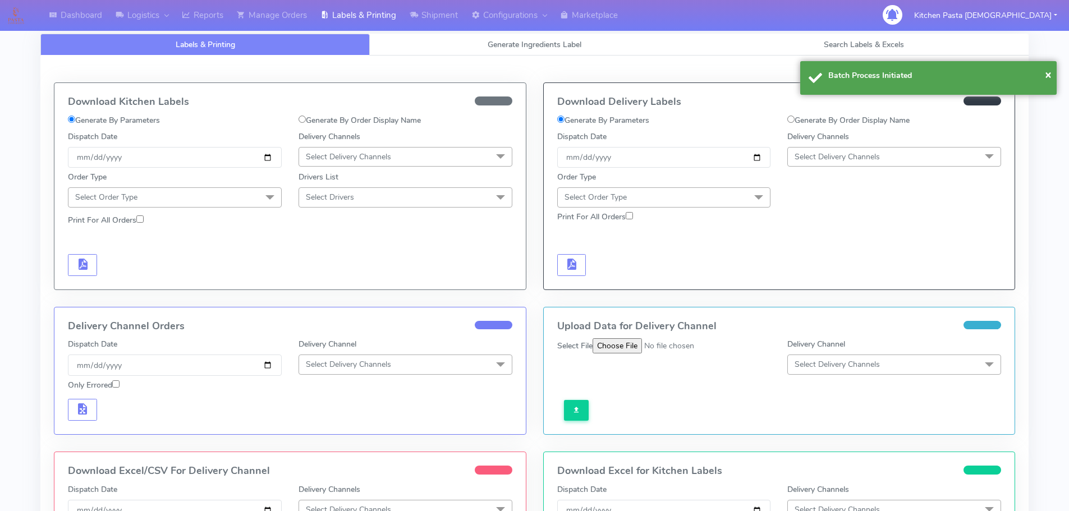
click at [833, 148] on span "Select Delivery Channels" at bounding box center [894, 157] width 214 height 20
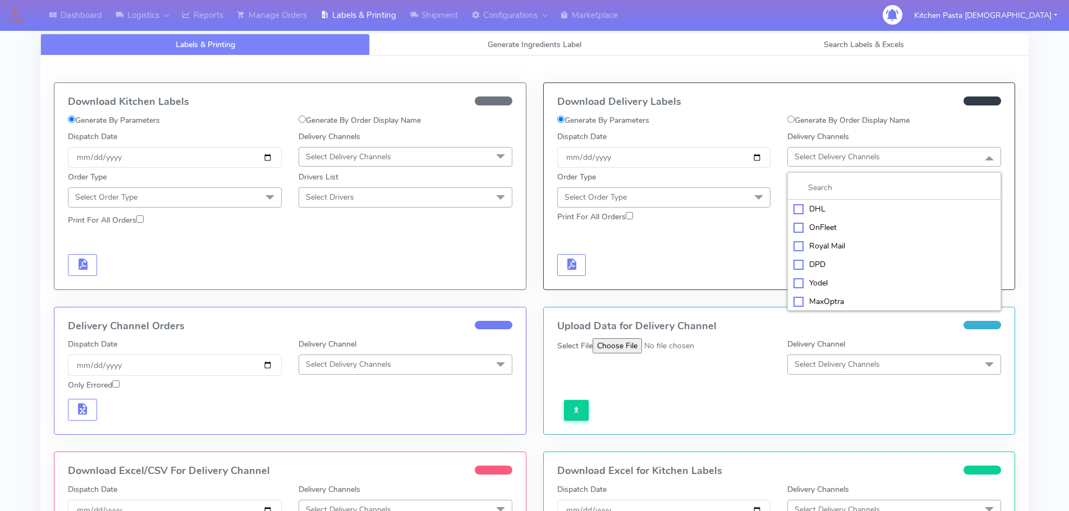
click at [817, 275] on li "Yodel" at bounding box center [894, 283] width 213 height 19
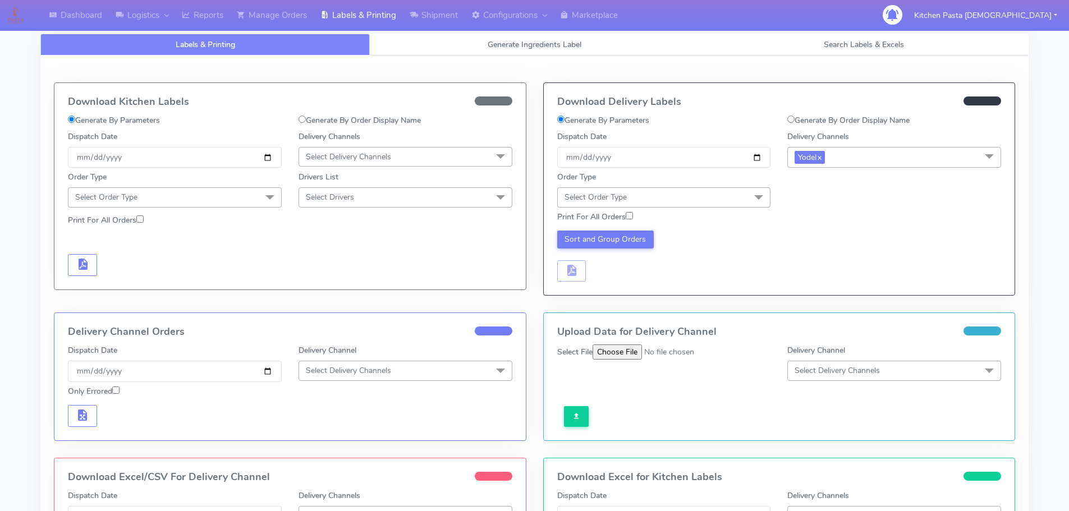
click at [696, 210] on div "Print For All Orders" at bounding box center [779, 218] width 461 height 20
click at [701, 194] on span "Select Order Type" at bounding box center [664, 197] width 214 height 20
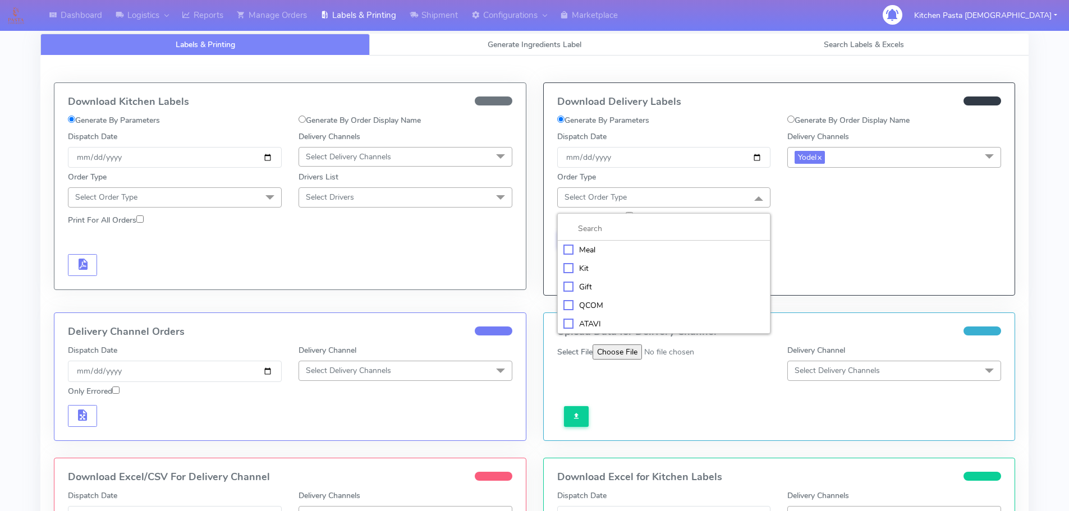
click at [610, 246] on div "Meal" at bounding box center [663, 250] width 201 height 12
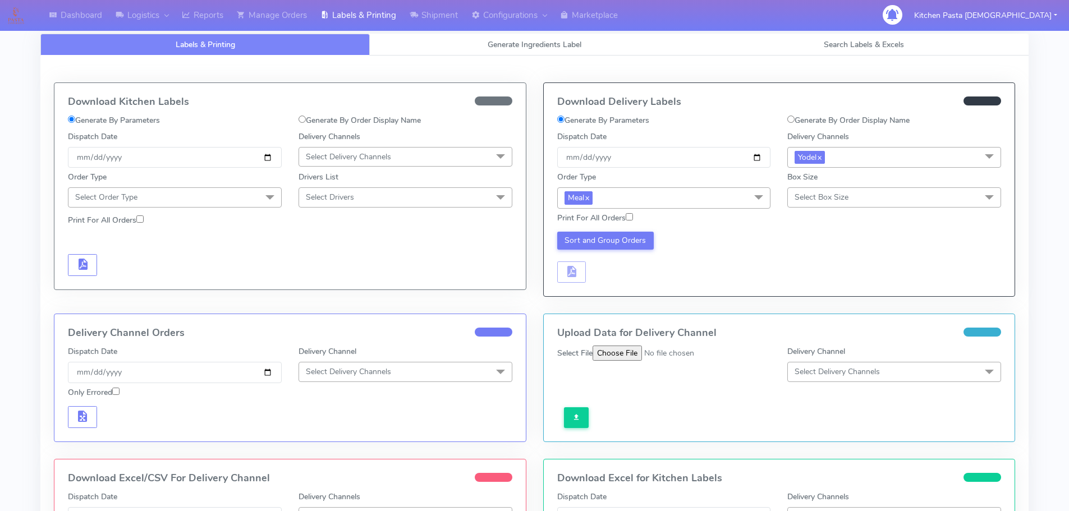
click at [834, 204] on span "Select Box Size" at bounding box center [894, 197] width 214 height 20
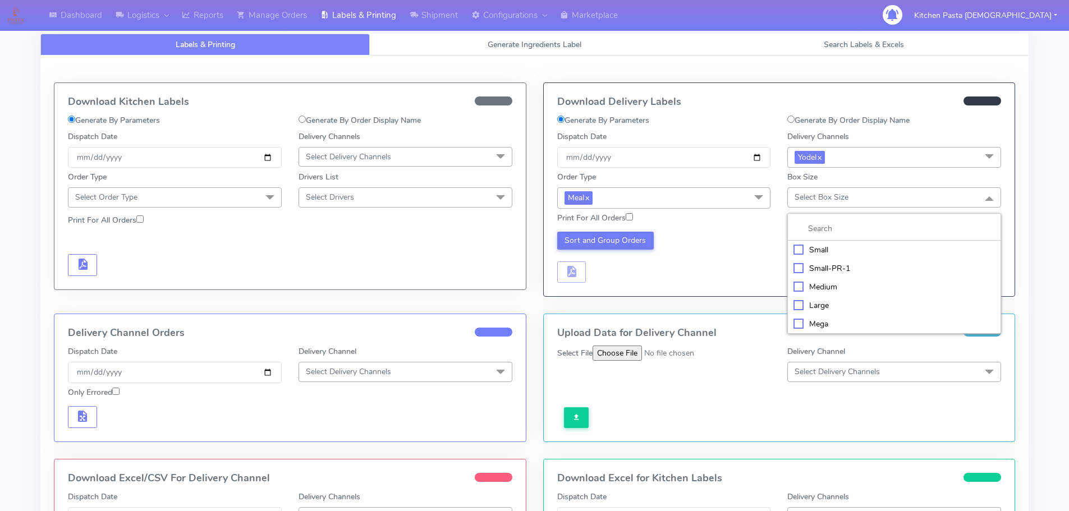
click at [817, 281] on div "Medium" at bounding box center [893, 287] width 201 height 12
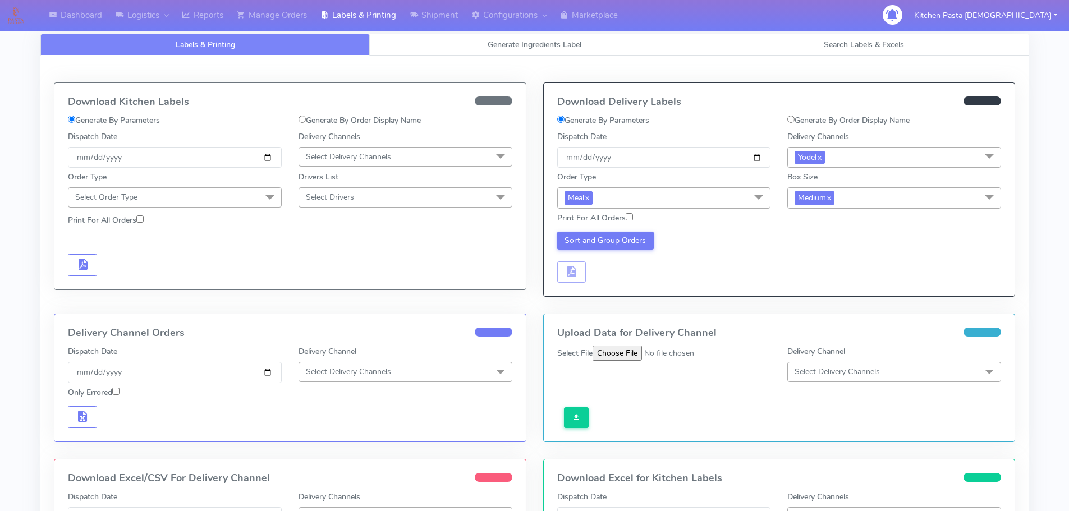
click at [606, 231] on div "Sort and Group Orders" at bounding box center [779, 255] width 461 height 55
click at [606, 241] on button "Sort and Group Orders" at bounding box center [605, 241] width 97 height 18
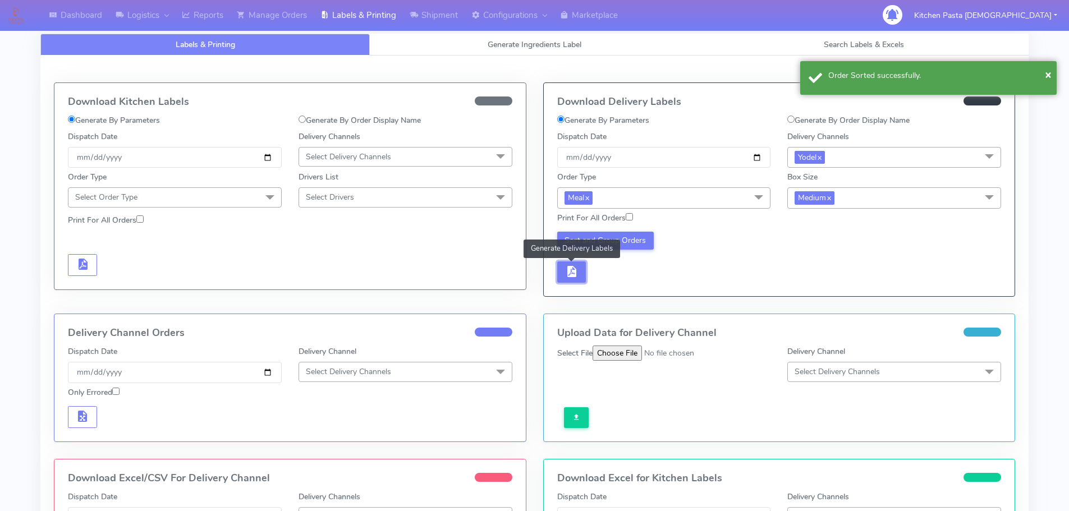
click at [585, 262] on button "button" at bounding box center [571, 272] width 29 height 22
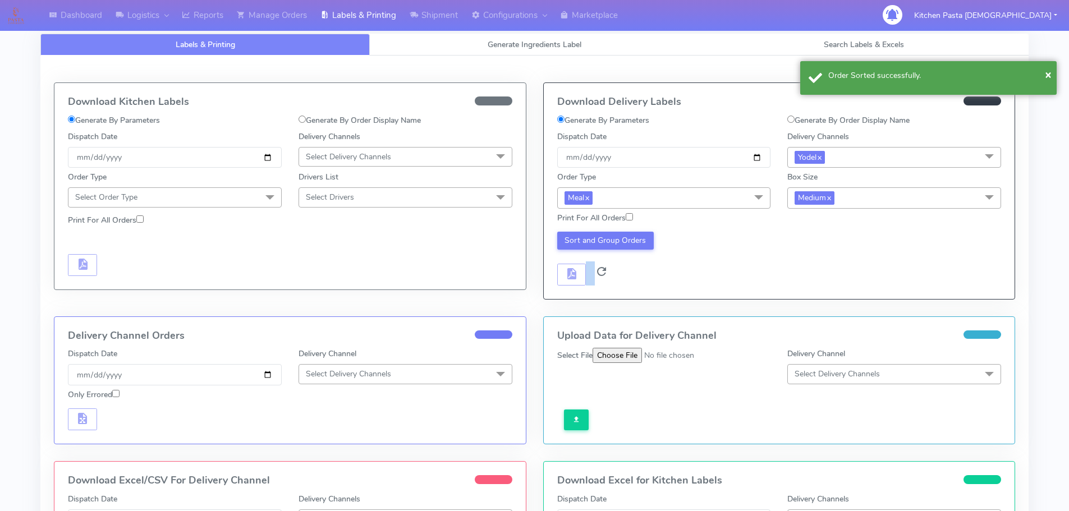
click at [585, 262] on div "Sort and Group Orders" at bounding box center [664, 259] width 231 height 54
click at [609, 267] on div "Sort and Group Orders" at bounding box center [664, 259] width 231 height 54
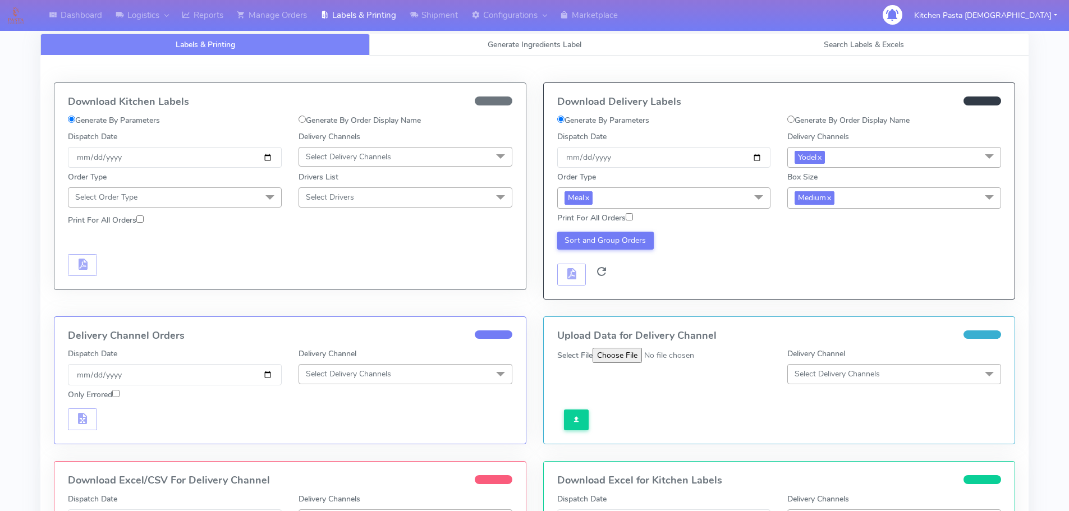
click at [598, 255] on div "Sort and Group Orders" at bounding box center [664, 259] width 231 height 54
click at [601, 239] on button "Sort and Group Orders" at bounding box center [605, 241] width 97 height 18
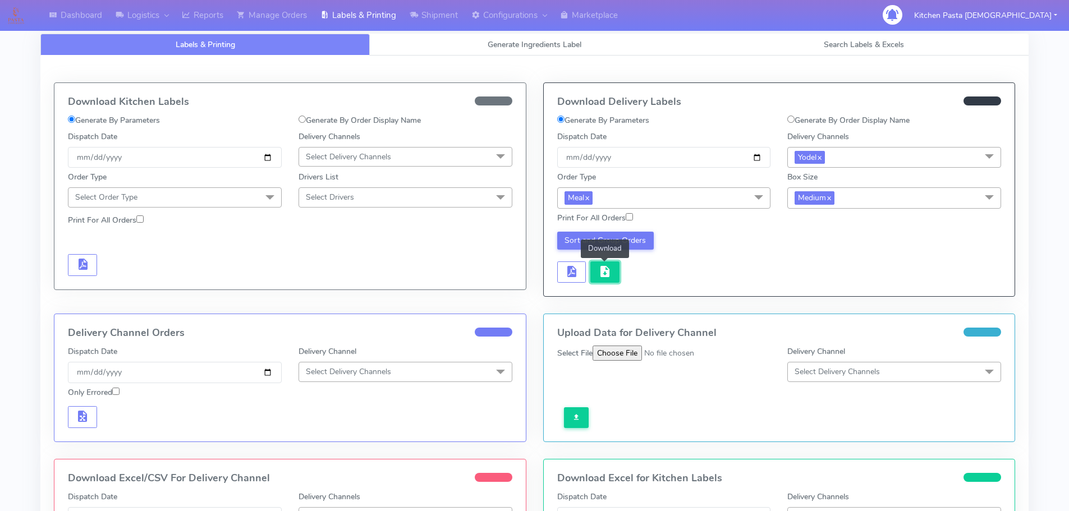
click at [613, 272] on button "button" at bounding box center [604, 272] width 29 height 22
click at [284, 4] on link "Manage Orders" at bounding box center [272, 15] width 84 height 31
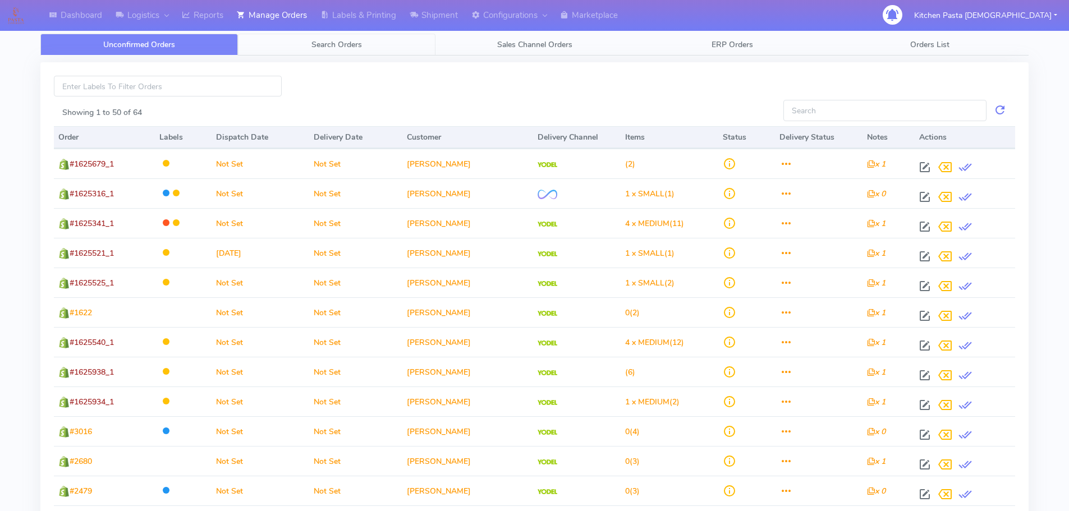
click at [379, 43] on link "Search Orders" at bounding box center [336, 45] width 197 height 22
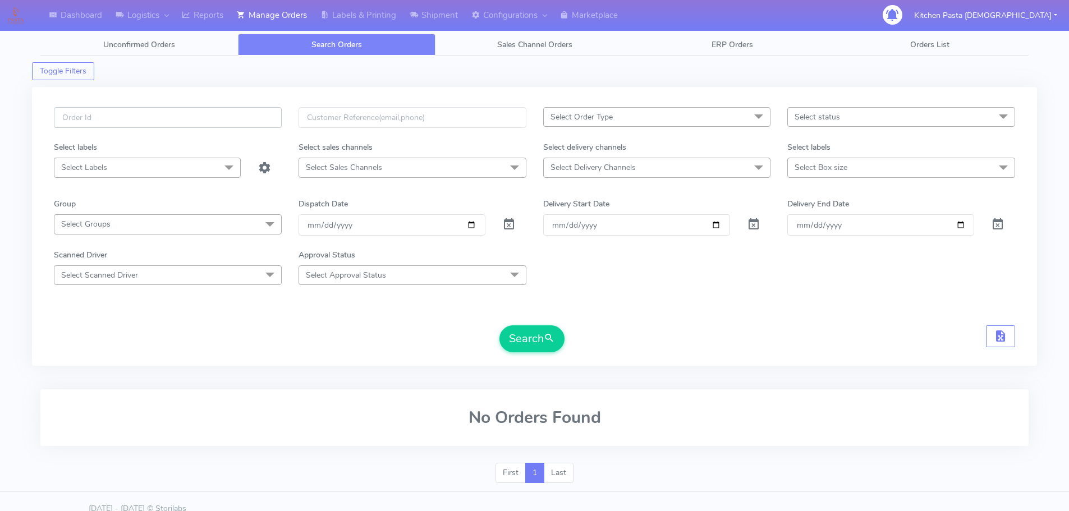
paste input "#1624543A_1"
type input "#1624543A_1"
click at [528, 341] on button "Search" at bounding box center [531, 338] width 65 height 27
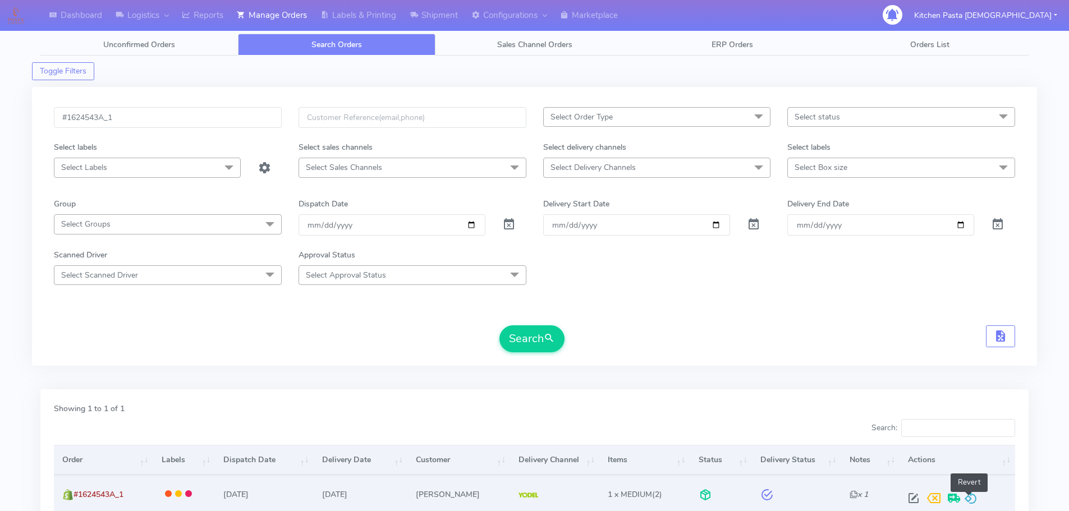
click at [970, 499] on span at bounding box center [970, 500] width 13 height 11
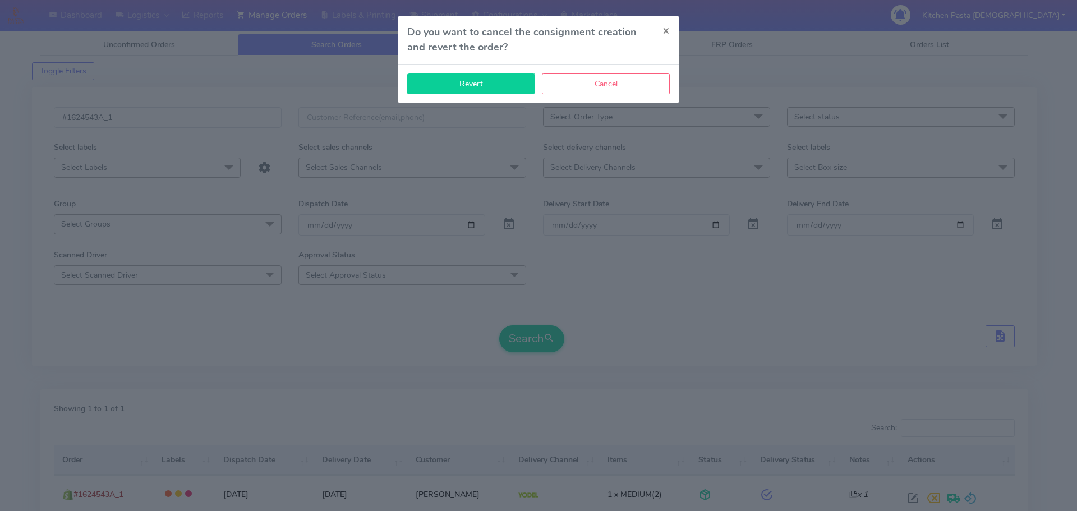
click at [500, 89] on button "Revert" at bounding box center [471, 83] width 128 height 21
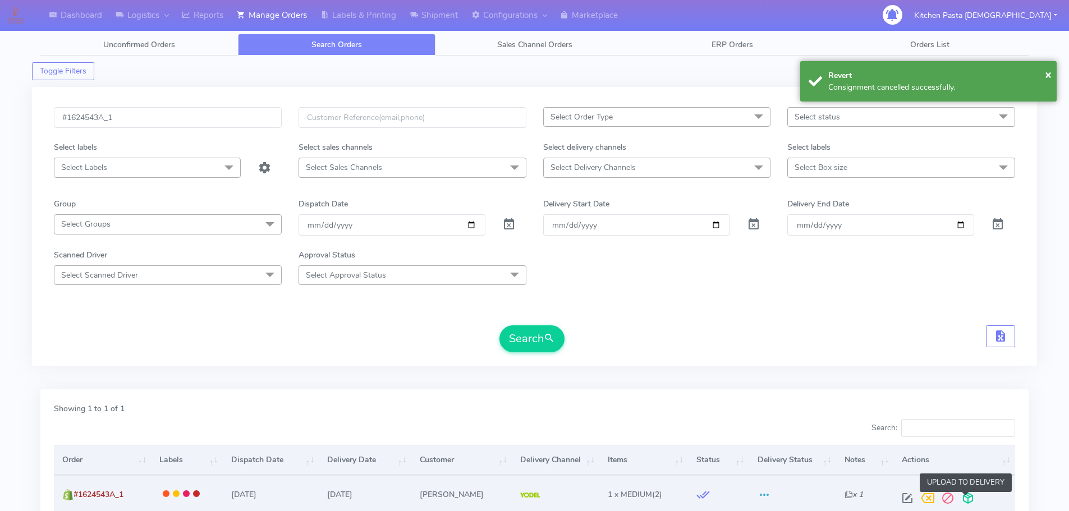
click at [966, 495] on span at bounding box center [968, 500] width 20 height 11
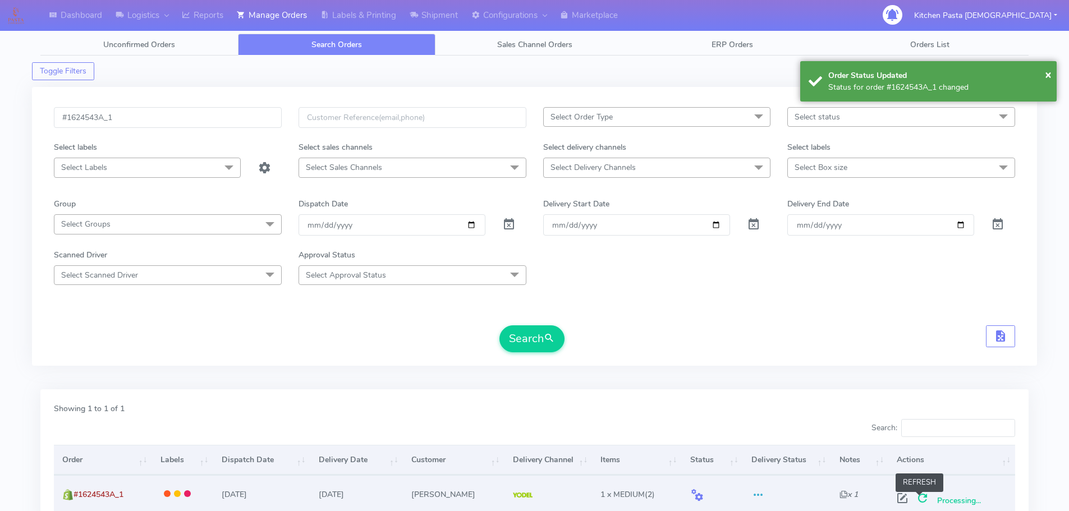
click at [921, 495] on span at bounding box center [922, 500] width 20 height 11
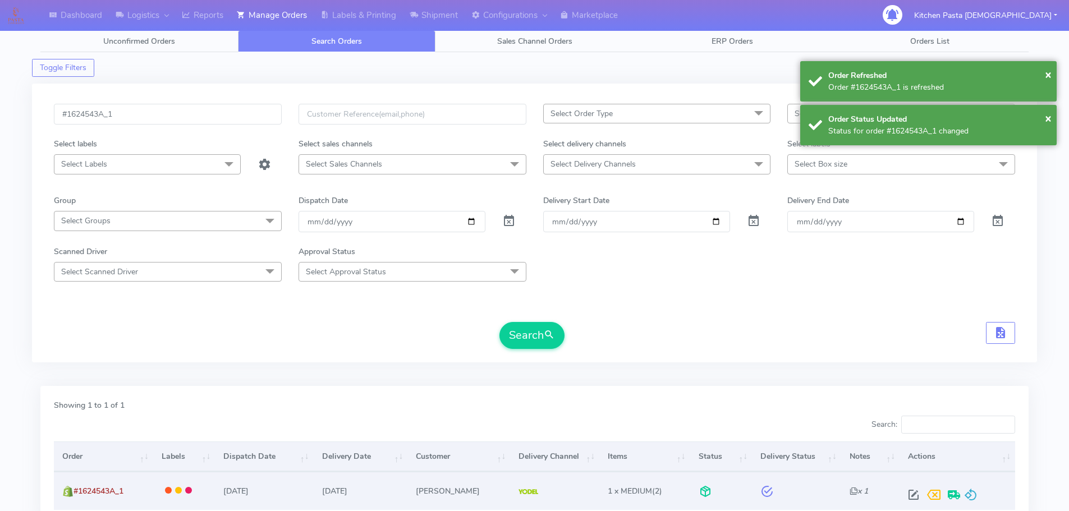
scroll to position [98, 0]
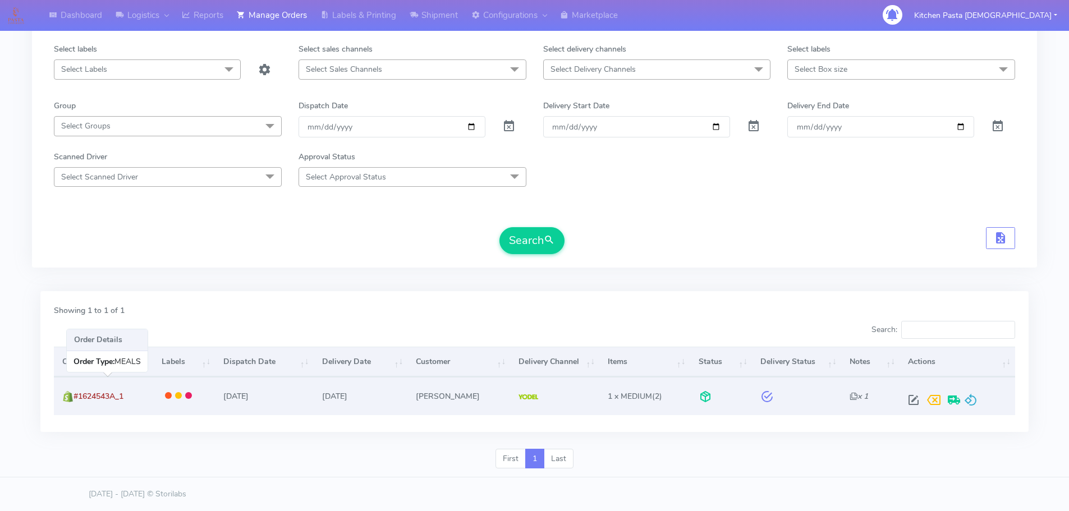
drag, startPoint x: 123, startPoint y: 396, endPoint x: 78, endPoint y: 394, distance: 45.5
click at [78, 394] on td "#1624543A_1" at bounding box center [103, 396] width 99 height 38
copy span "#1624543A_1"
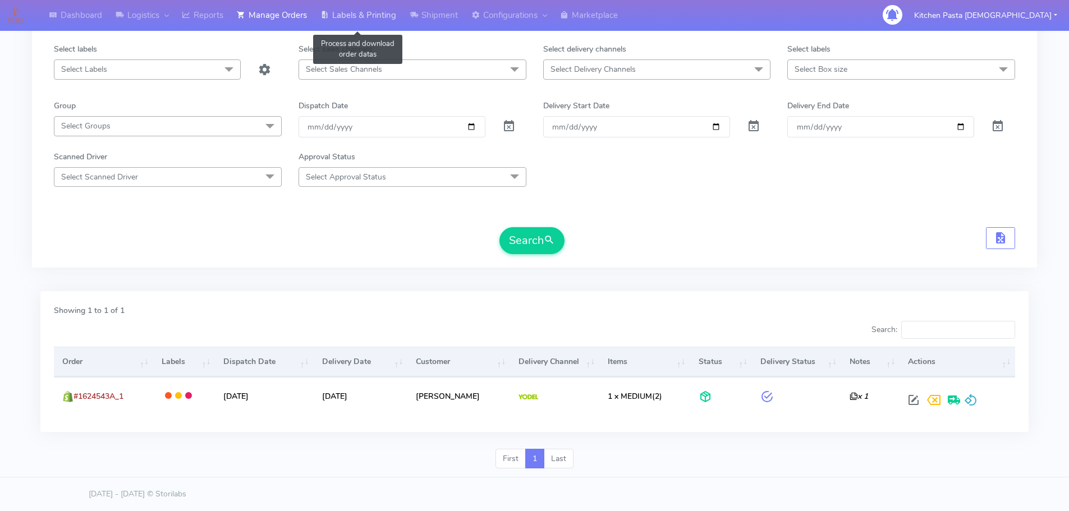
click at [351, 24] on link "Labels & Printing" at bounding box center [358, 15] width 89 height 31
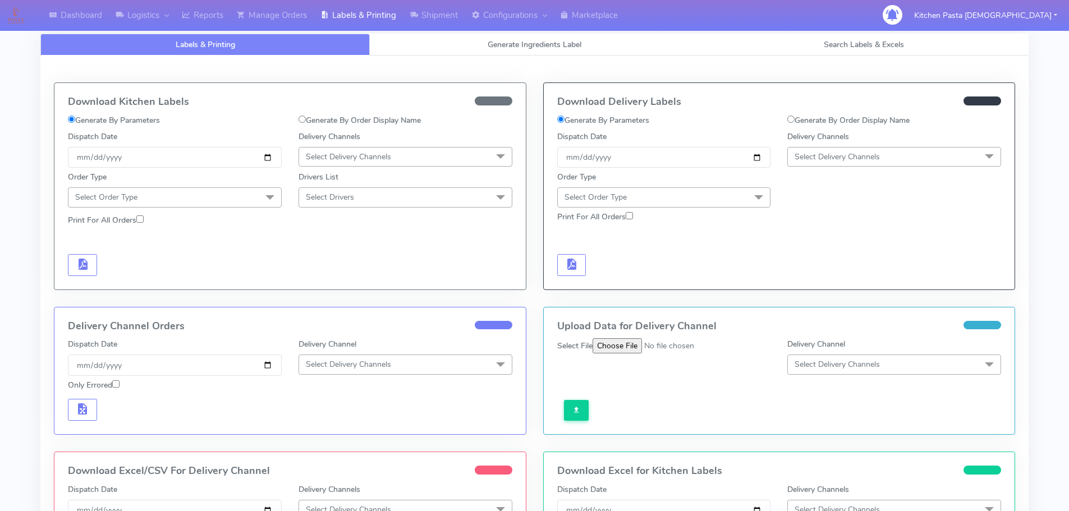
click at [804, 120] on label "Generate By Order Display Name" at bounding box center [848, 120] width 122 height 12
click at [794, 120] on input "Generate By Order Display Name" at bounding box center [790, 119] width 7 height 7
radio input "true"
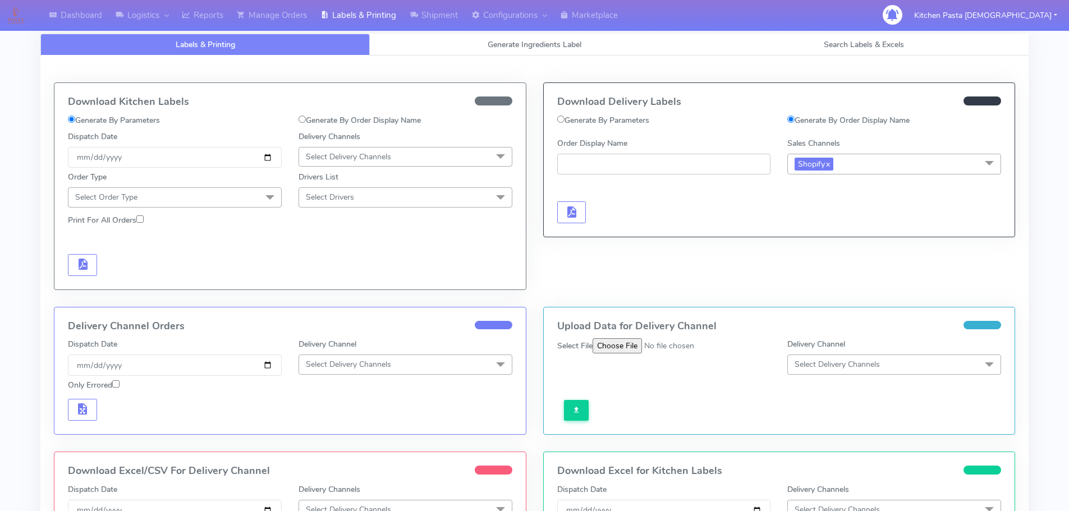
paste input "#1624543A_1"
type input "#1624543A_1"
click at [578, 218] on button "button" at bounding box center [571, 212] width 29 height 22
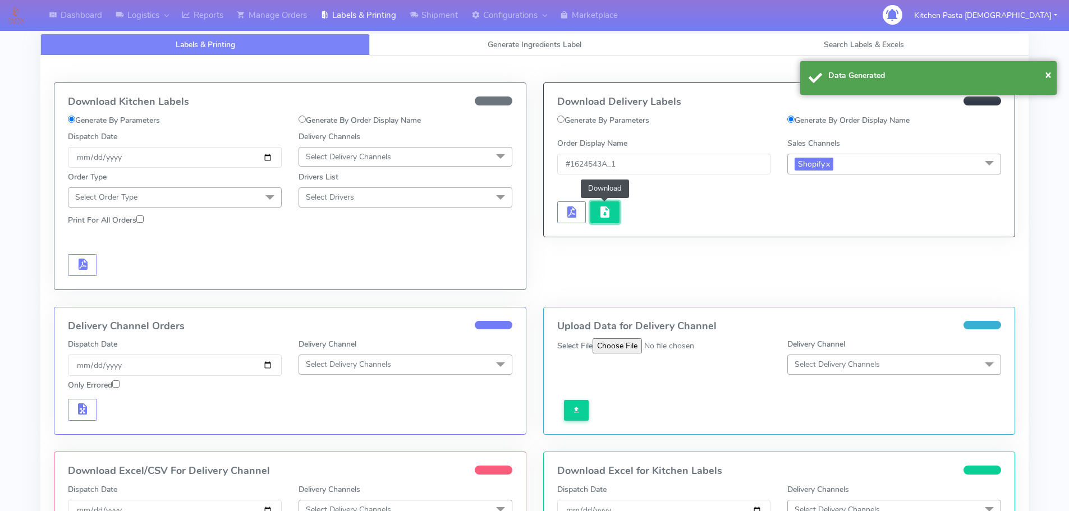
click at [603, 220] on button "button" at bounding box center [604, 212] width 29 height 22
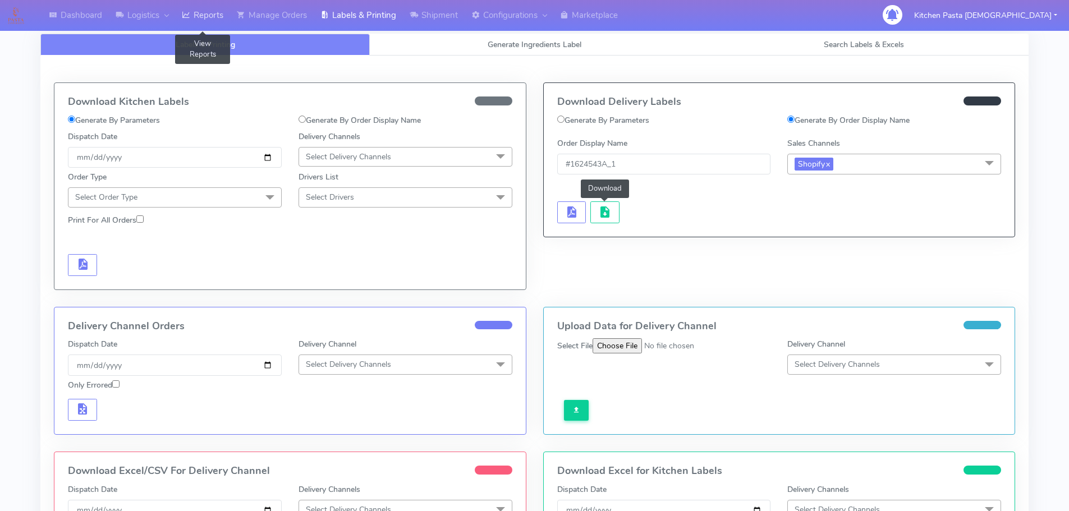
click at [226, 16] on link "Reports" at bounding box center [202, 15] width 55 height 31
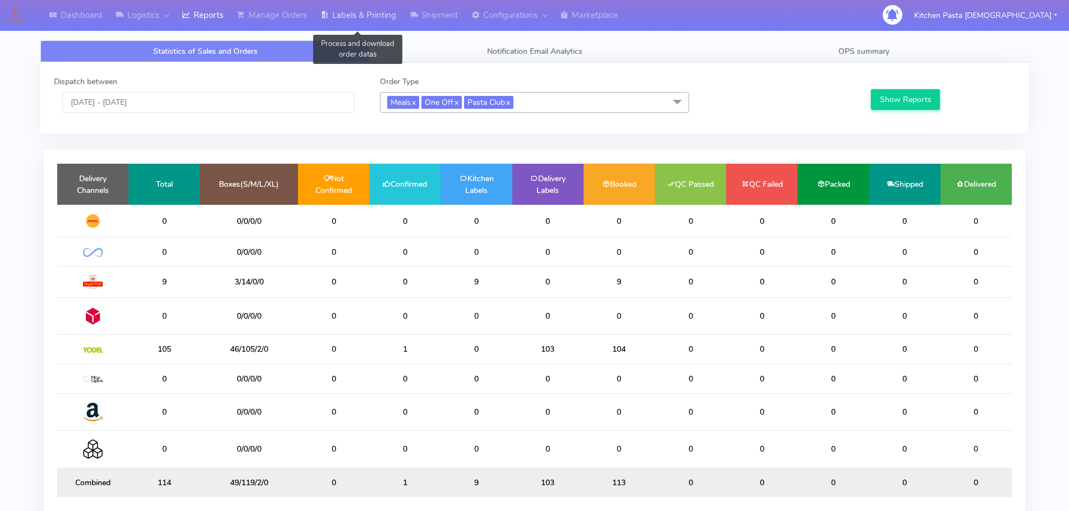
click at [380, 6] on link "Labels & Printing" at bounding box center [358, 15] width 89 height 31
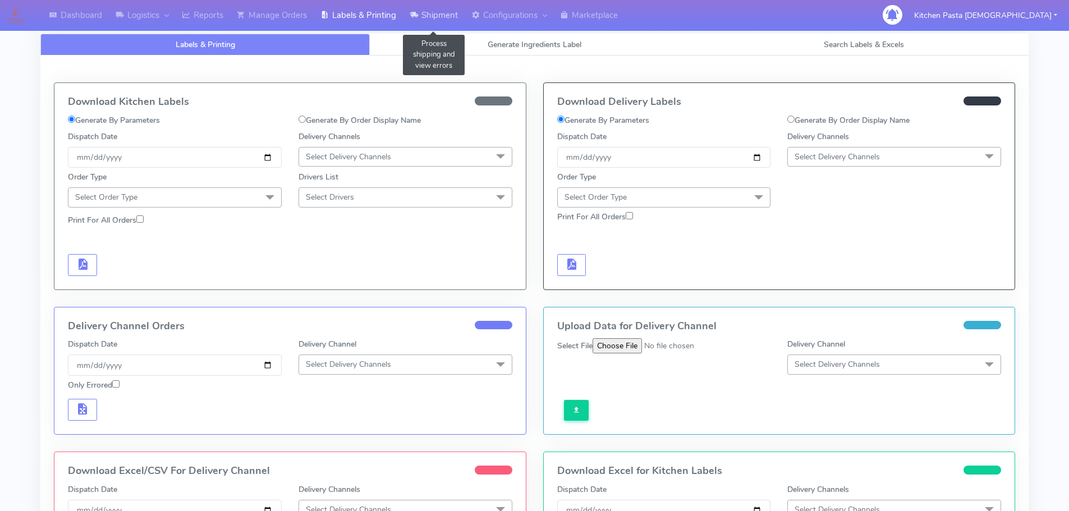
click at [447, 16] on link "Shipment" at bounding box center [434, 15] width 62 height 31
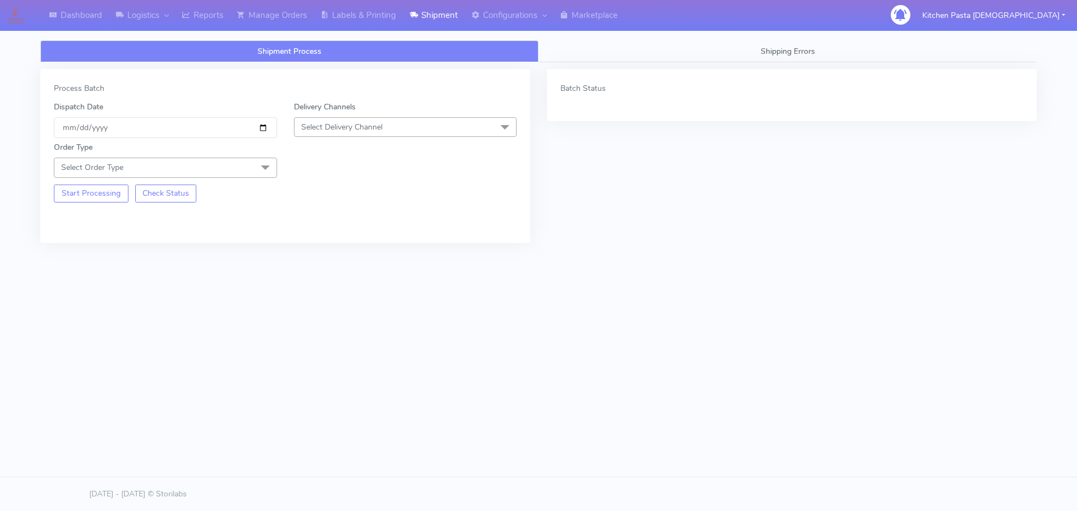
click at [426, 127] on span "Select Delivery Channel" at bounding box center [405, 127] width 223 height 20
click at [326, 249] on div "Yodel" at bounding box center [405, 253] width 211 height 12
click at [254, 160] on span at bounding box center [265, 168] width 22 height 21
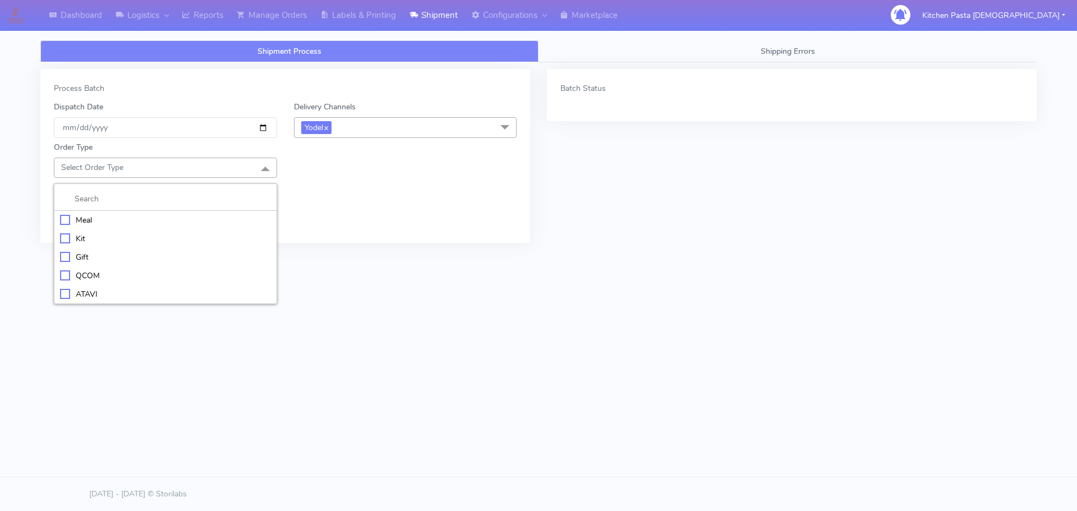
click at [149, 221] on div "Meal" at bounding box center [165, 220] width 211 height 12
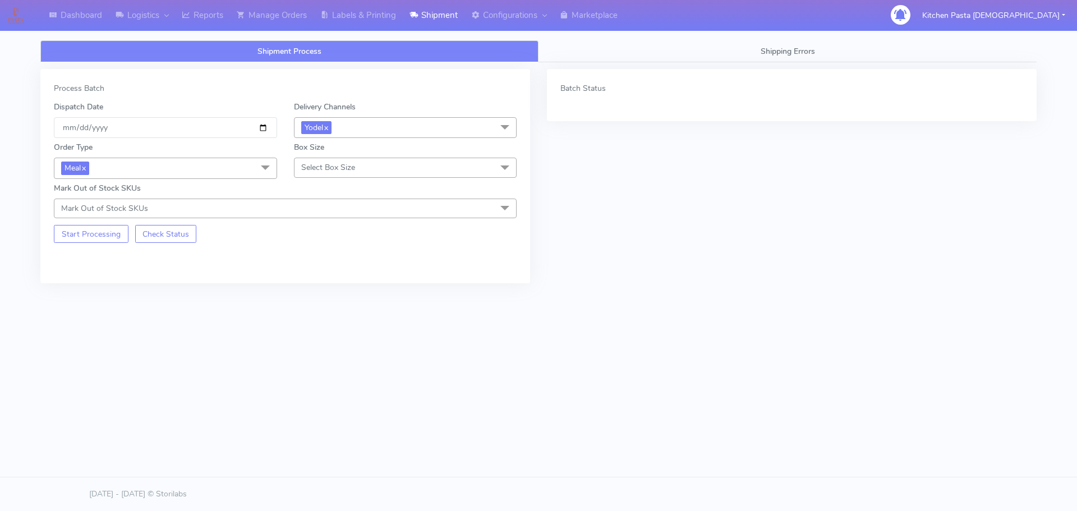
click at [333, 172] on span "Select Box Size" at bounding box center [328, 167] width 54 height 11
click at [326, 217] on div "Small" at bounding box center [405, 220] width 211 height 12
click at [88, 240] on button "Start Processing" at bounding box center [91, 234] width 75 height 18
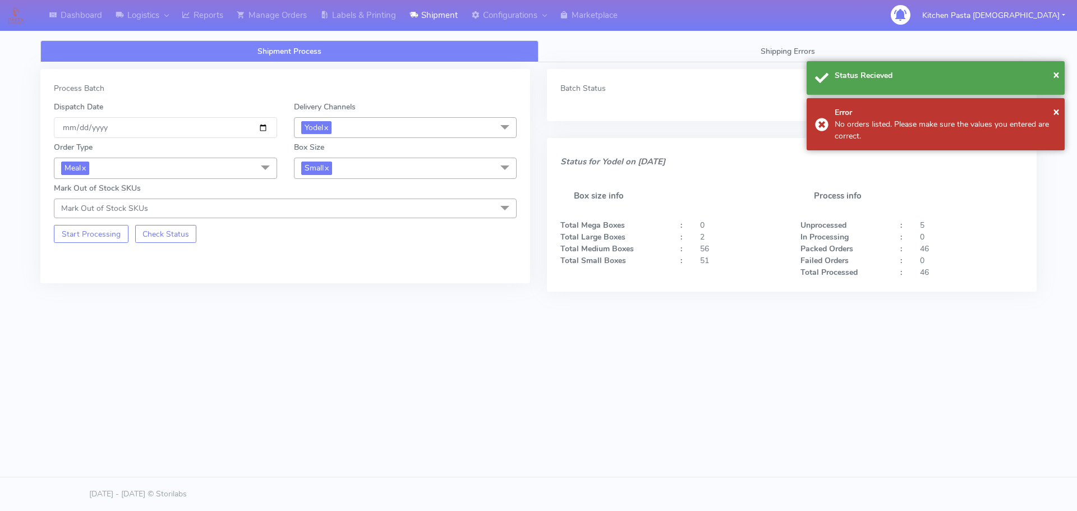
click at [379, 164] on span "Small x" at bounding box center [405, 168] width 223 height 21
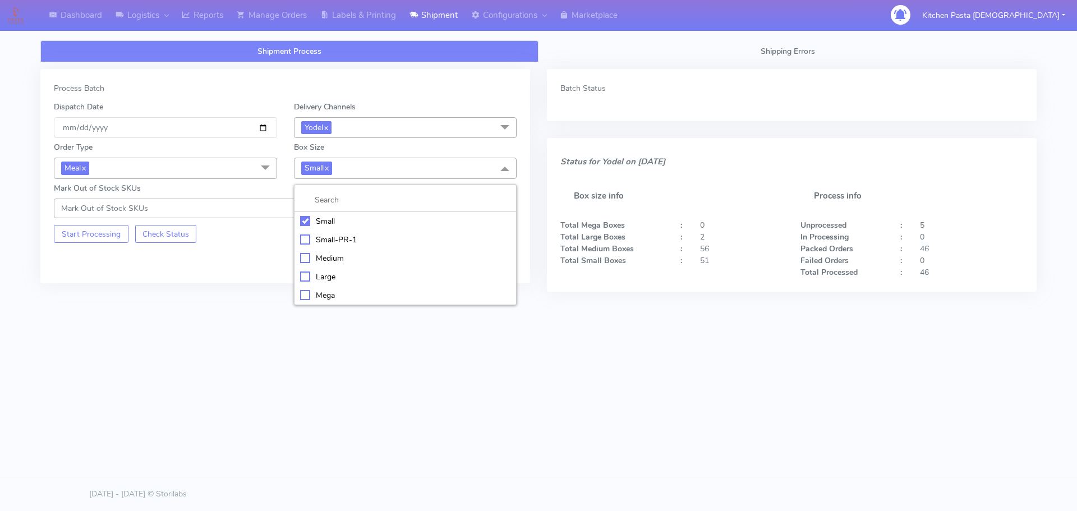
click at [336, 274] on div "Large" at bounding box center [405, 277] width 211 height 12
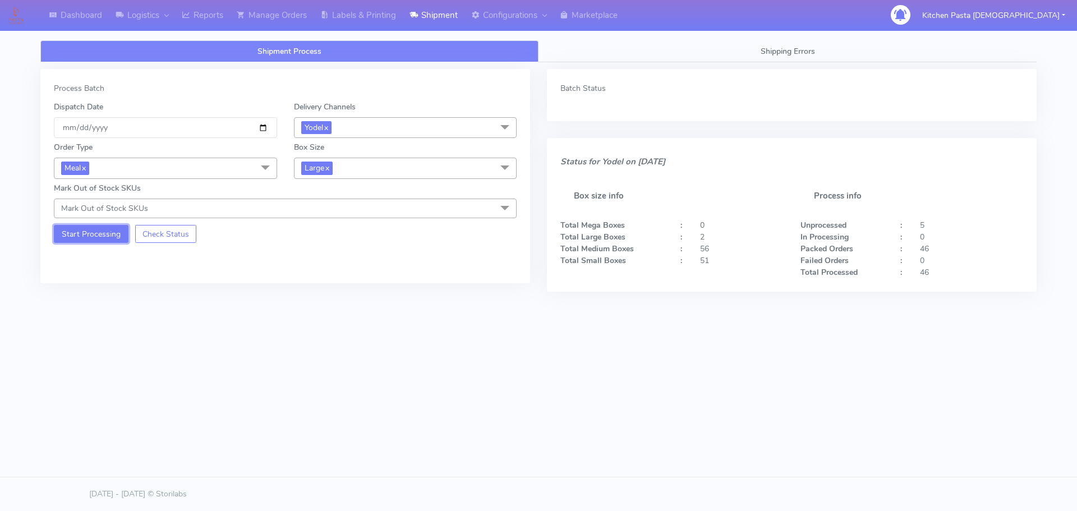
click at [91, 231] on button "Start Processing" at bounding box center [91, 234] width 75 height 18
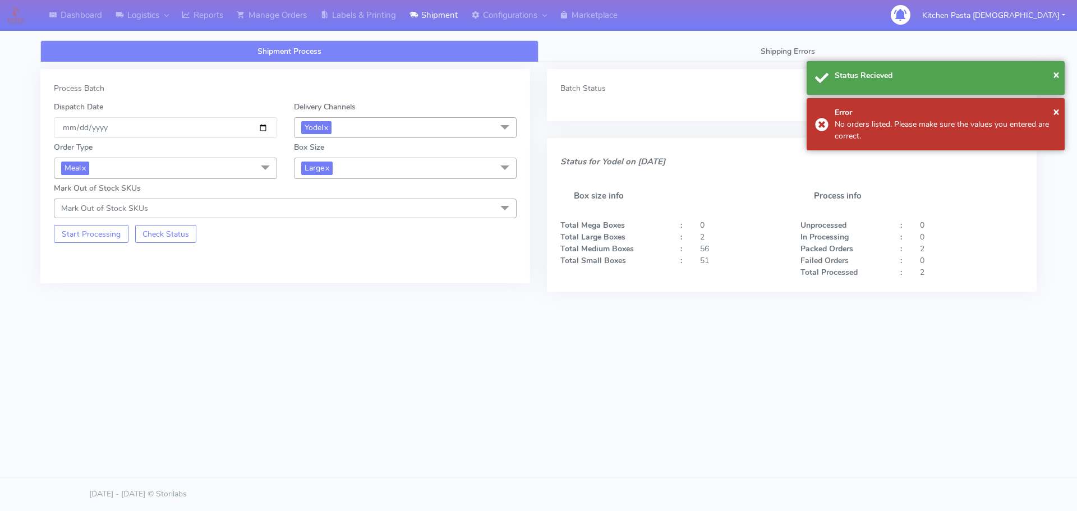
click at [376, 160] on span "Large x" at bounding box center [405, 168] width 223 height 21
click at [314, 287] on li "Mega" at bounding box center [406, 295] width 222 height 19
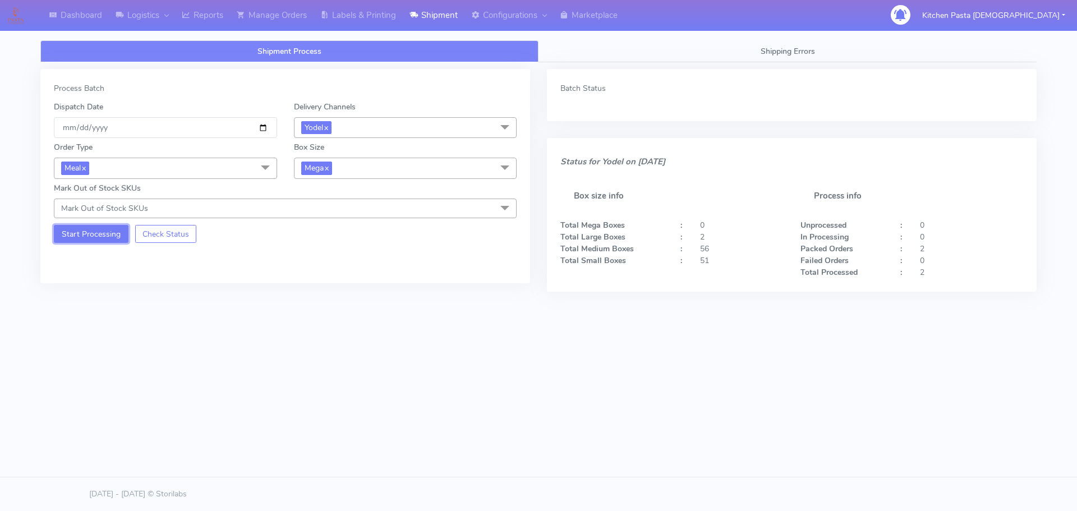
click at [110, 232] on button "Start Processing" at bounding box center [91, 234] width 75 height 18
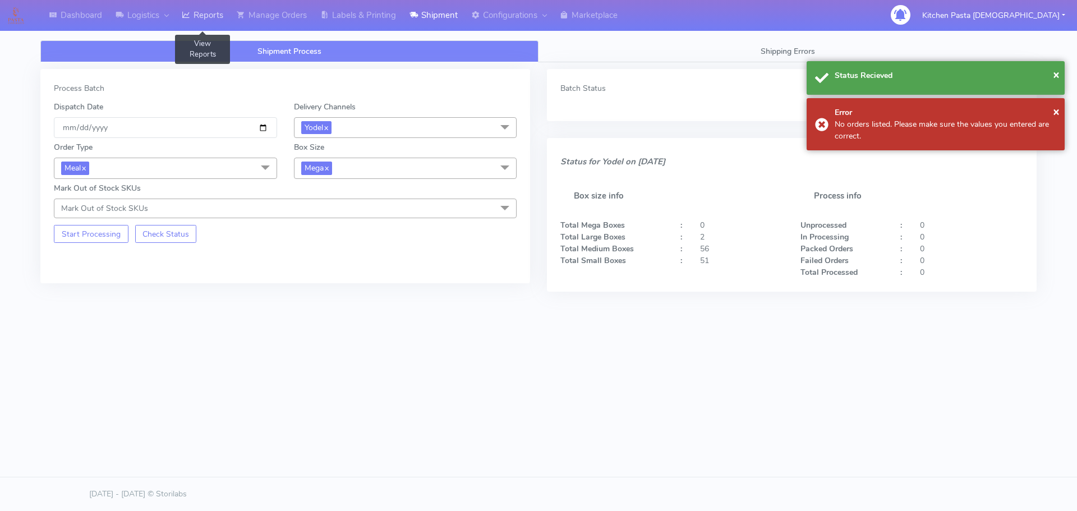
click at [211, 18] on link "Reports" at bounding box center [202, 15] width 55 height 31
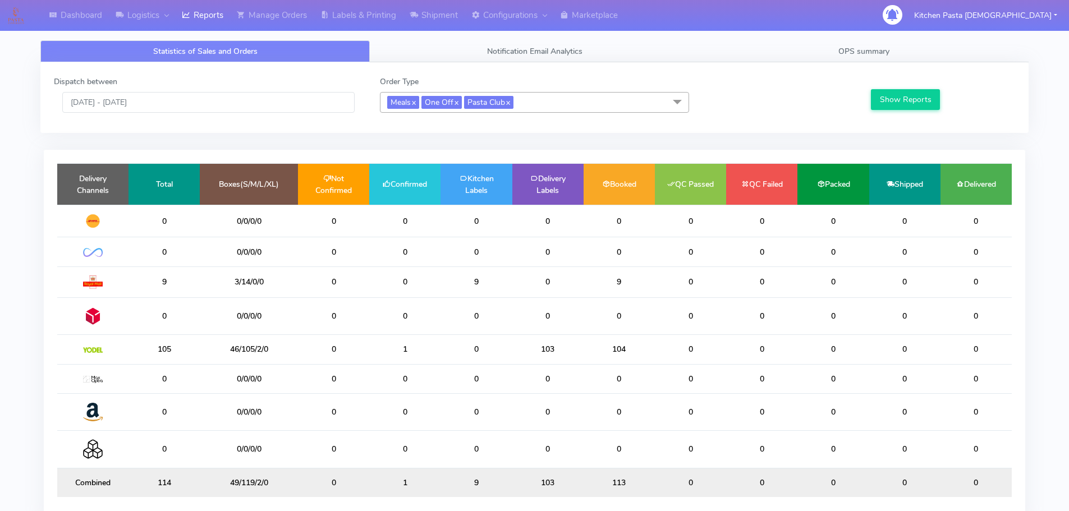
click at [589, 95] on span "Meals x One Off x Pasta Club x" at bounding box center [534, 102] width 309 height 21
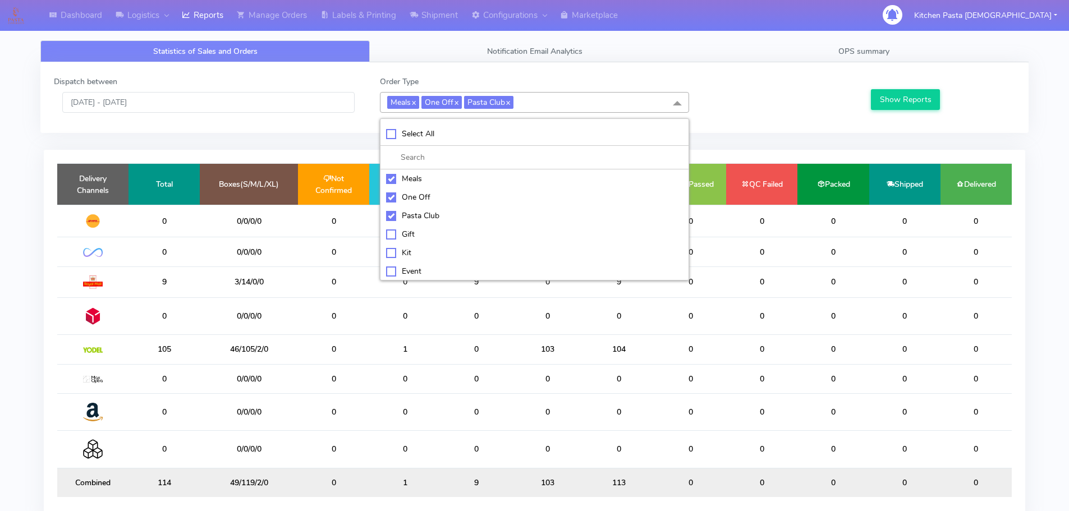
click at [389, 175] on div "Meals" at bounding box center [534, 179] width 297 height 12
checkbox input "false"
click at [411, 194] on div "One Off" at bounding box center [534, 197] width 297 height 12
checkbox input "false"
click at [420, 214] on div "Pasta Club" at bounding box center [534, 216] width 297 height 12
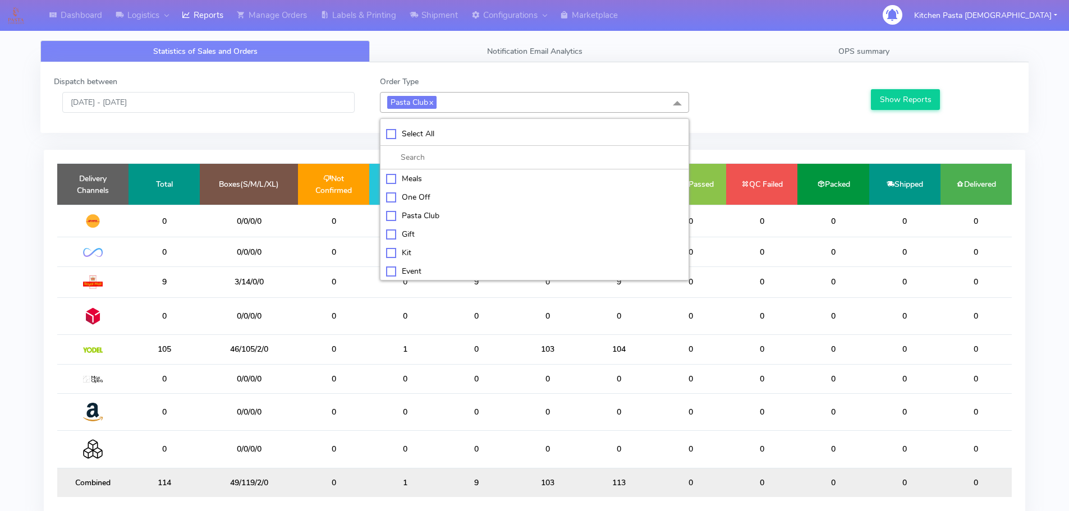
checkbox input "false"
click at [412, 256] on div "Kit" at bounding box center [534, 252] width 297 height 12
checkbox input "true"
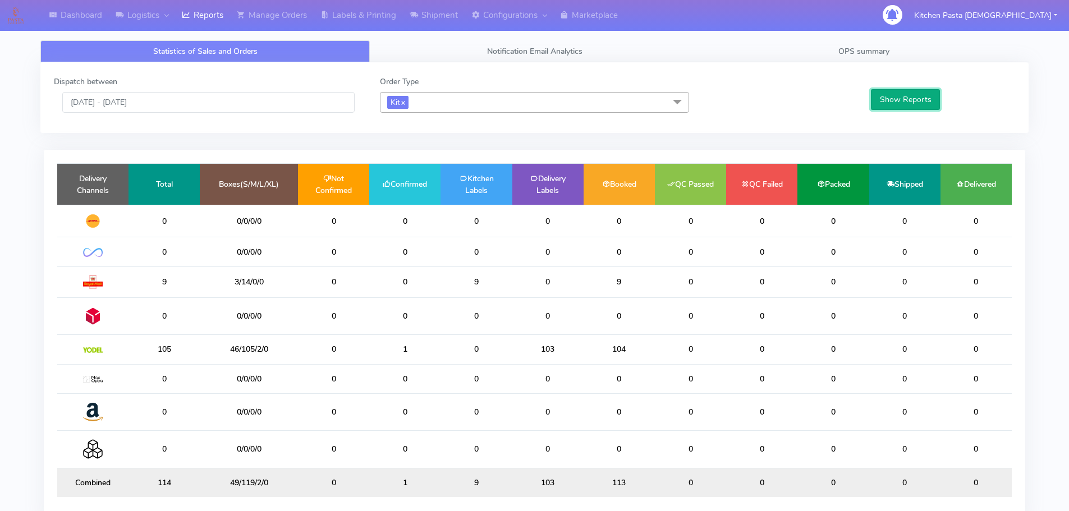
click at [904, 108] on button "Show Reports" at bounding box center [905, 99] width 69 height 21
click at [451, 18] on link "Shipment" at bounding box center [434, 15] width 62 height 31
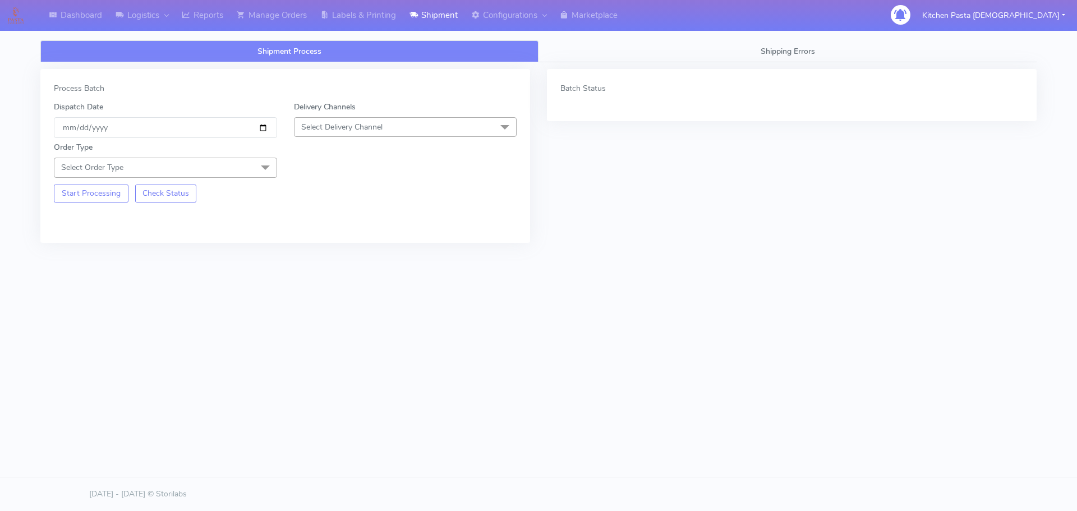
click at [399, 125] on span "Select Delivery Channel" at bounding box center [405, 127] width 223 height 20
click at [335, 249] on div "Yodel" at bounding box center [405, 253] width 211 height 12
click at [247, 167] on span "Select Order Type" at bounding box center [165, 168] width 223 height 20
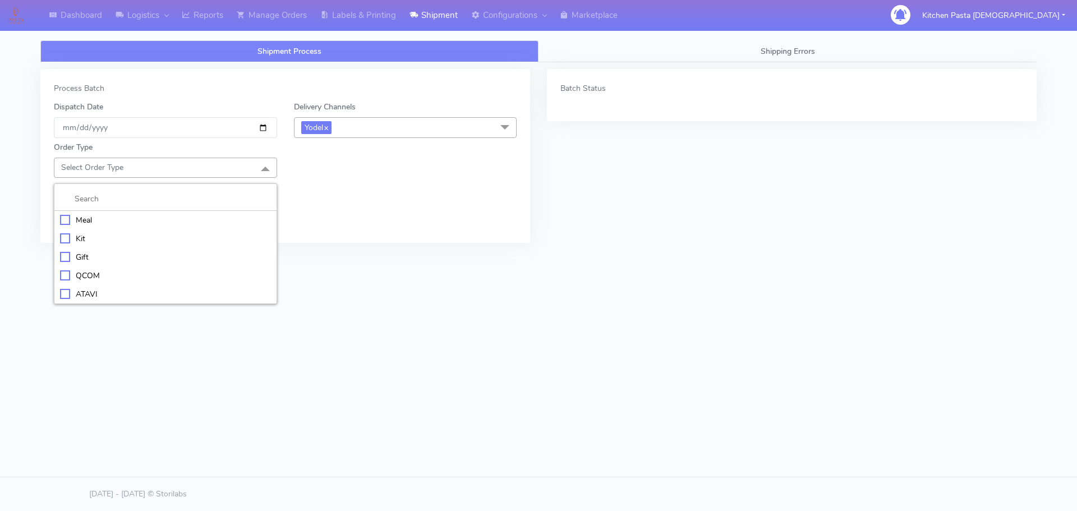
click at [119, 241] on div "Kit" at bounding box center [165, 239] width 211 height 12
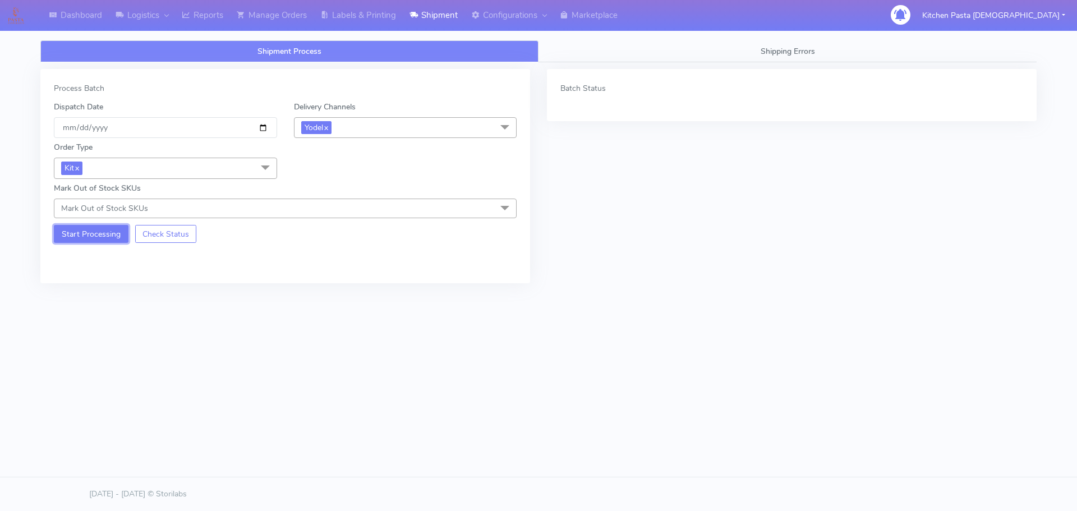
click at [112, 229] on button "Start Processing" at bounding box center [91, 234] width 75 height 18
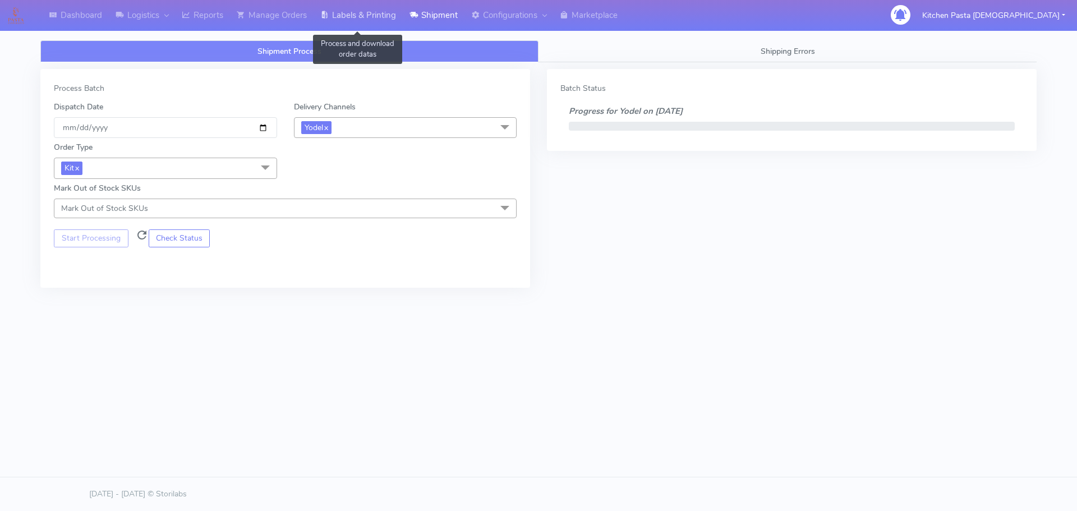
click at [357, 8] on link "Labels & Printing" at bounding box center [358, 15] width 89 height 31
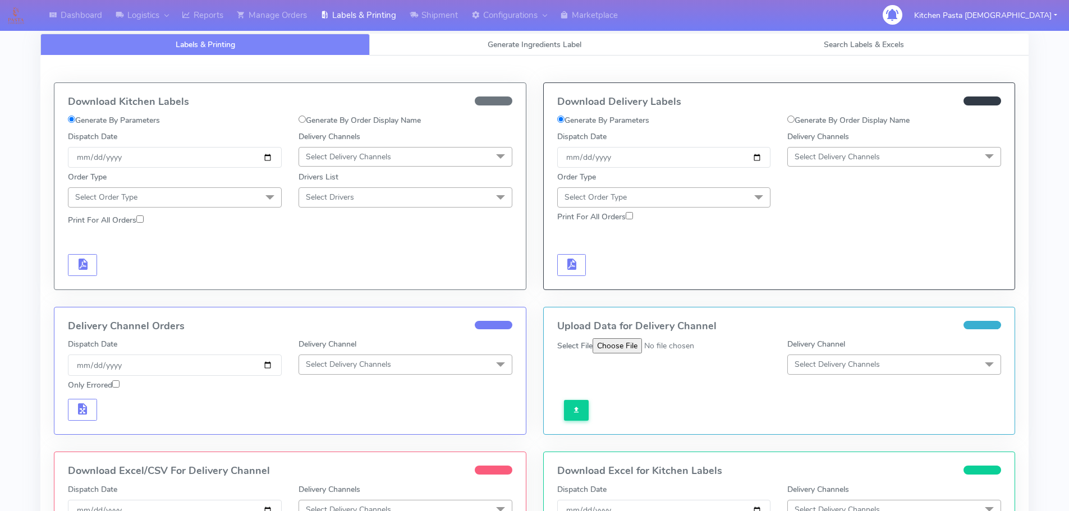
click at [843, 150] on span "Select Delivery Channels" at bounding box center [894, 157] width 214 height 20
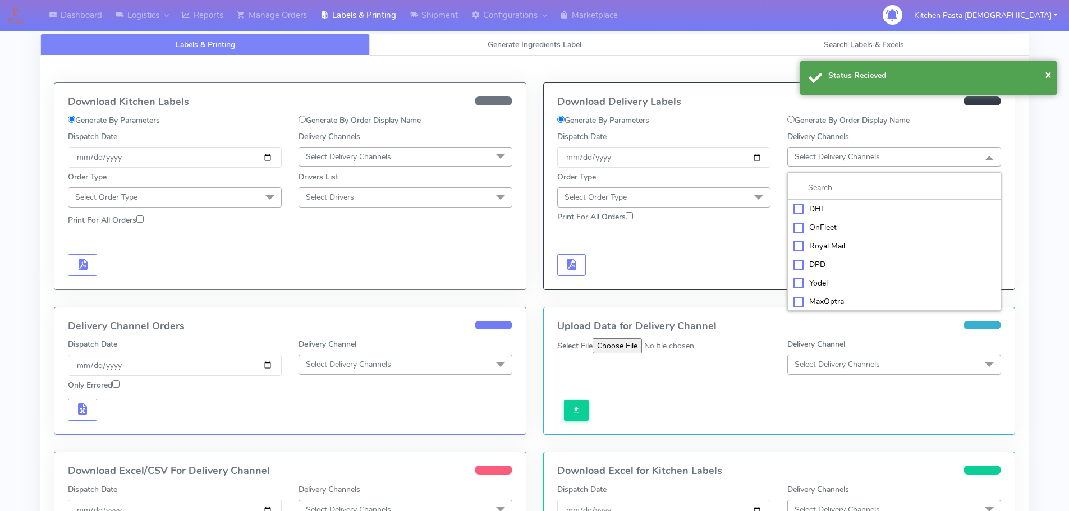
click at [839, 278] on div "Yodel" at bounding box center [893, 283] width 201 height 12
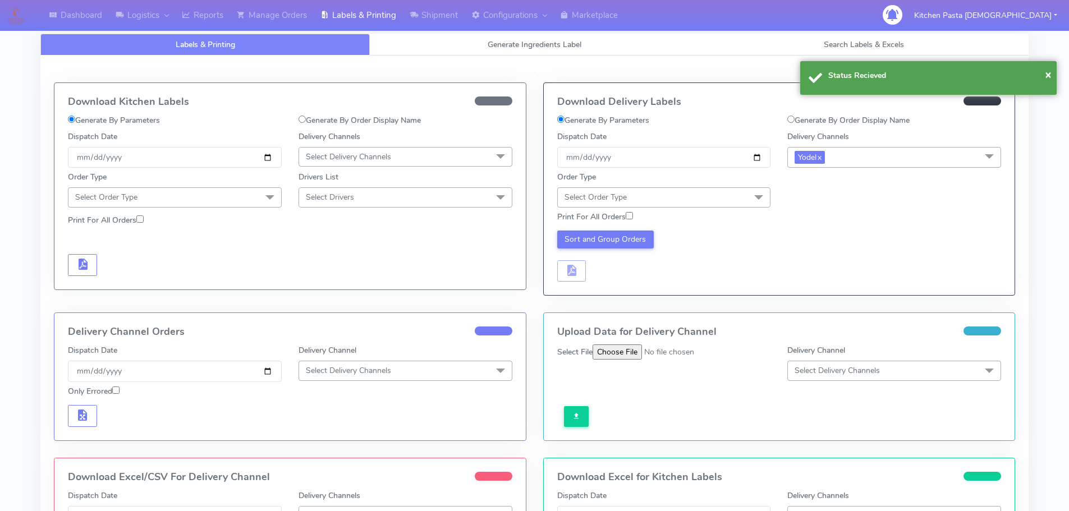
click at [720, 197] on span "Select Order Type" at bounding box center [664, 197] width 214 height 20
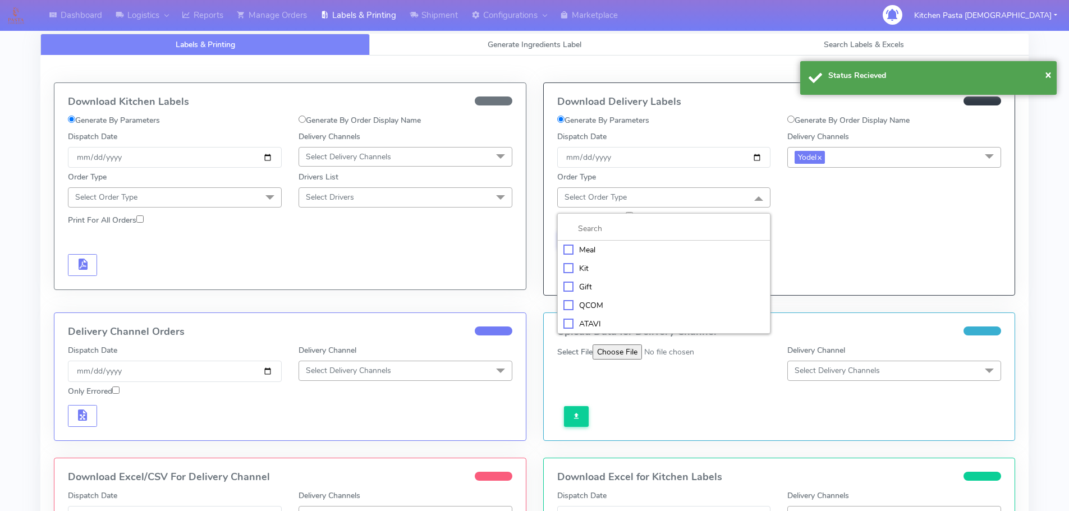
click at [660, 264] on div "Kit" at bounding box center [663, 269] width 201 height 12
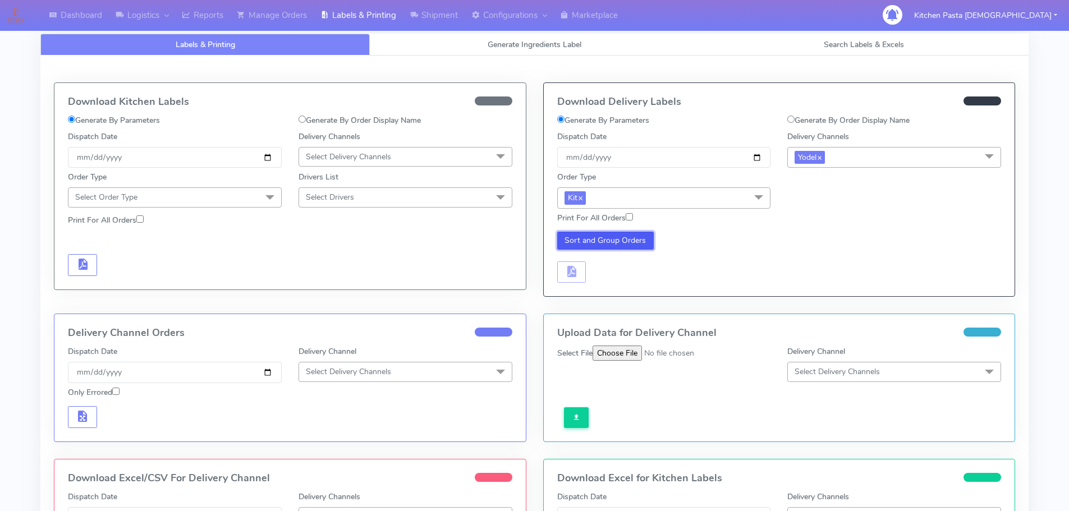
click at [591, 238] on button "Sort and Group Orders" at bounding box center [605, 241] width 97 height 18
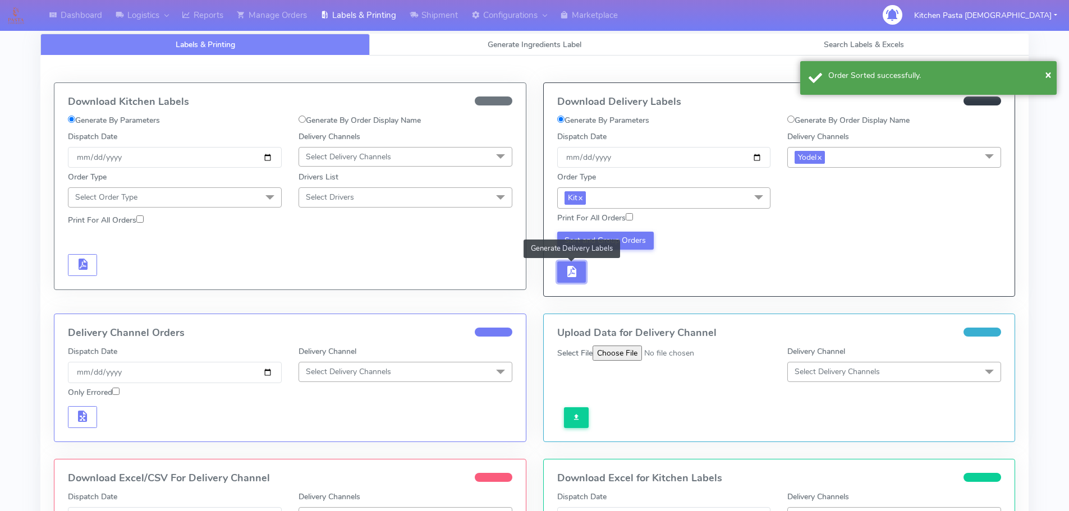
drag, startPoint x: 563, startPoint y: 265, endPoint x: 572, endPoint y: 265, distance: 9.0
click at [566, 265] on button "button" at bounding box center [571, 272] width 29 height 22
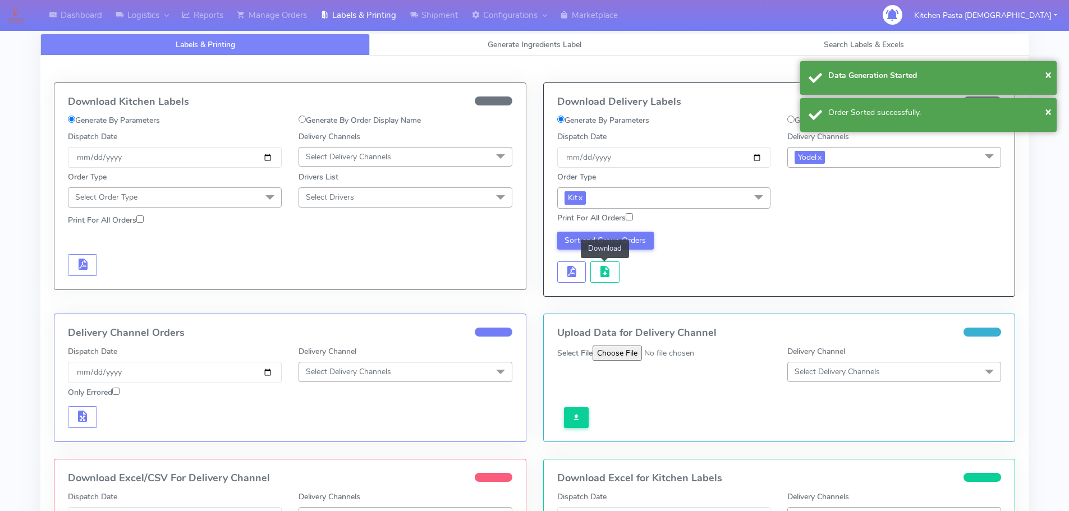
click at [599, 269] on span "button" at bounding box center [604, 274] width 13 height 11
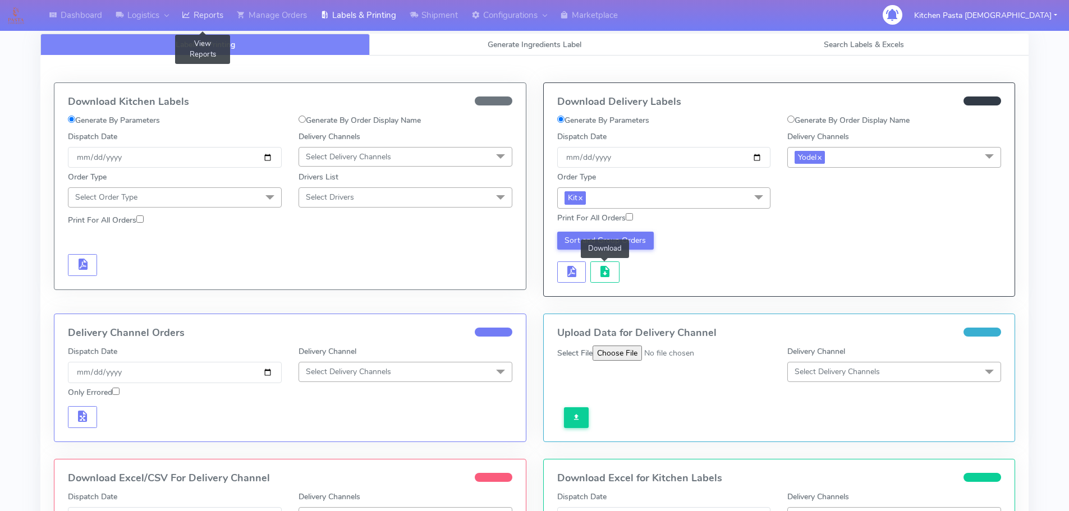
click at [210, 16] on link "Reports" at bounding box center [202, 15] width 55 height 31
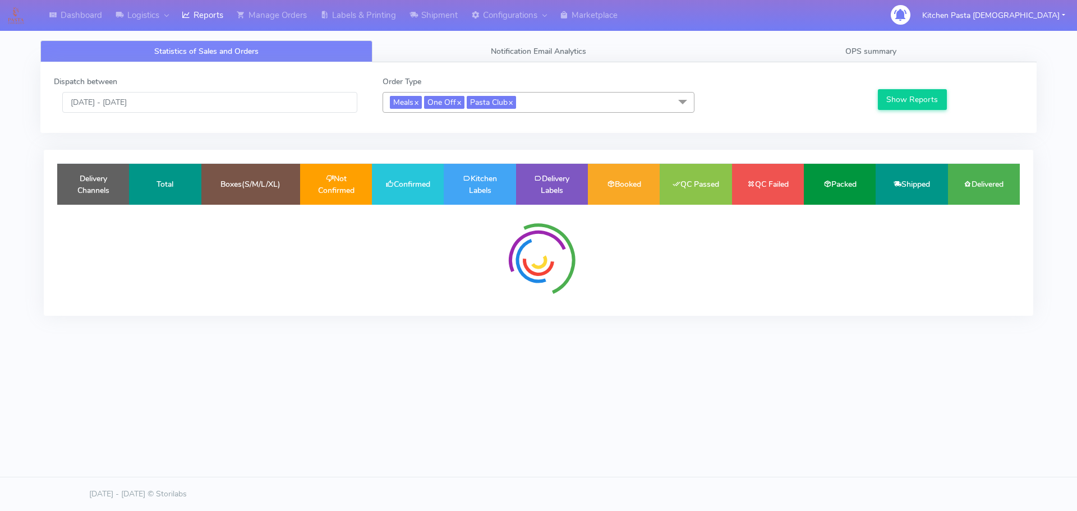
click at [567, 102] on span "Meals x One Off x Pasta Club x" at bounding box center [539, 102] width 312 height 21
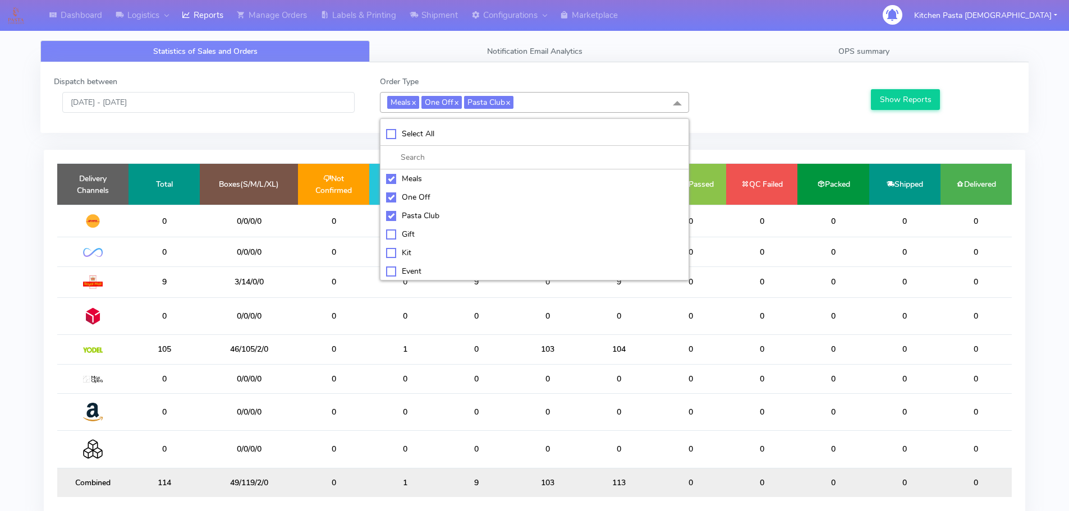
click at [433, 223] on li "Pasta Club" at bounding box center [534, 215] width 308 height 19
checkbox input "false"
click at [435, 201] on div "One Off" at bounding box center [534, 197] width 297 height 12
checkbox input "false"
click at [432, 183] on div "Meals" at bounding box center [534, 179] width 297 height 12
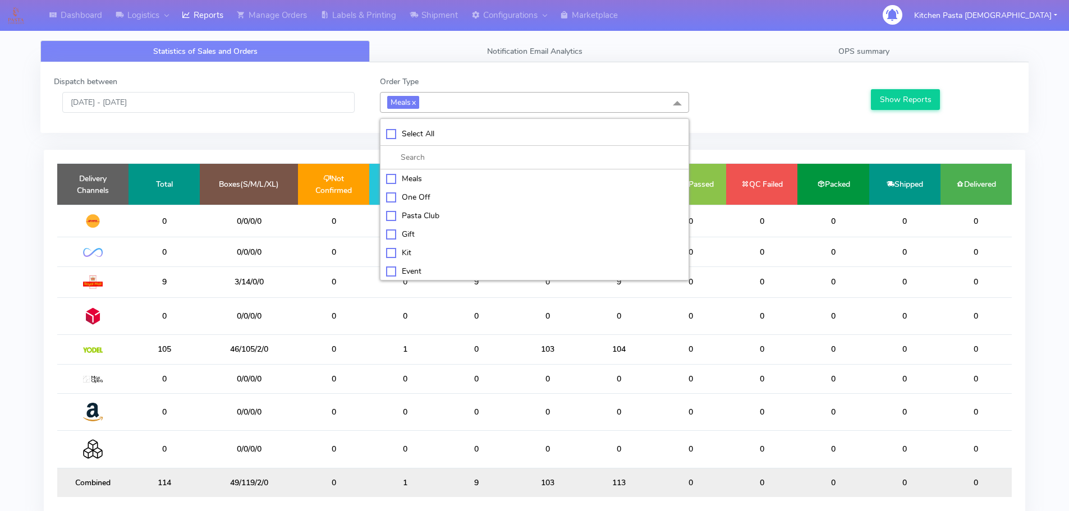
checkbox input "false"
drag, startPoint x: 436, startPoint y: 252, endPoint x: 654, endPoint y: 218, distance: 220.5
click at [437, 252] on div "Kit" at bounding box center [534, 252] width 297 height 12
click at [431, 252] on div "Kit" at bounding box center [534, 253] width 297 height 12
checkbox input "false"
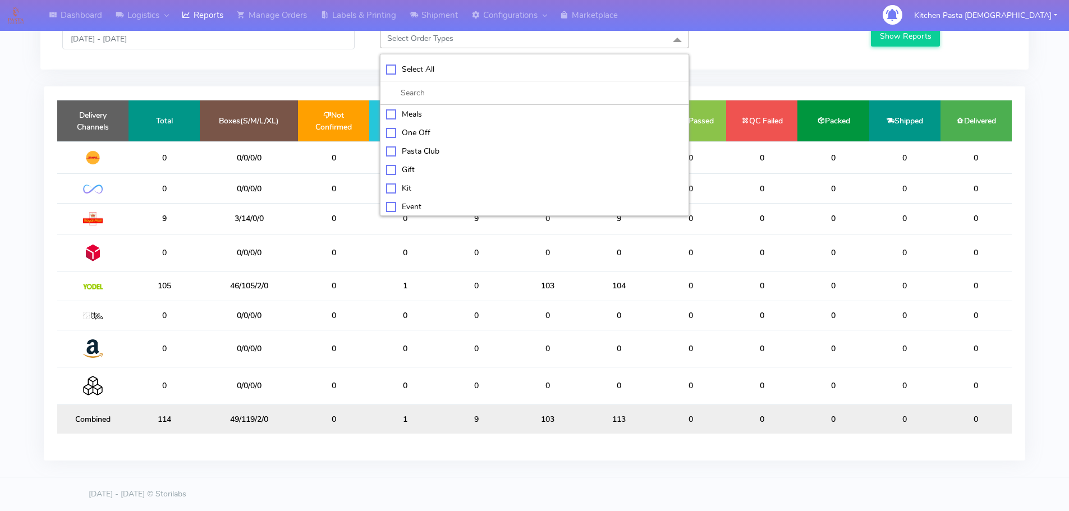
scroll to position [56, 0]
click at [425, 201] on div "ATAVI" at bounding box center [534, 206] width 297 height 12
checkbox input "true"
click at [898, 36] on button "Show Reports" at bounding box center [905, 36] width 69 height 21
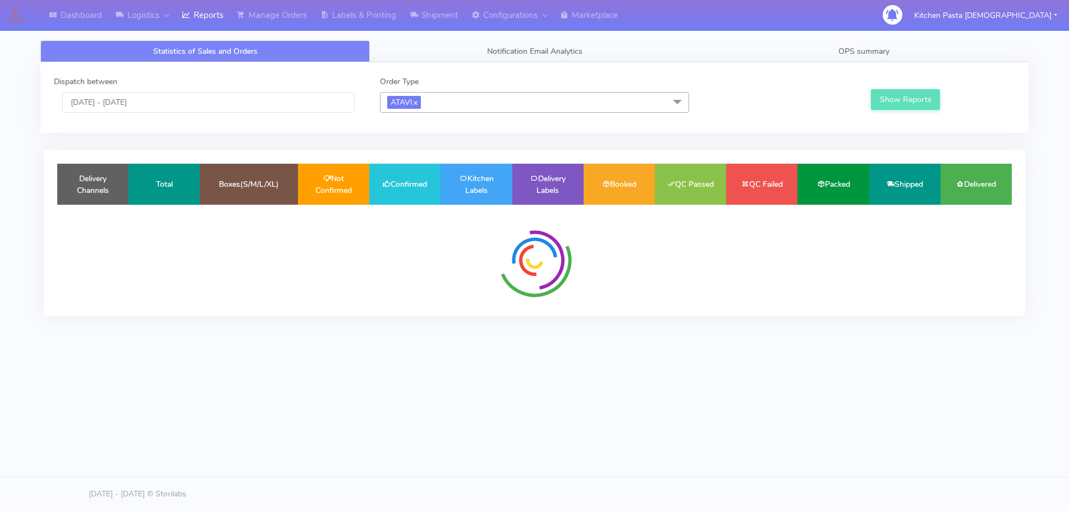
scroll to position [0, 0]
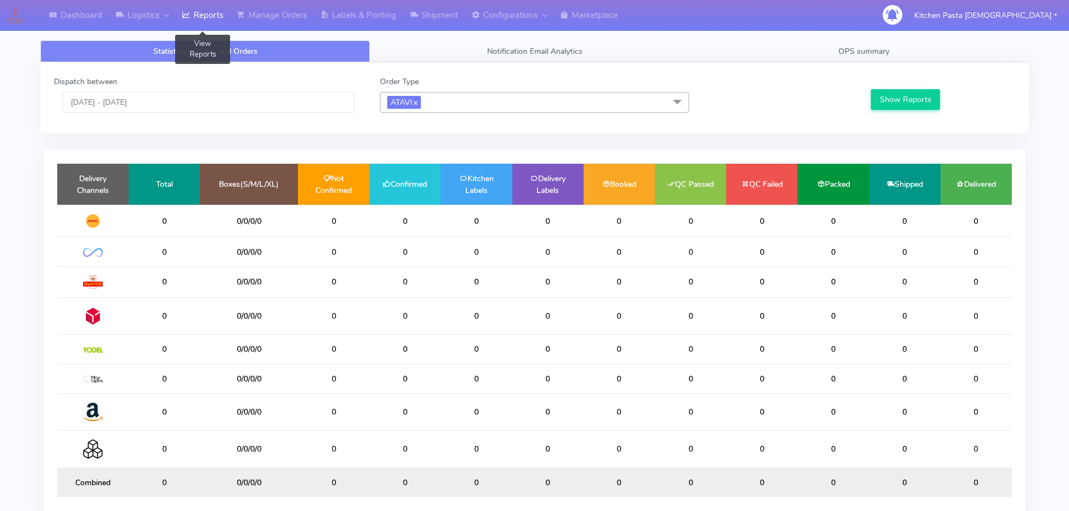
click at [201, 25] on link "Reports" at bounding box center [202, 15] width 55 height 31
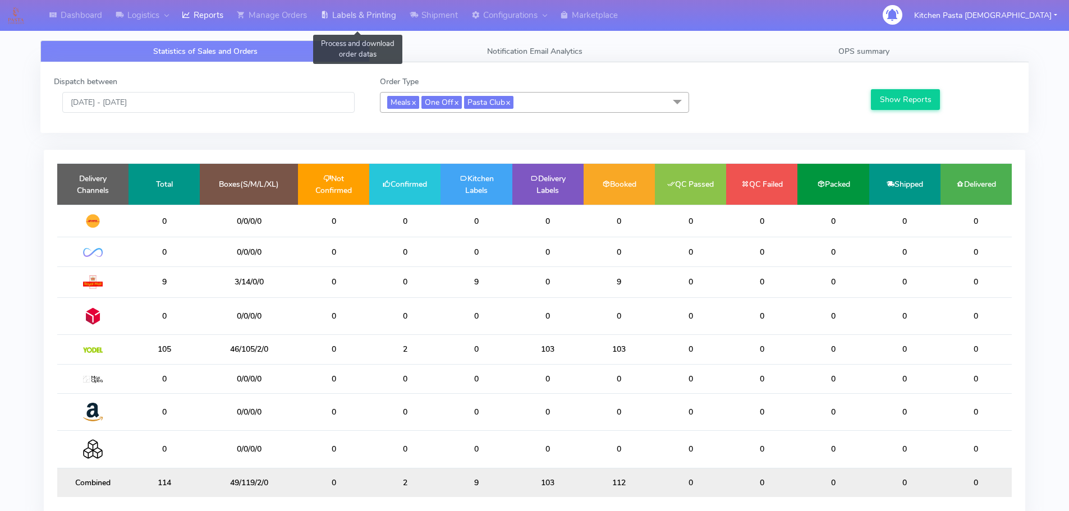
click at [362, 22] on link "Labels & Printing" at bounding box center [358, 15] width 89 height 31
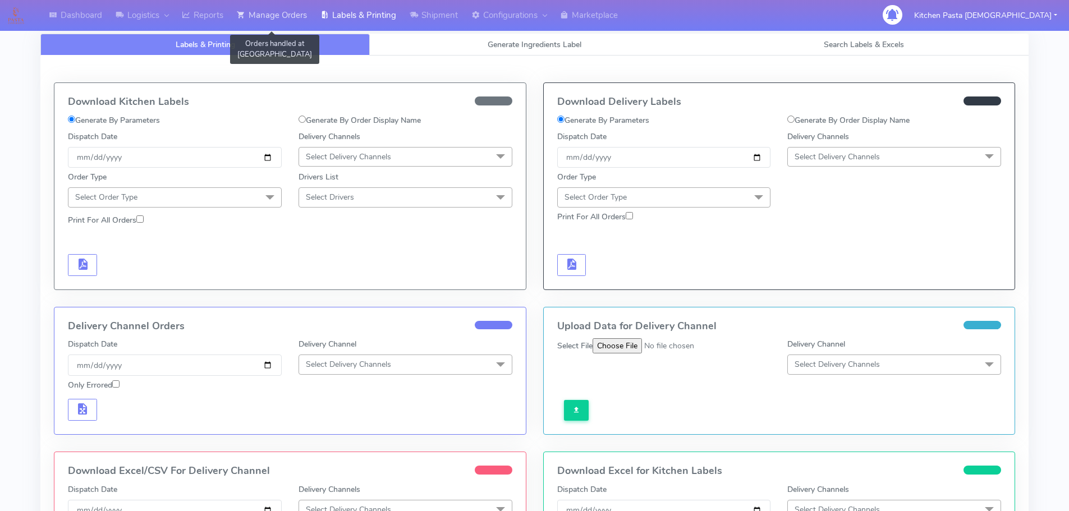
click at [277, 22] on link "Manage Orders" at bounding box center [272, 15] width 84 height 31
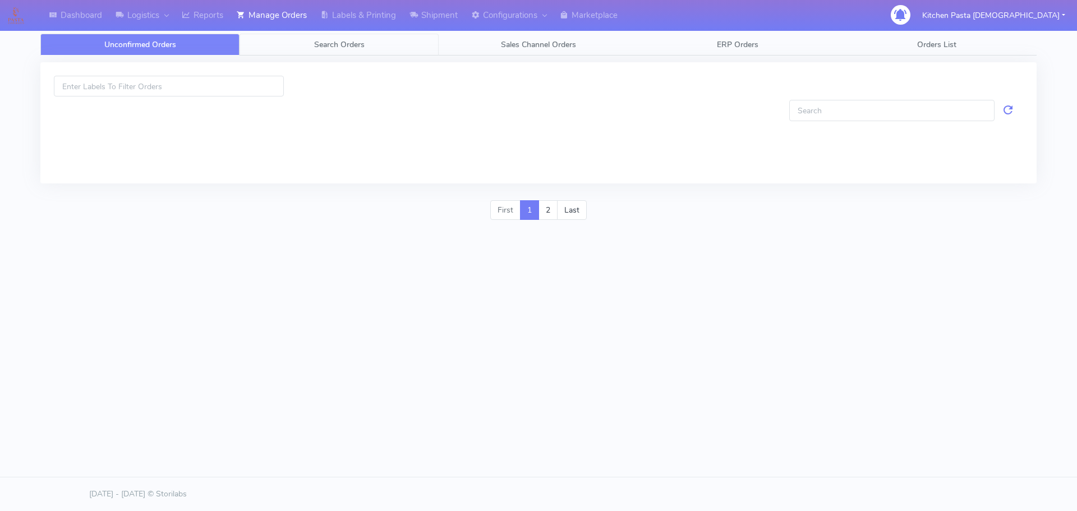
click at [380, 55] on link "Search Orders" at bounding box center [339, 45] width 199 height 22
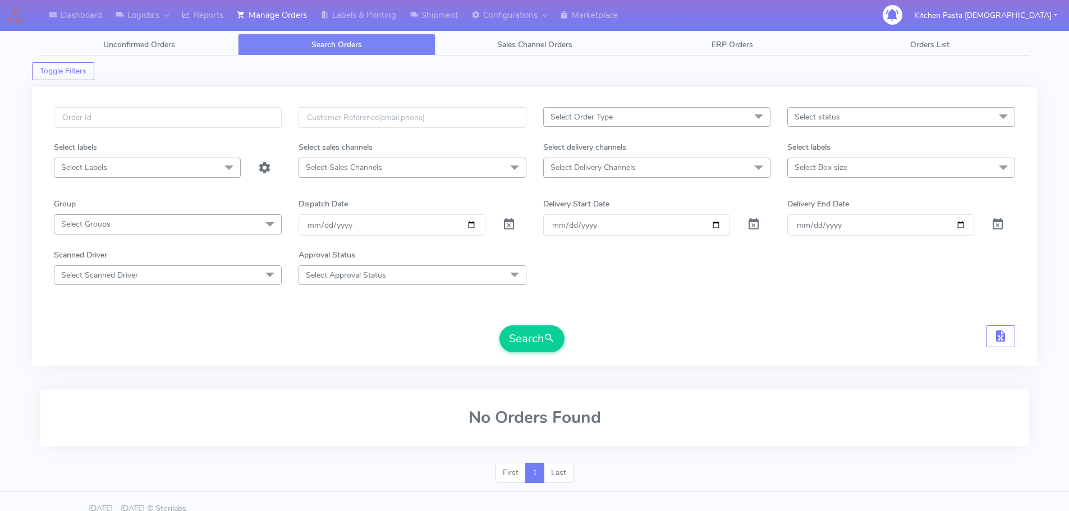
click at [230, 130] on div at bounding box center [167, 124] width 245 height 34
click at [235, 118] on input "text" at bounding box center [168, 117] width 228 height 21
paste input "#1624543A_1"
drag, startPoint x: 137, startPoint y: 118, endPoint x: 21, endPoint y: 109, distance: 117.0
click at [21, 109] on div "Dashboard Logistics London Logistics Reports Manage Orders Labels & Printing Sh…" at bounding box center [534, 256] width 1069 height 472
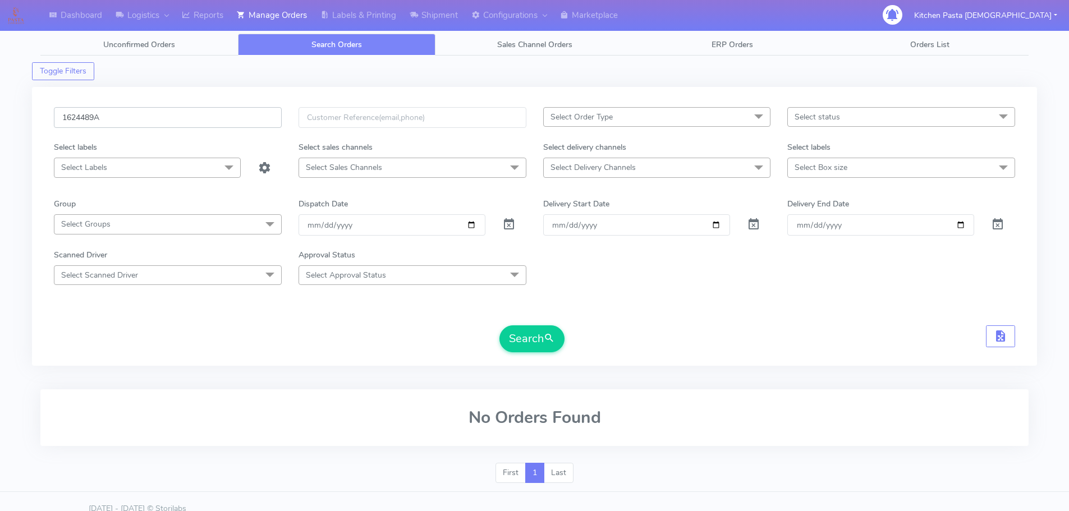
click at [499, 325] on button "Search" at bounding box center [531, 338] width 65 height 27
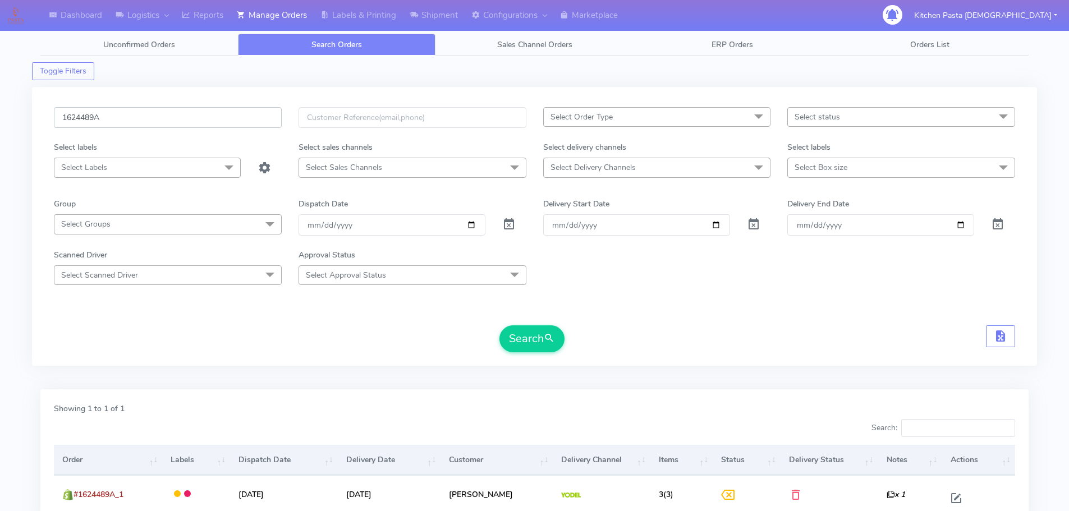
click at [114, 115] on input "1624489A" at bounding box center [168, 117] width 228 height 21
type input "1624489B"
click at [499, 325] on button "Search" at bounding box center [531, 338] width 65 height 27
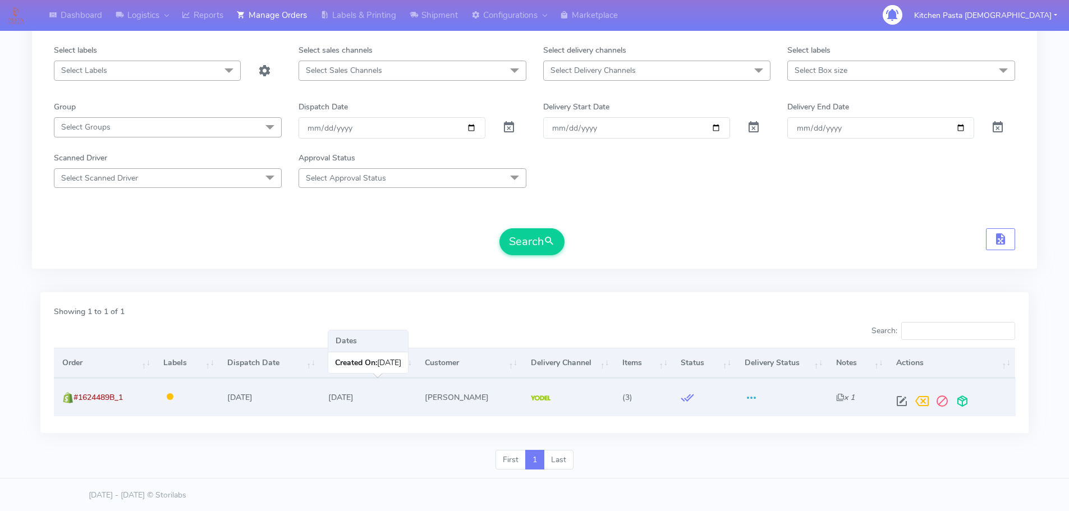
scroll to position [98, 0]
drag, startPoint x: 128, startPoint y: 397, endPoint x: 75, endPoint y: 393, distance: 52.8
click at [75, 394] on td "#1624489B_1 Shopify" at bounding box center [104, 396] width 101 height 38
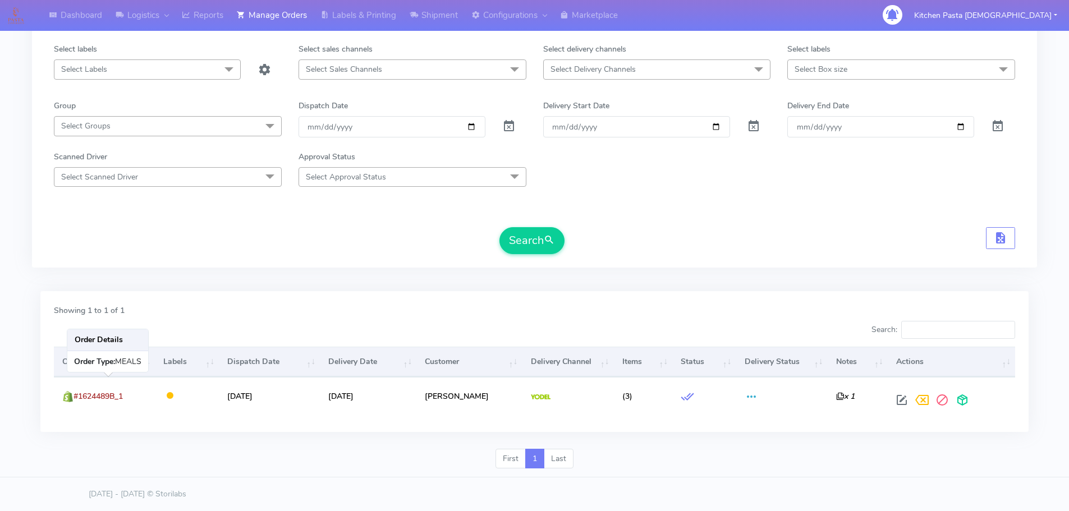
copy span "#1624489B_1"
click at [351, 26] on link "Labels & Printing" at bounding box center [358, 15] width 89 height 31
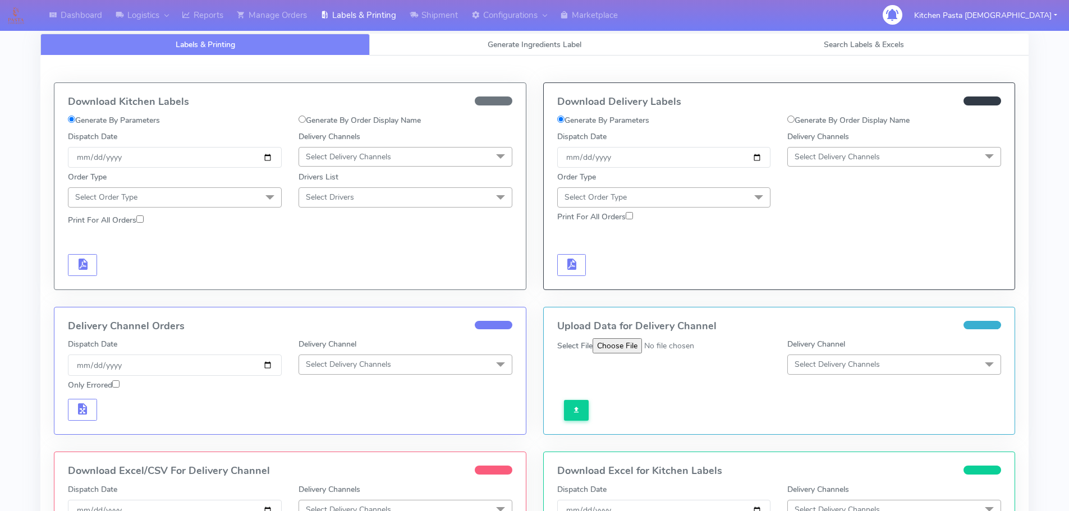
click at [805, 132] on label "Delivery Channels" at bounding box center [818, 137] width 62 height 12
drag, startPoint x: 800, startPoint y: 113, endPoint x: 772, endPoint y: 143, distance: 40.9
click at [798, 113] on div "Download Delivery Labels Generate By Parameters Generate By Order Display Name …" at bounding box center [779, 186] width 471 height 206
click at [800, 119] on label "Generate By Order Display Name" at bounding box center [848, 120] width 122 height 12
click at [794, 119] on input "Generate By Order Display Name" at bounding box center [790, 119] width 7 height 7
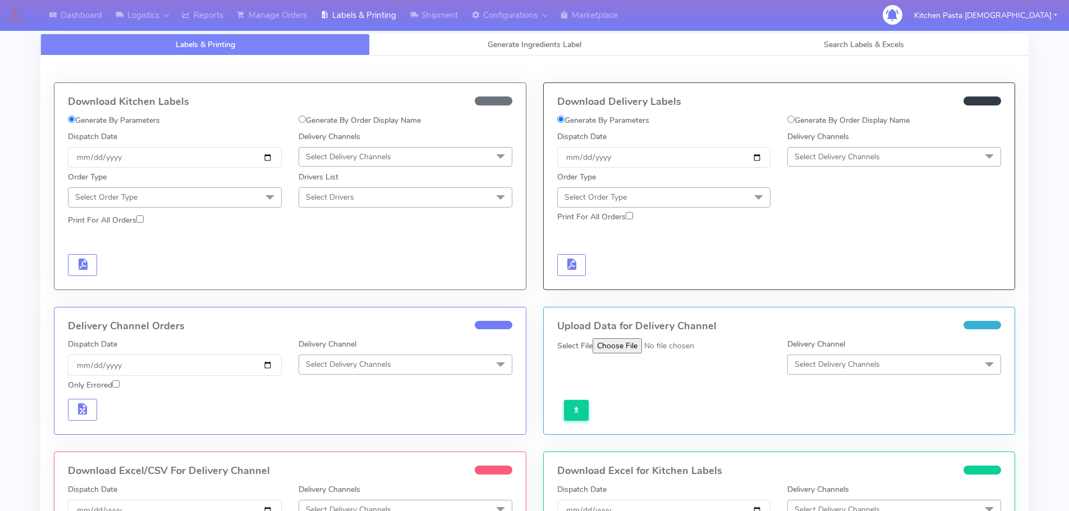
radio input "true"
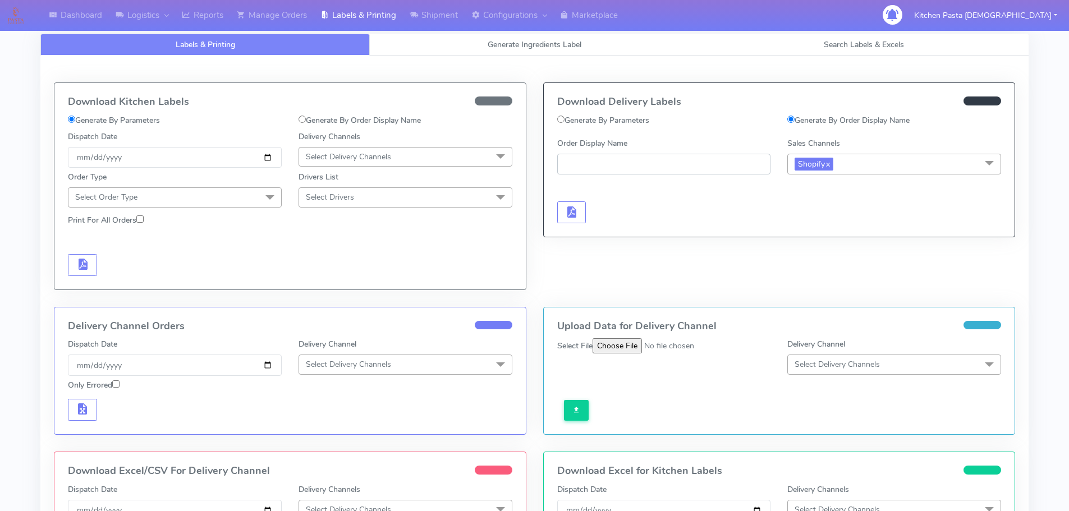
click at [695, 169] on input "Order Display Name" at bounding box center [664, 164] width 214 height 21
paste input "#1624489B_1"
type input "#1624489B_1"
click at [564, 208] on button "button" at bounding box center [571, 212] width 29 height 22
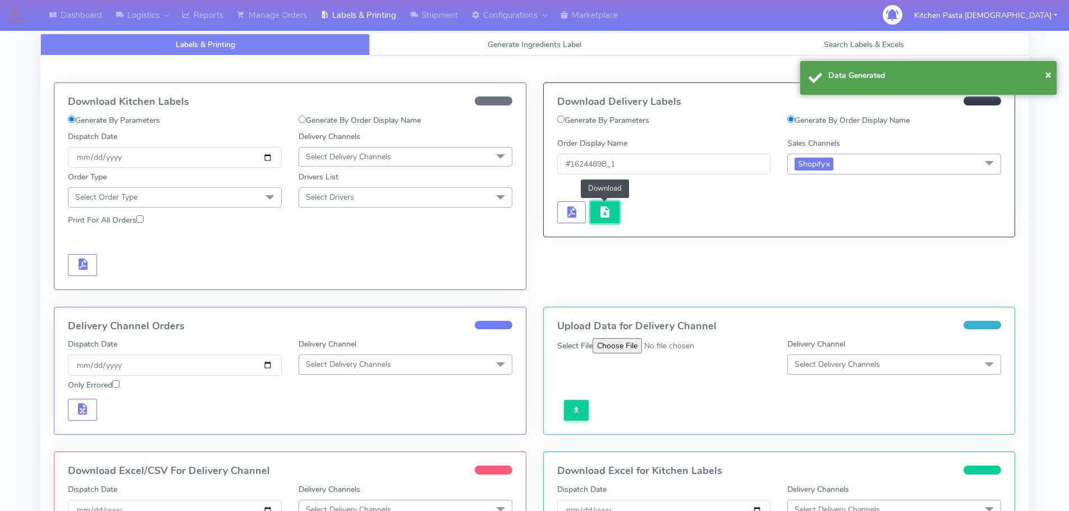
click at [598, 209] on span "button" at bounding box center [604, 214] width 13 height 11
